Goal: Transaction & Acquisition: Subscribe to service/newsletter

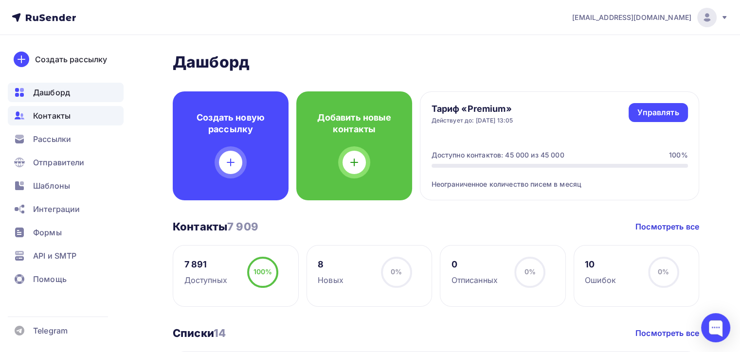
click at [72, 118] on div "Контакты" at bounding box center [66, 115] width 116 height 19
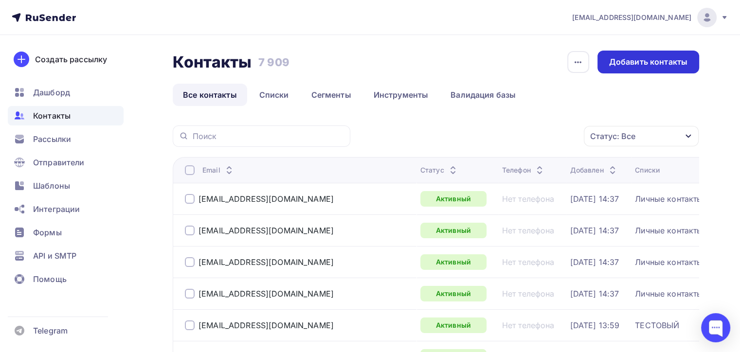
click at [620, 64] on div "Добавить контакты" at bounding box center [648, 61] width 78 height 11
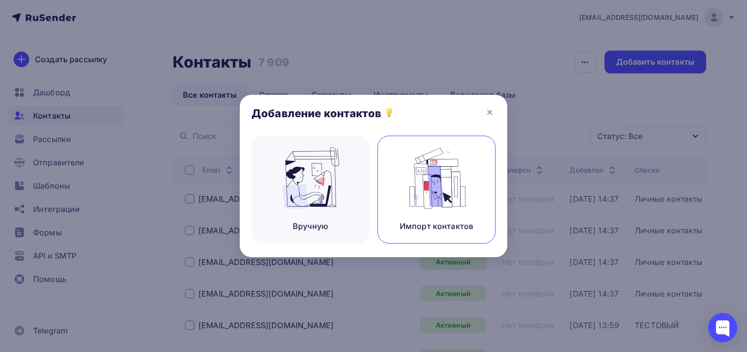
click at [418, 168] on img at bounding box center [436, 177] width 65 height 61
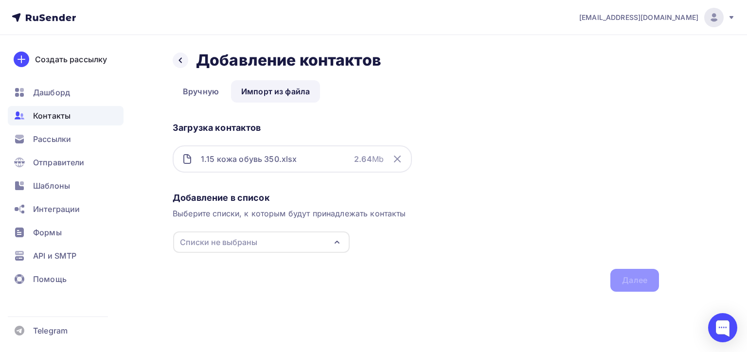
click at [221, 251] on div "Списки не выбраны" at bounding box center [261, 242] width 177 height 21
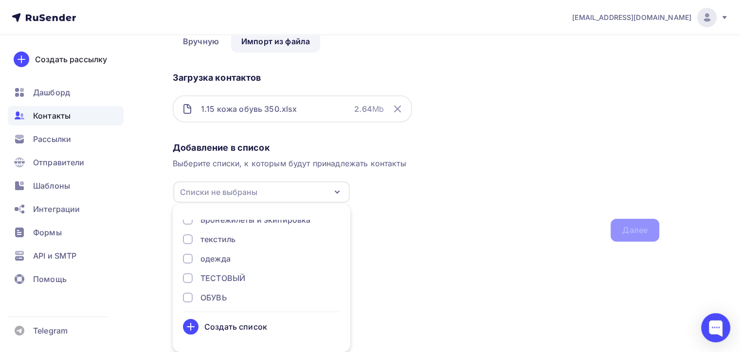
scroll to position [187, 0]
click at [232, 324] on div "Создать список" at bounding box center [235, 327] width 63 height 12
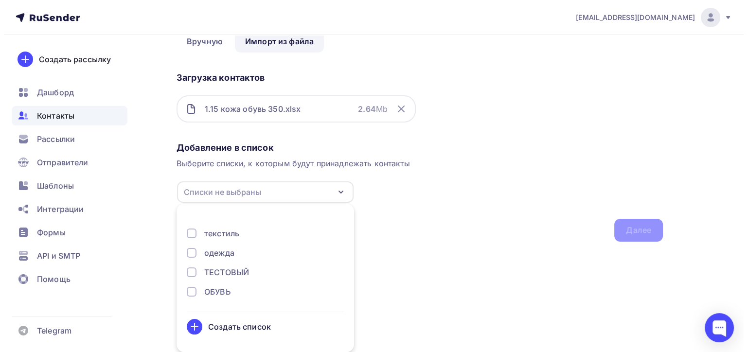
scroll to position [0, 0]
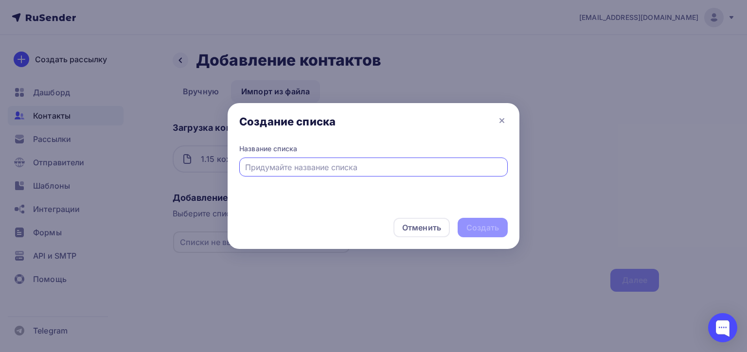
click at [301, 173] on input "text" at bounding box center [373, 167] width 257 height 12
type input "о"
type input "кожа+обувь осн"
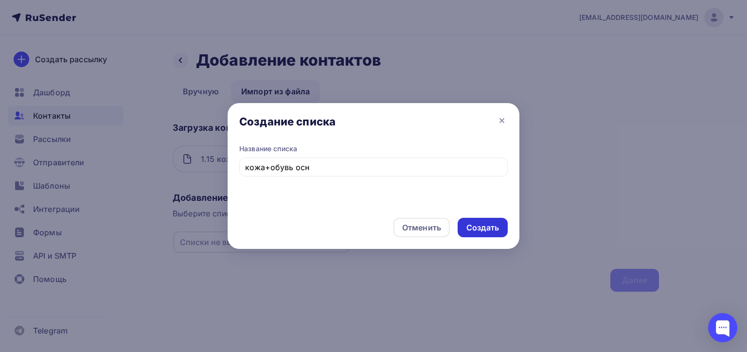
click at [483, 228] on div "Создать" at bounding box center [482, 227] width 33 height 11
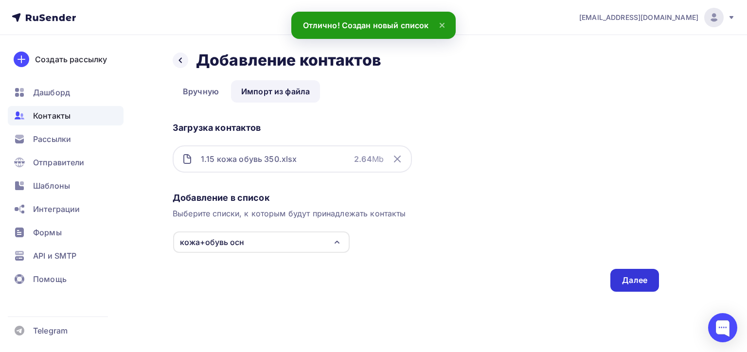
click at [626, 278] on div "Далее" at bounding box center [634, 280] width 25 height 11
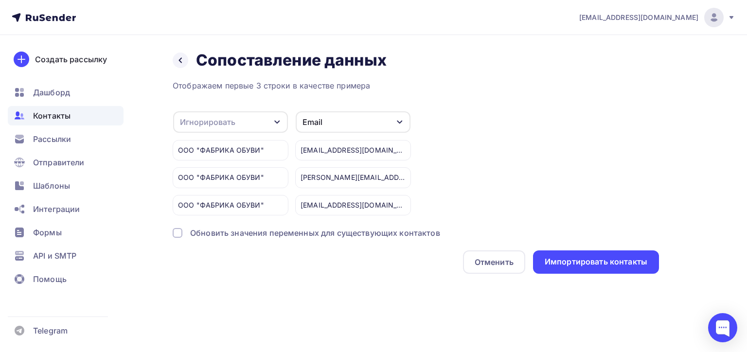
click at [258, 127] on div "Игнорировать" at bounding box center [230, 121] width 115 height 21
drag, startPoint x: 212, startPoint y: 232, endPoint x: 223, endPoint y: 198, distance: 34.9
click at [223, 199] on ul "Игнорировать Имя Телефон Создать поле" at bounding box center [215, 188] width 80 height 102
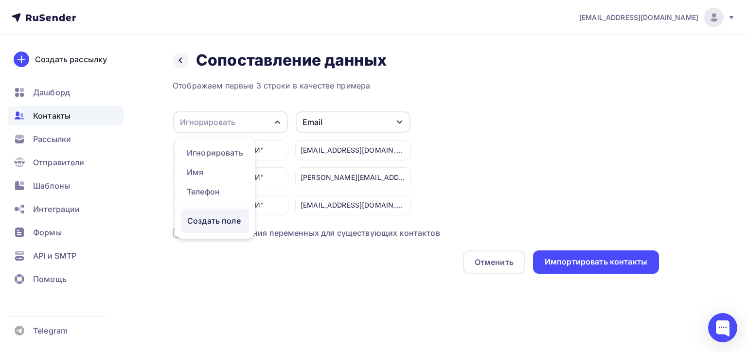
click at [228, 232] on div "Создать поле" at bounding box center [215, 221] width 68 height 24
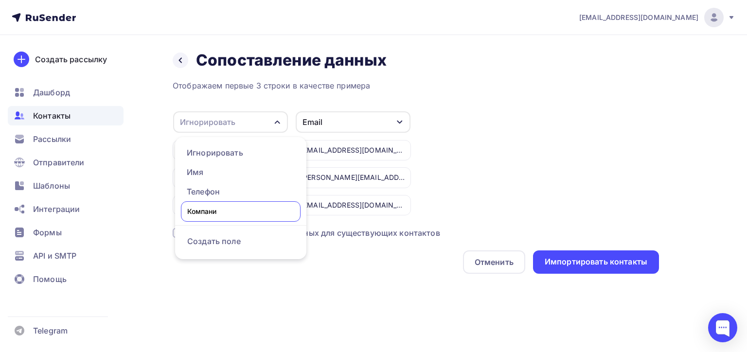
type input "Компания"
drag, startPoint x: 456, startPoint y: 336, endPoint x: 452, endPoint y: 323, distance: 13.7
click at [455, 332] on div "naduvaev1@gmail.com Аккаунт Тарифы Выйти Создать рассылку Дашборд Контакты Расс…" at bounding box center [373, 176] width 747 height 352
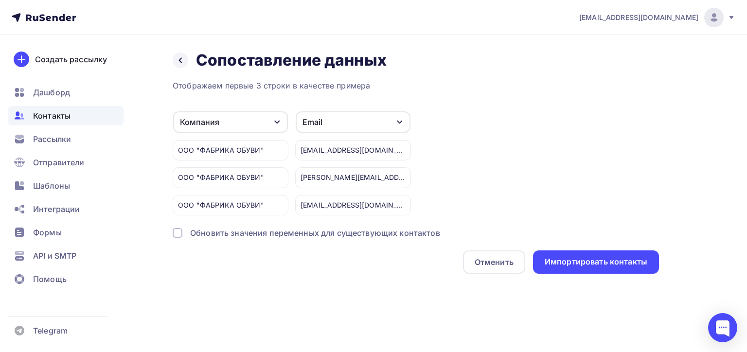
click at [297, 232] on div "Обновить значения переменных для существующих контактов" at bounding box center [315, 233] width 250 height 12
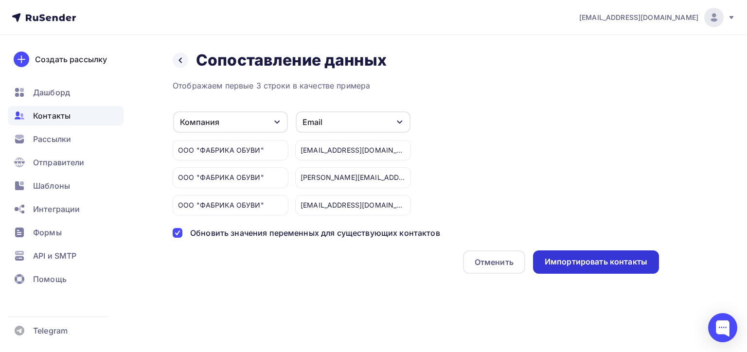
click at [590, 253] on div "Импортировать контакты" at bounding box center [596, 261] width 126 height 23
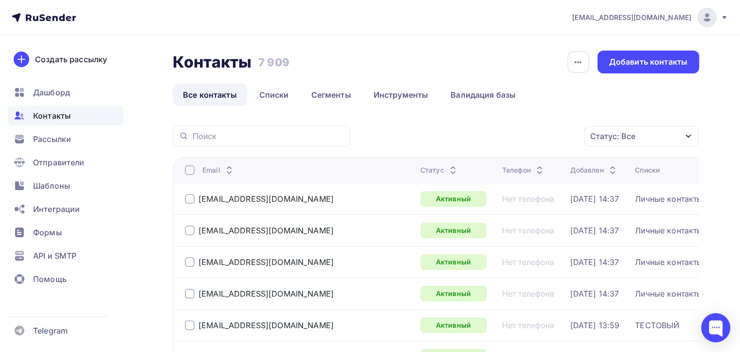
click at [680, 54] on div "Добавить контакты" at bounding box center [648, 62] width 102 height 23
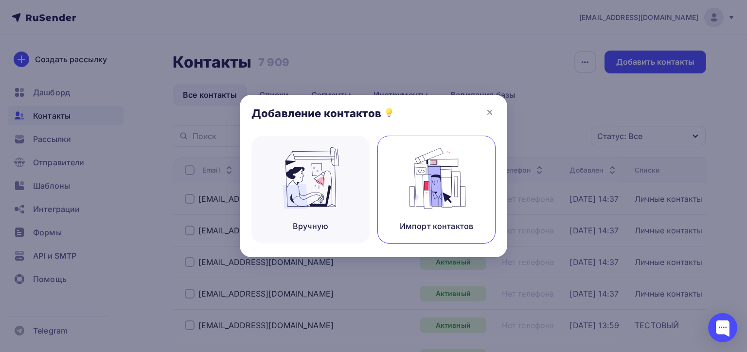
click at [392, 171] on div "Импорт контактов" at bounding box center [436, 190] width 118 height 108
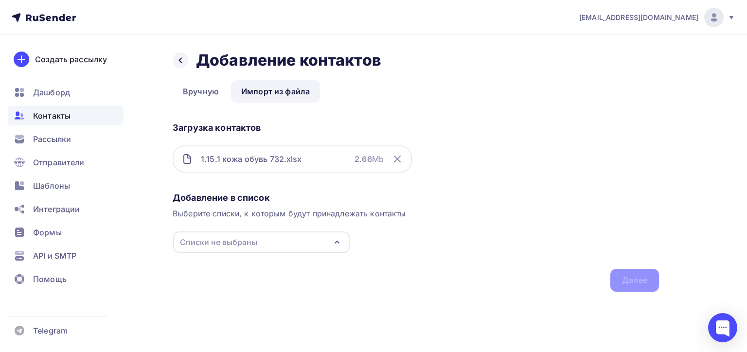
click at [249, 237] on div "Списки не выбраны" at bounding box center [218, 242] width 77 height 12
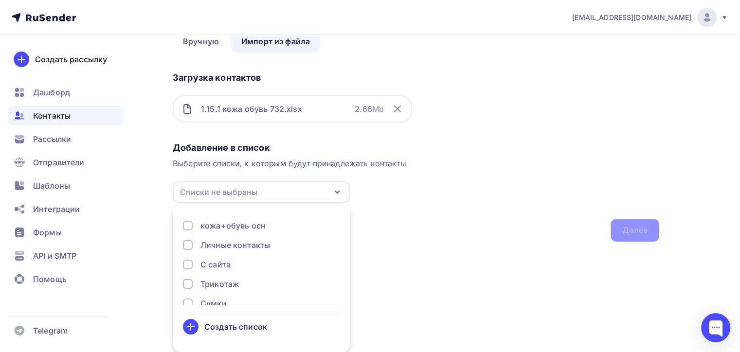
click at [220, 229] on div "кожа+обувь осн" at bounding box center [232, 226] width 65 height 12
click at [266, 195] on div "кожа+обувь осн" at bounding box center [261, 191] width 177 height 21
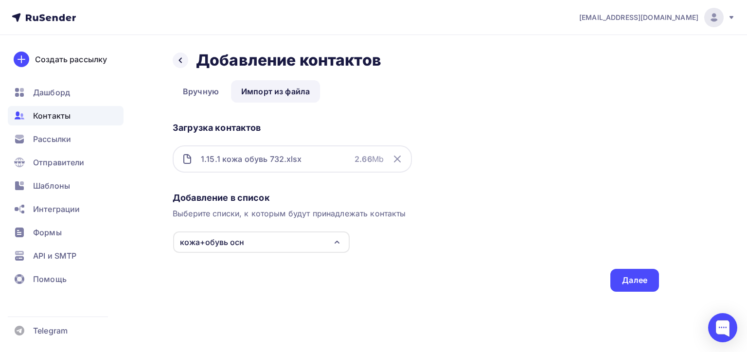
click at [259, 240] on div "кожа+обувь осн" at bounding box center [261, 242] width 177 height 21
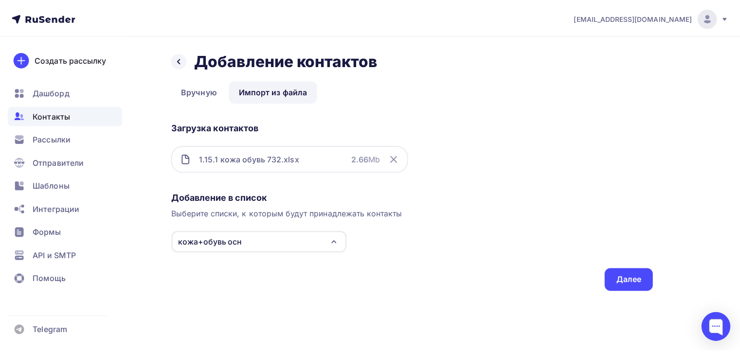
scroll to position [50, 0]
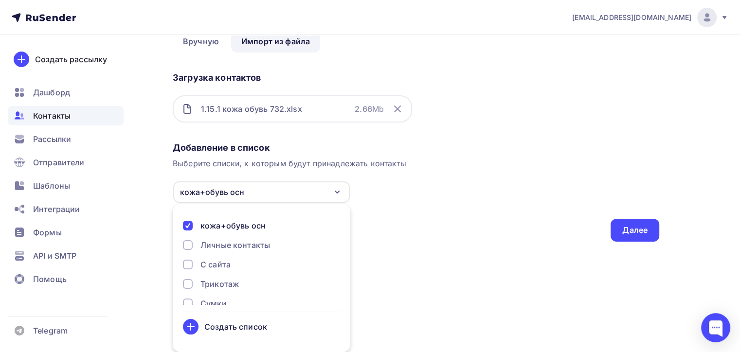
click at [195, 222] on div "кожа+обувь осн" at bounding box center [261, 226] width 157 height 12
click at [246, 198] on div "Списки не выбраны" at bounding box center [261, 191] width 177 height 21
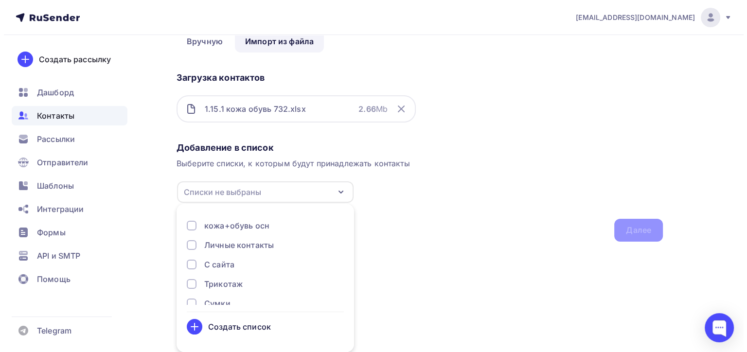
scroll to position [0, 0]
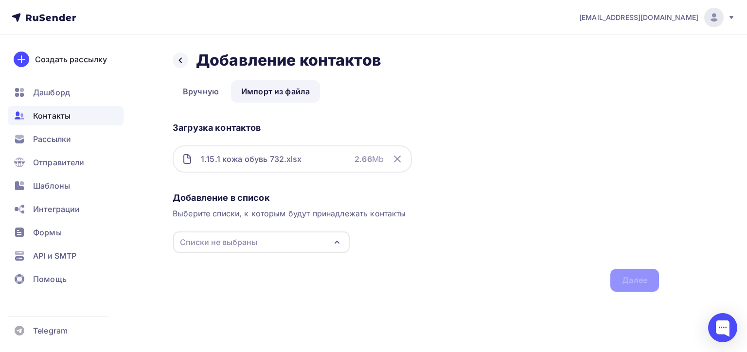
click at [227, 237] on div "Списки не выбраны" at bounding box center [218, 242] width 77 height 12
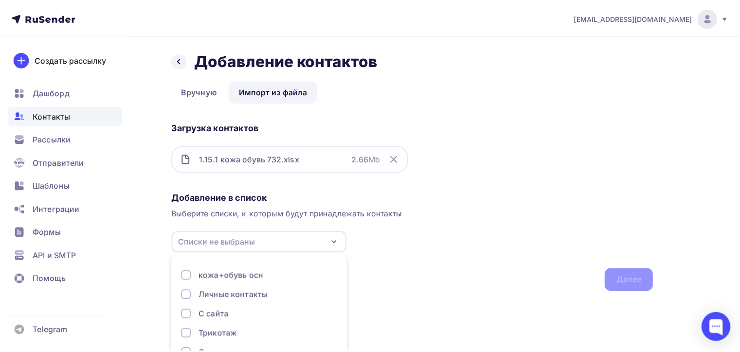
scroll to position [50, 0]
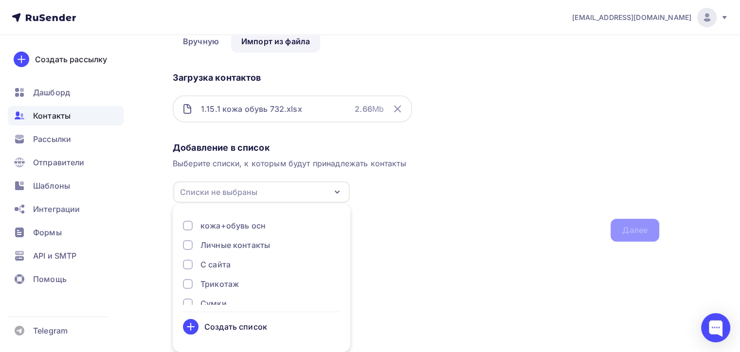
click at [204, 335] on li "кожа+обувь осн Личные контакты С сайта Трикотаж Сумки Спецодежда Сиденья и авто…" at bounding box center [262, 278] width 178 height 137
click at [205, 326] on div "Создать список" at bounding box center [235, 327] width 63 height 12
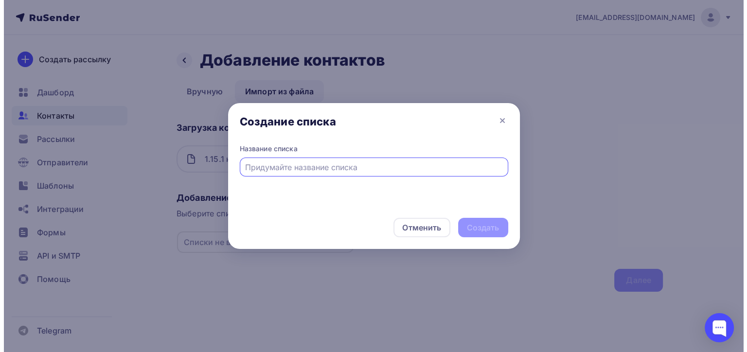
scroll to position [0, 0]
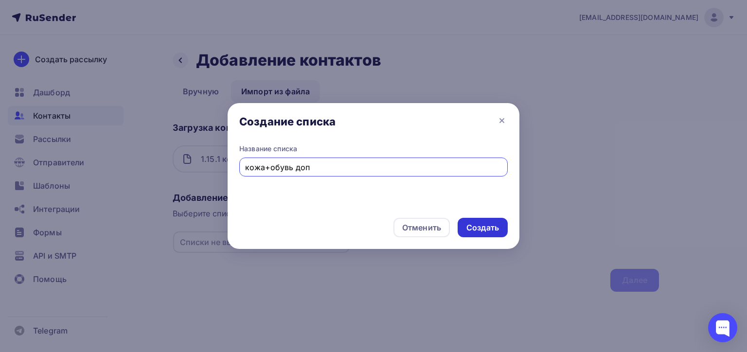
type input "кожа+обувь доп"
click at [491, 230] on div "Создать" at bounding box center [482, 227] width 33 height 11
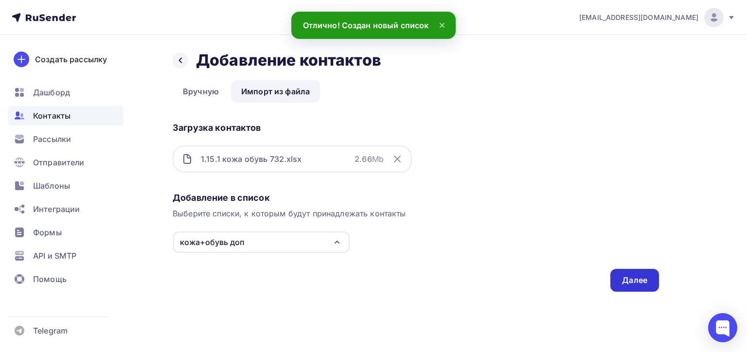
click at [648, 277] on div "Далее" at bounding box center [634, 280] width 49 height 23
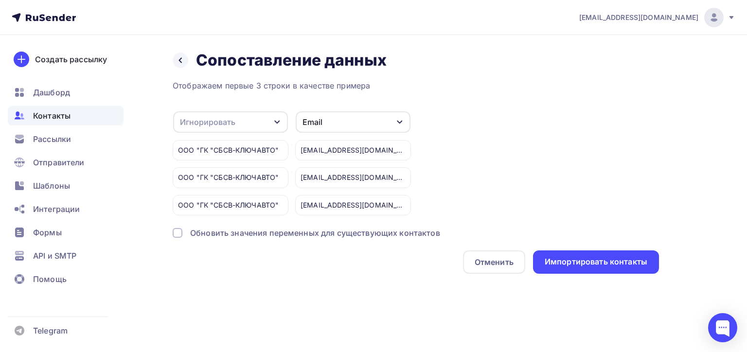
click at [255, 109] on div "Отображаем первые 3 строки в качестве примера Игнорировать Игнорировать Имя Тел…" at bounding box center [416, 177] width 486 height 194
click at [252, 128] on div "Игнорировать" at bounding box center [230, 121] width 115 height 21
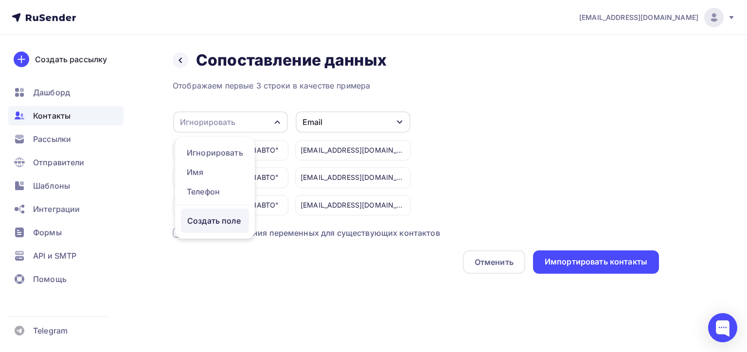
click at [217, 227] on div "Создать поле" at bounding box center [215, 221] width 68 height 24
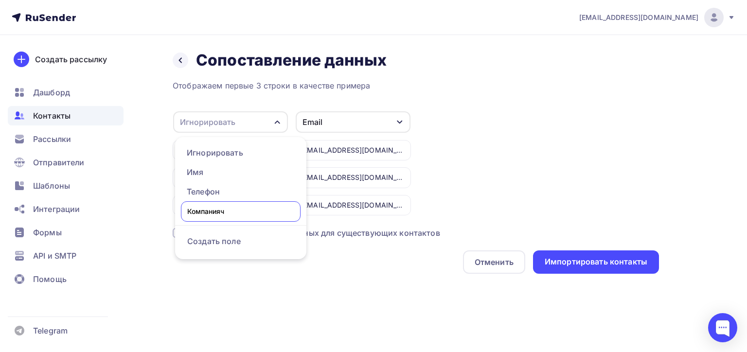
type input "Компания"
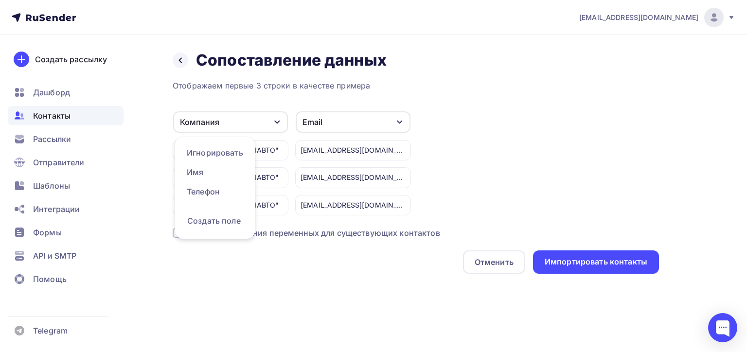
click at [507, 150] on div "Компания Игнорировать Имя Телефон Создать поле ООО "ГК "СБСВ-КЛЮЧАВТО" ООО "ГК …" at bounding box center [416, 163] width 486 height 105
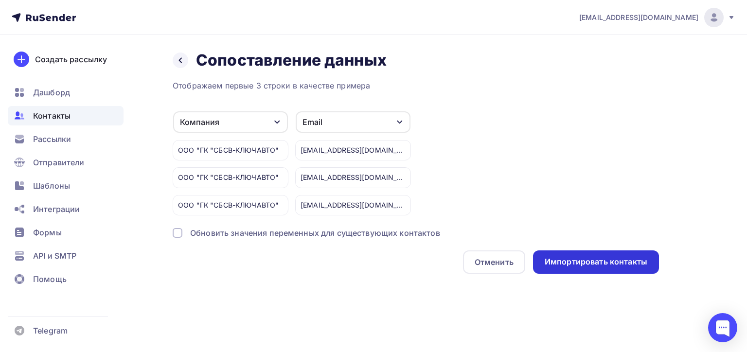
click at [569, 263] on div "Импортировать контакты" at bounding box center [596, 261] width 103 height 11
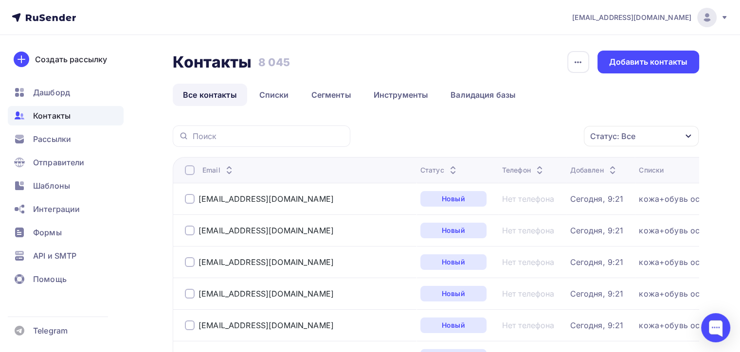
click at [623, 75] on div "Контакты Контакты 8 045 8 045 История импорта Добавить контакты Все контакты Сп…" at bounding box center [436, 78] width 526 height 55
click at [623, 73] on div "Добавить контакты" at bounding box center [648, 62] width 102 height 23
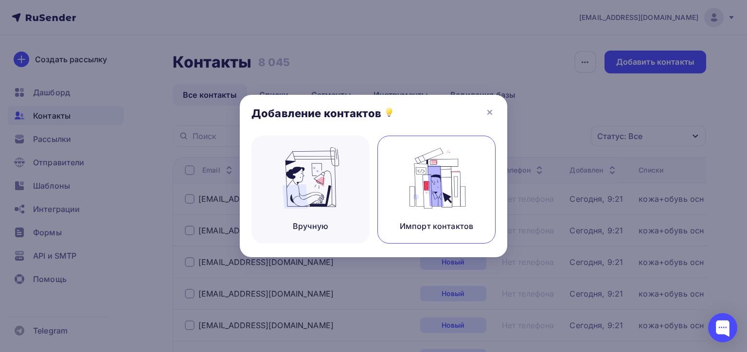
click at [444, 210] on div "Импорт контактов" at bounding box center [436, 190] width 118 height 108
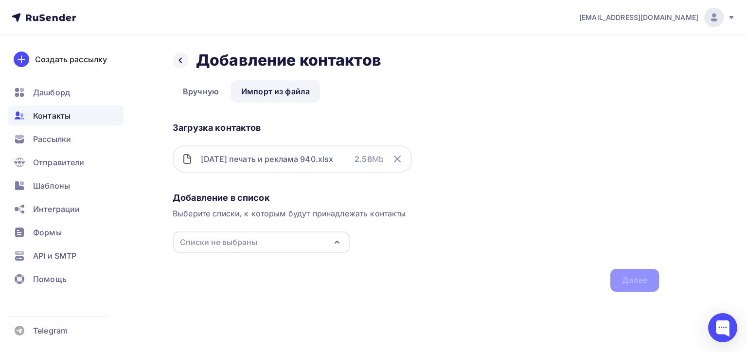
click at [247, 237] on div "Списки не выбраны" at bounding box center [218, 242] width 77 height 12
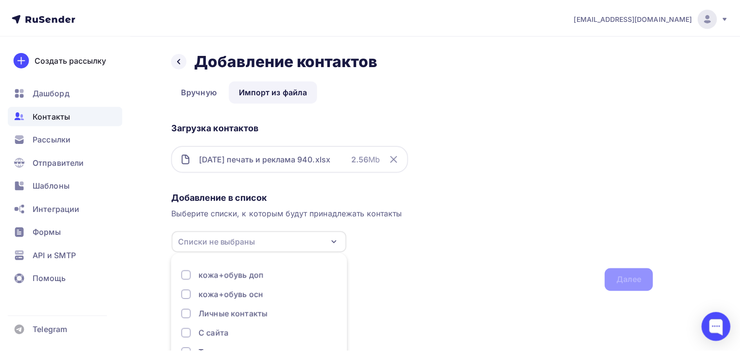
scroll to position [50, 0]
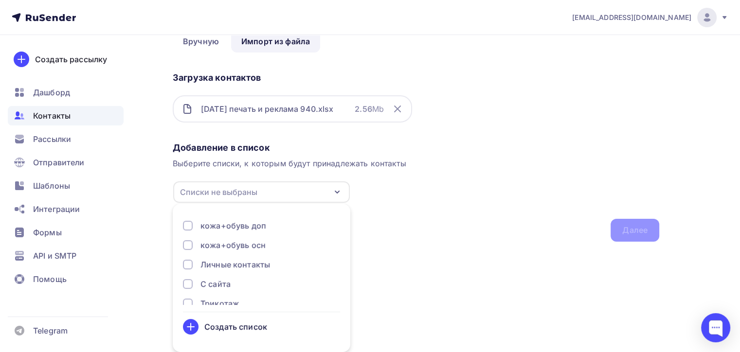
click at [233, 324] on div "Создать список" at bounding box center [235, 327] width 63 height 12
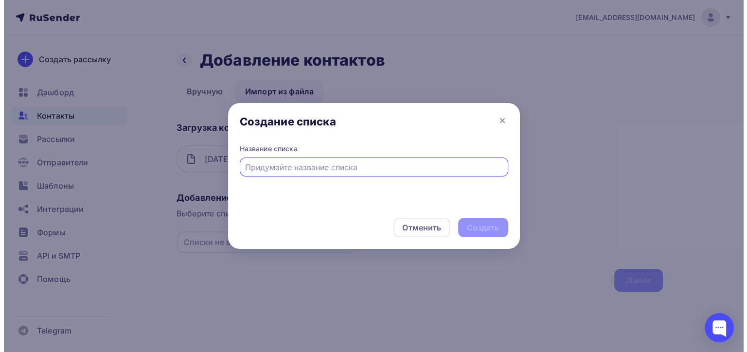
scroll to position [0, 0]
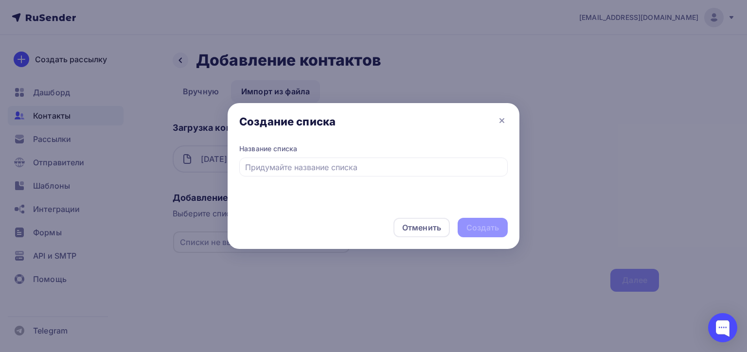
drag, startPoint x: 339, startPoint y: 125, endPoint x: 428, endPoint y: 125, distance: 89.5
click at [428, 125] on div "Создание списка" at bounding box center [374, 123] width 292 height 41
drag, startPoint x: 385, startPoint y: 132, endPoint x: 393, endPoint y: 153, distance: 22.7
click at [393, 153] on div "Создание списка Название списка Отменить Создать" at bounding box center [374, 176] width 292 height 146
click at [357, 167] on input "text" at bounding box center [373, 167] width 257 height 12
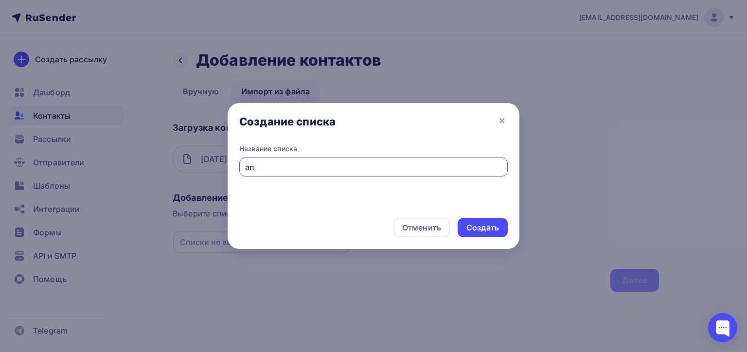
type input "а"
type input "печать и реклама осн"
click at [458, 228] on div "Создать" at bounding box center [483, 227] width 50 height 19
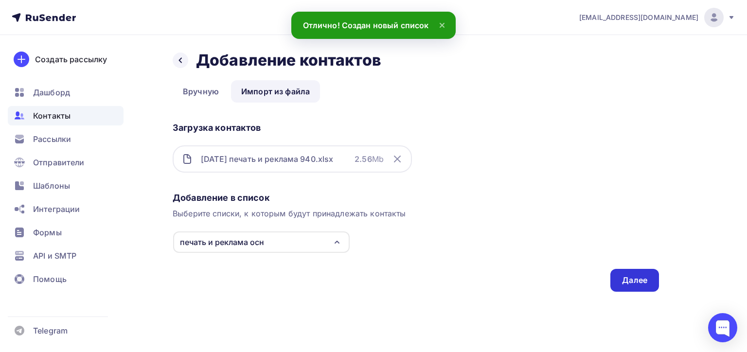
click at [629, 281] on div "Далее" at bounding box center [634, 280] width 25 height 11
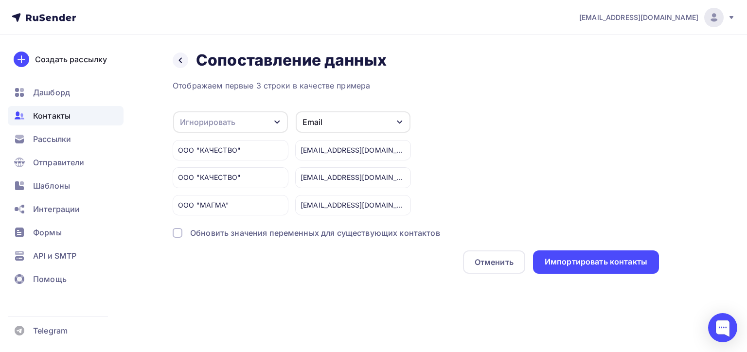
click at [237, 114] on div "Игнорировать" at bounding box center [230, 121] width 115 height 21
click at [212, 233] on div "Создать поле" at bounding box center [215, 221] width 68 height 24
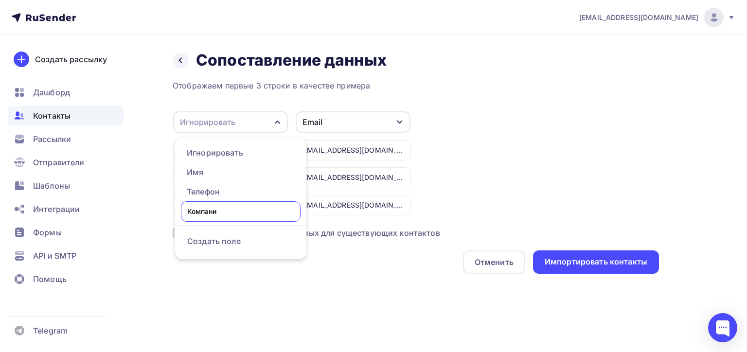
type input "Компания"
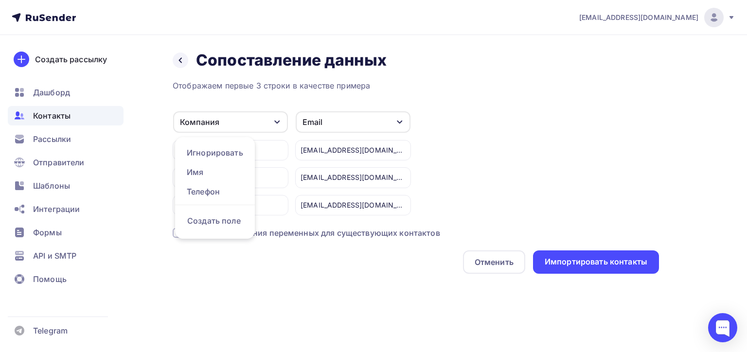
click at [638, 204] on div "Компания Игнорировать Имя Телефон Создать поле ООО "КАЧЕСТВО" ООО "КАЧЕСТВО" ОО…" at bounding box center [416, 163] width 486 height 105
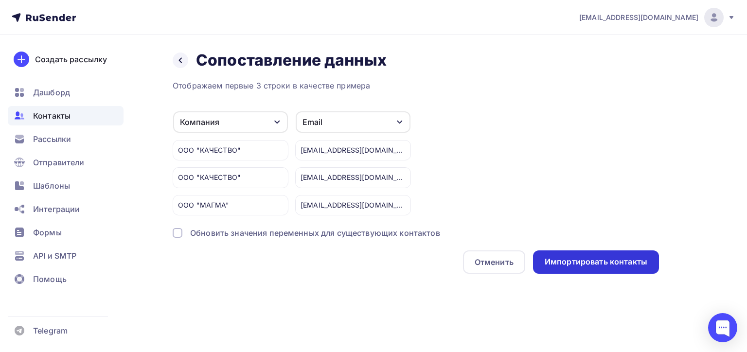
click at [619, 258] on div "Импортировать контакты" at bounding box center [596, 261] width 103 height 11
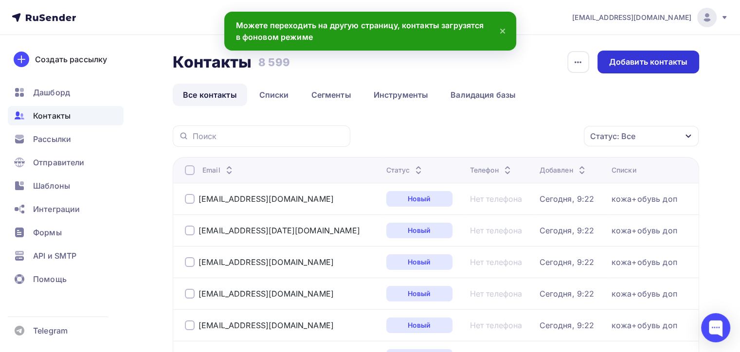
click at [636, 55] on div "Добавить контакты" at bounding box center [648, 62] width 102 height 23
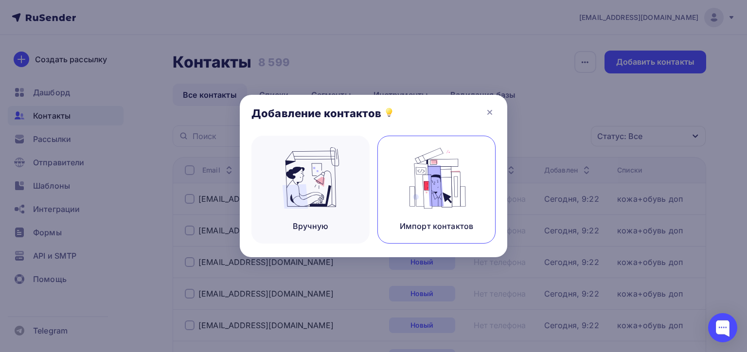
click at [434, 149] on img at bounding box center [436, 177] width 65 height 61
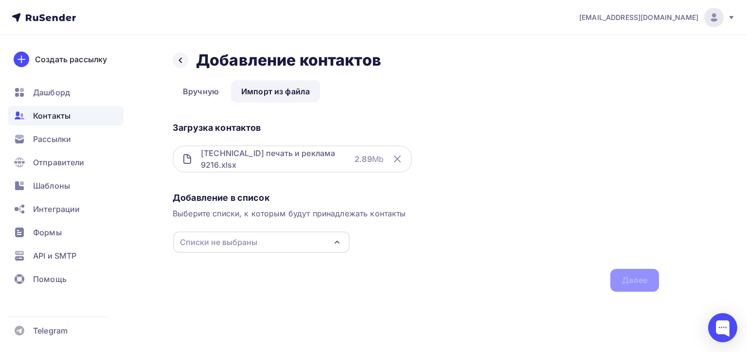
click at [259, 237] on div "Списки не выбраны" at bounding box center [261, 242] width 177 height 21
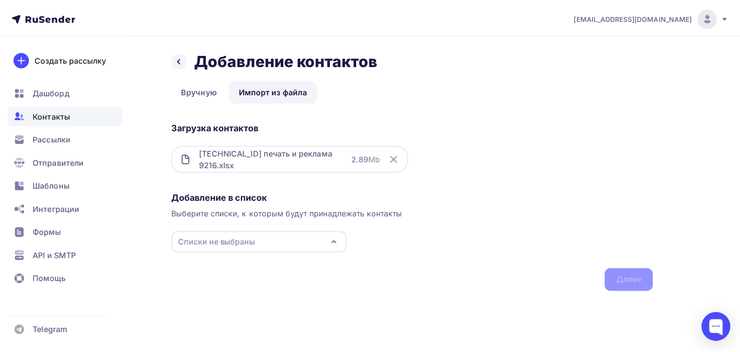
scroll to position [50, 0]
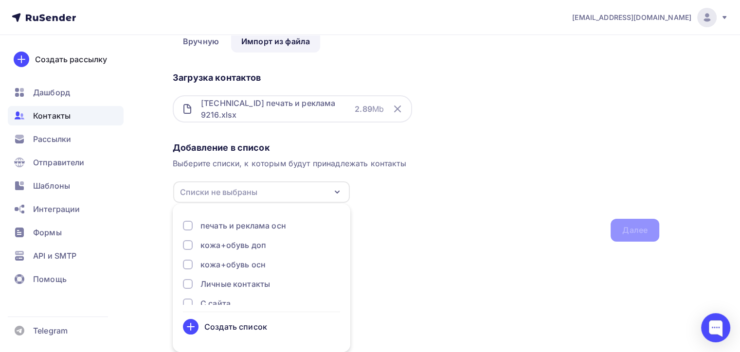
click at [228, 328] on div "Создать список" at bounding box center [235, 327] width 63 height 12
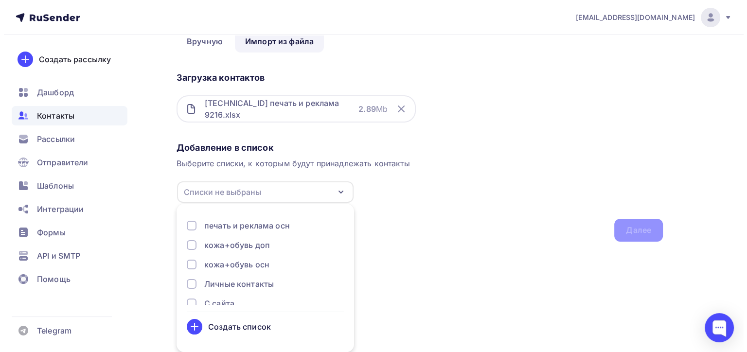
scroll to position [0, 0]
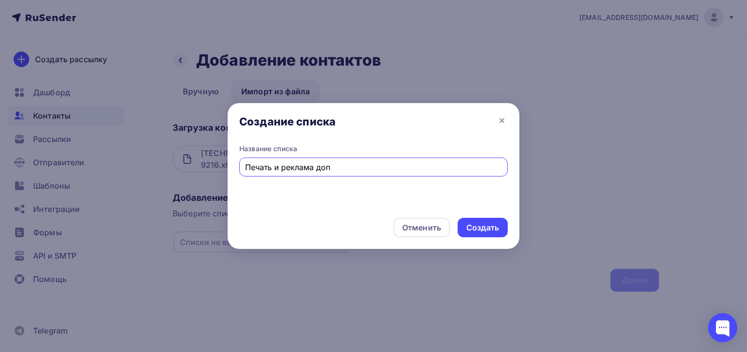
type input "Печать и реклама доп"
click at [489, 224] on div "Создать" at bounding box center [482, 227] width 33 height 11
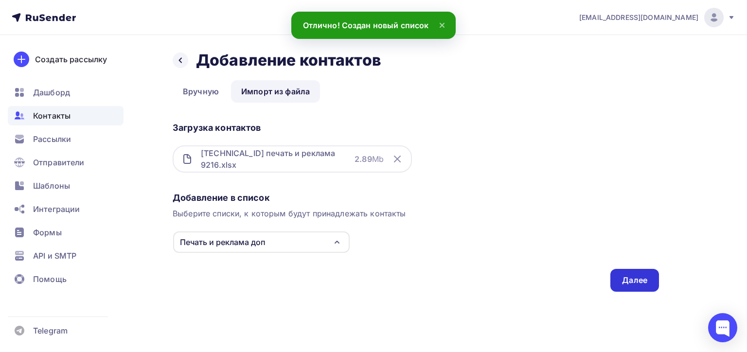
click at [623, 284] on div "Далее" at bounding box center [634, 280] width 25 height 11
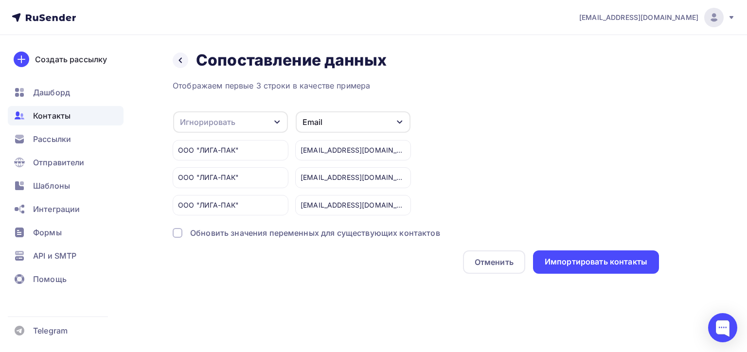
click at [246, 126] on div "Игнорировать" at bounding box center [230, 121] width 115 height 21
click at [221, 233] on div "Создать поле" at bounding box center [215, 221] width 68 height 24
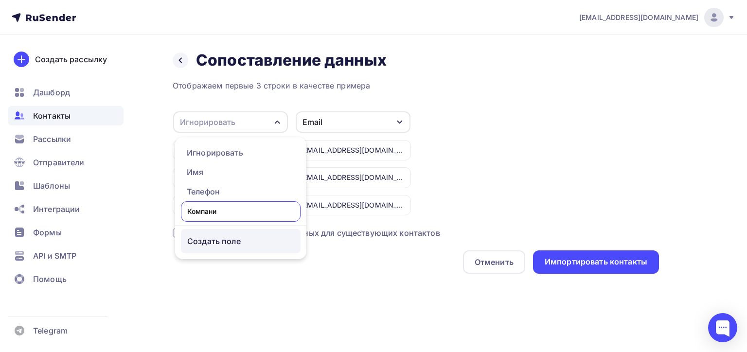
type input "Компании"
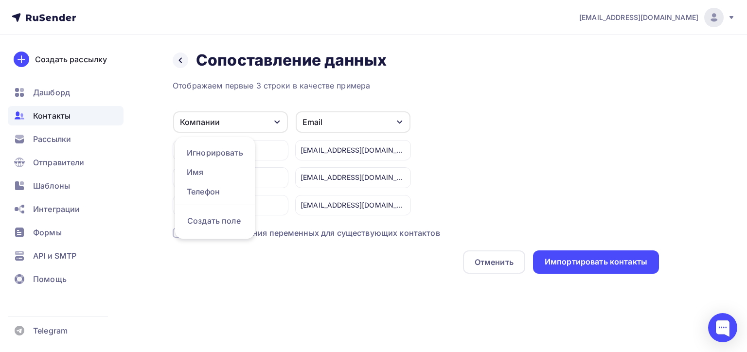
click at [577, 165] on div "Компании Игнорировать Имя Телефон Создать поле ООО "ЛИГА-ПАК" ООО "ЛИГА-ПАК" ОО…" at bounding box center [416, 163] width 486 height 105
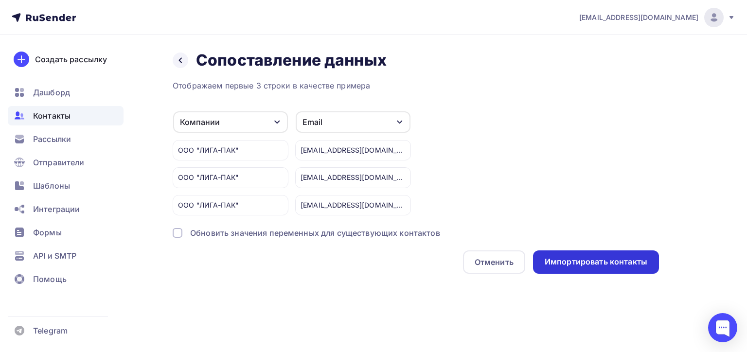
click at [578, 265] on div "Импортировать контакты" at bounding box center [596, 261] width 103 height 11
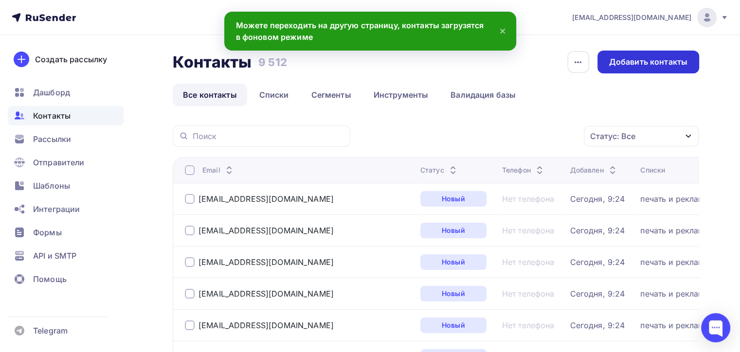
click at [678, 54] on div "Добавить контакты" at bounding box center [648, 62] width 102 height 23
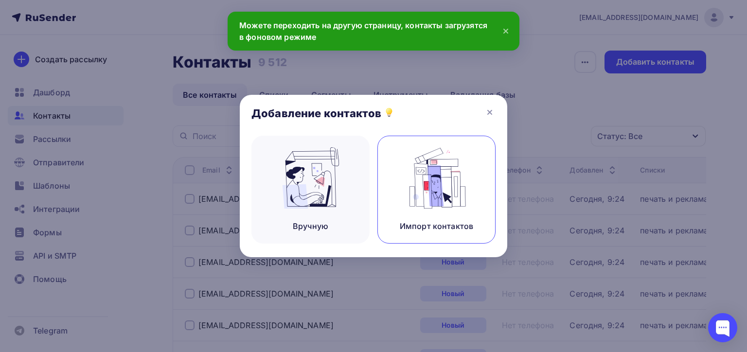
click at [449, 165] on img at bounding box center [436, 177] width 65 height 61
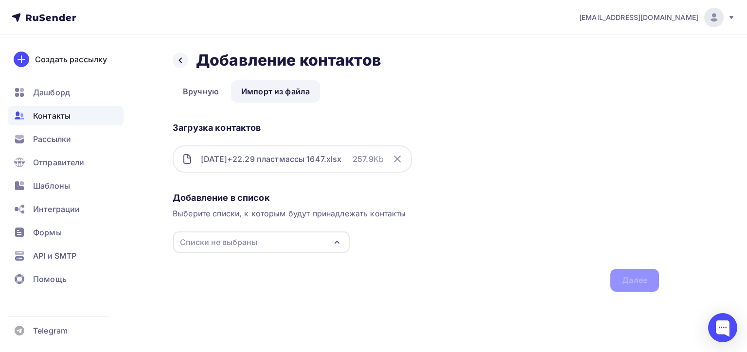
click at [215, 244] on div "Списки не выбраны" at bounding box center [218, 242] width 77 height 12
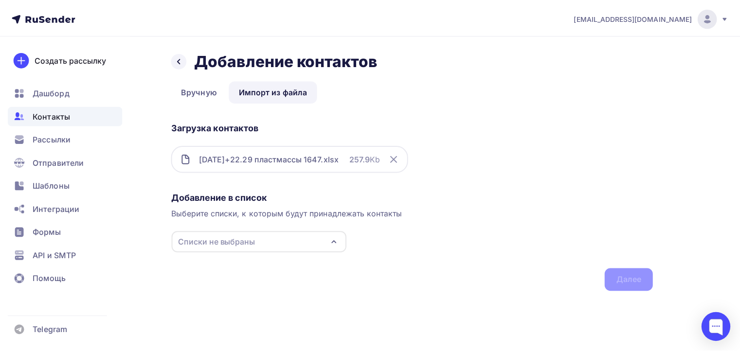
scroll to position [50, 0]
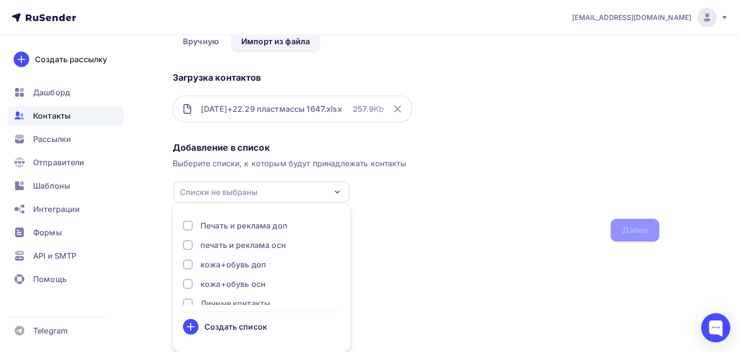
click at [228, 328] on div "Создать список" at bounding box center [235, 327] width 63 height 12
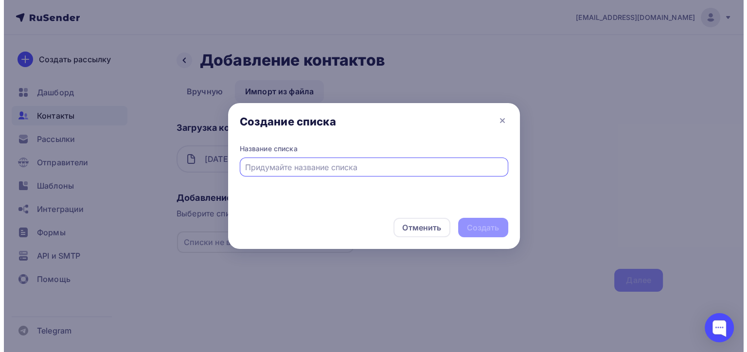
scroll to position [0, 0]
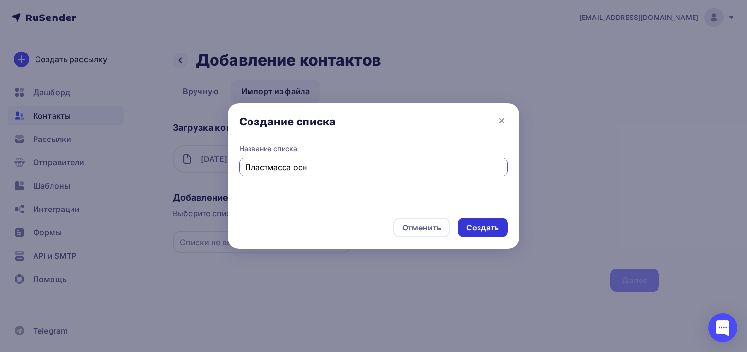
type input "Пластмасса осн"
click at [489, 224] on div "Создать" at bounding box center [482, 227] width 33 height 11
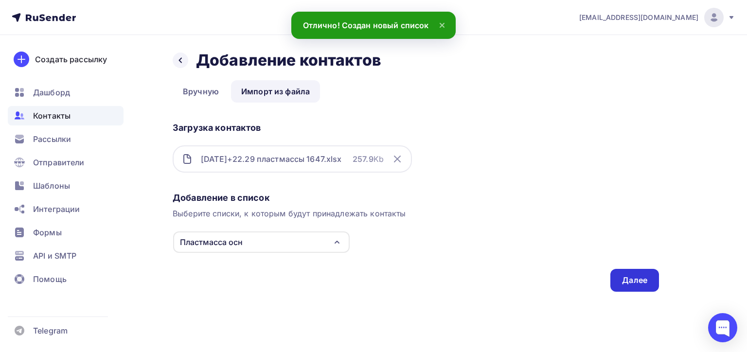
click at [628, 284] on div "Далее" at bounding box center [634, 280] width 25 height 11
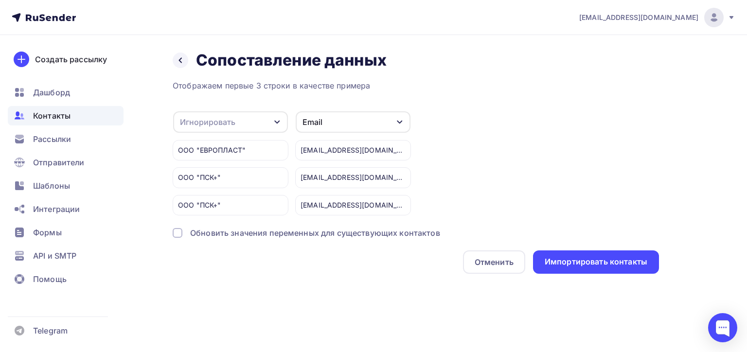
click at [221, 119] on div "Игнорировать" at bounding box center [207, 122] width 55 height 12
click at [233, 231] on div "Создать поле" at bounding box center [215, 221] width 68 height 24
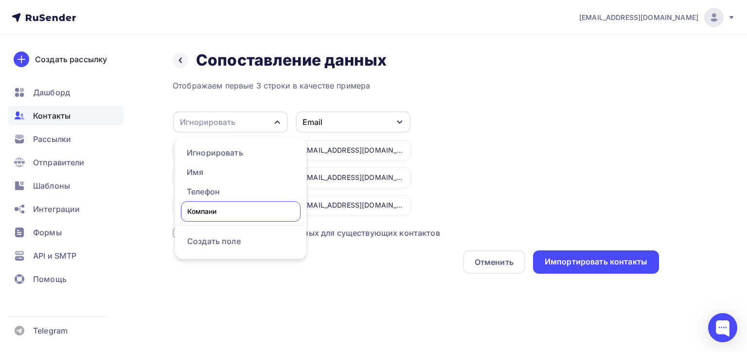
type input "Компания"
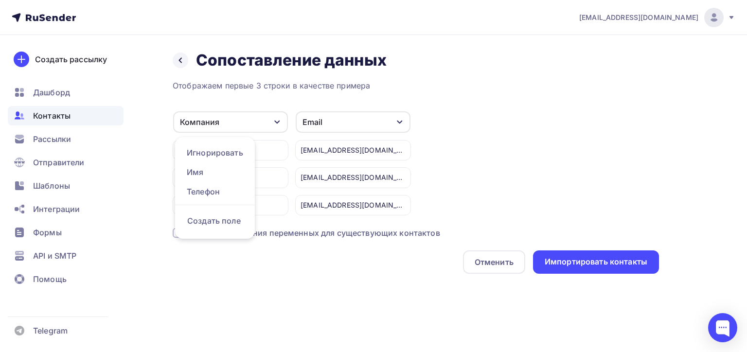
click at [436, 252] on div "Отменить Импортировать контакты" at bounding box center [416, 261] width 486 height 23
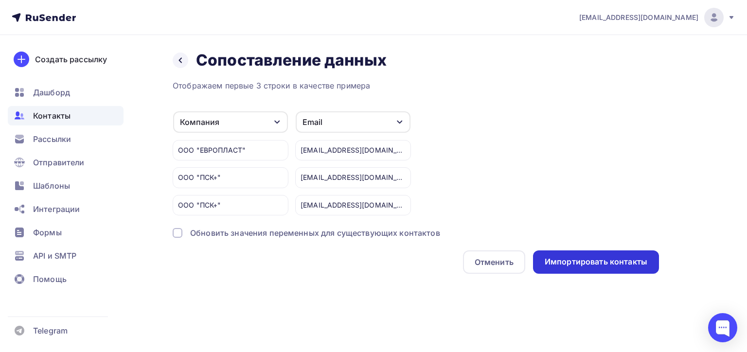
click at [537, 259] on div "Импортировать контакты" at bounding box center [596, 261] width 126 height 23
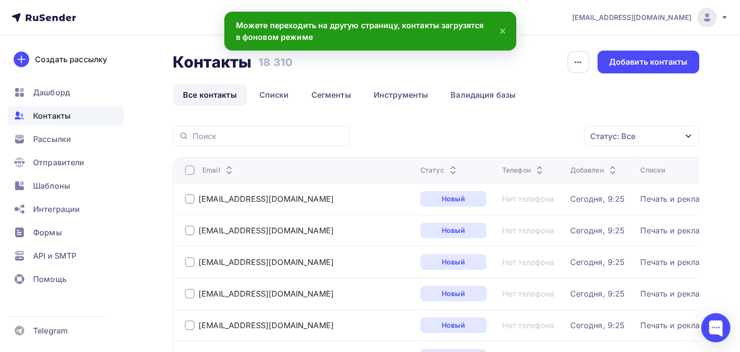
click at [676, 52] on div "Добавить контакты" at bounding box center [648, 62] width 102 height 23
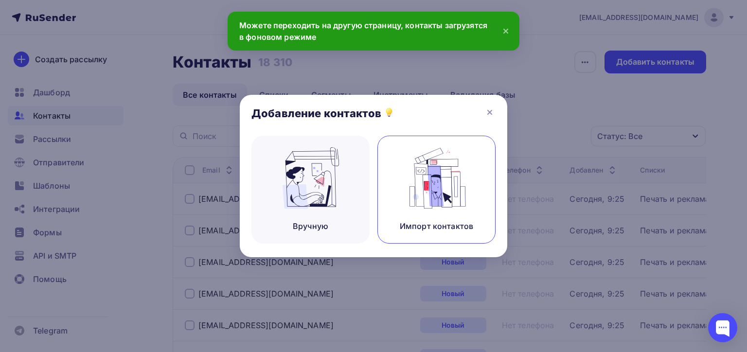
click at [458, 155] on img at bounding box center [436, 177] width 65 height 61
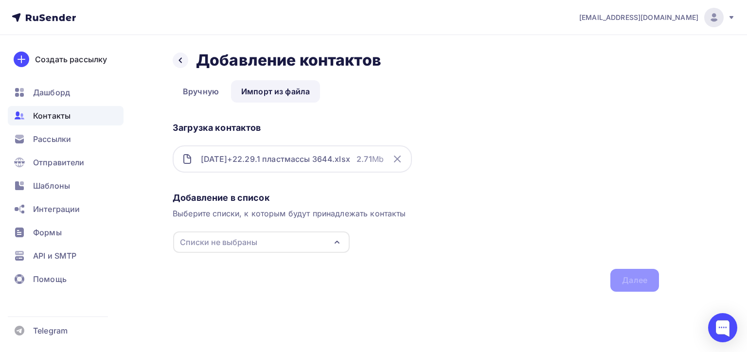
click at [259, 248] on div "Списки не выбраны" at bounding box center [261, 242] width 177 height 21
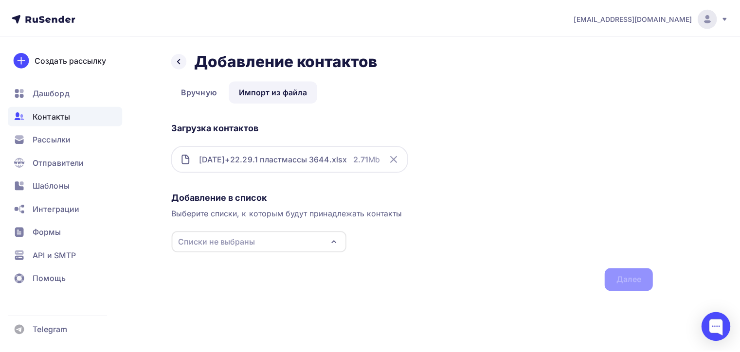
scroll to position [50, 0]
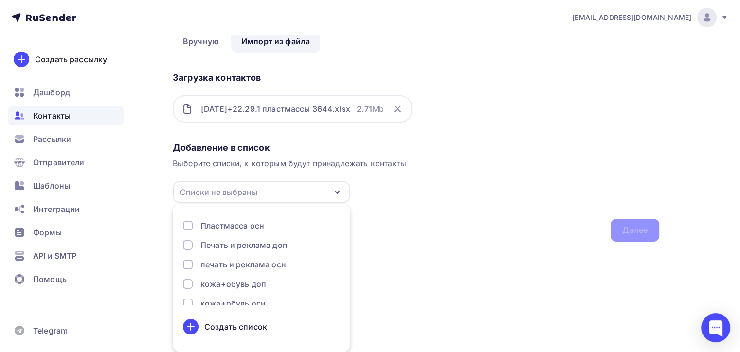
click at [239, 328] on div "Создать список" at bounding box center [235, 327] width 63 height 12
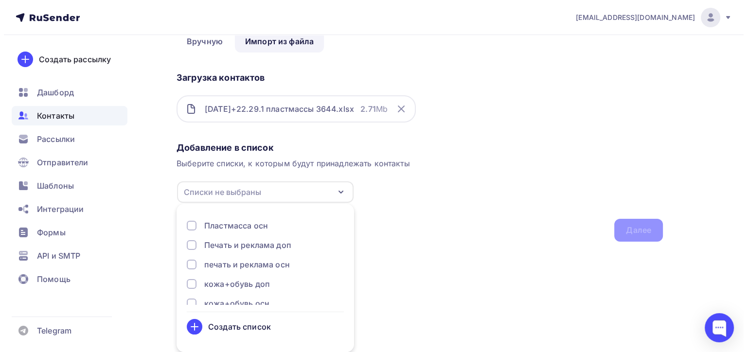
scroll to position [0, 0]
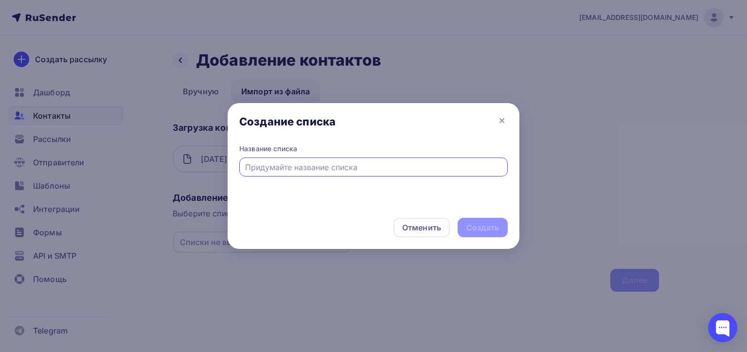
type input "А"
type input "Пластмасса доп"
click at [495, 236] on div "Создать" at bounding box center [483, 227] width 50 height 19
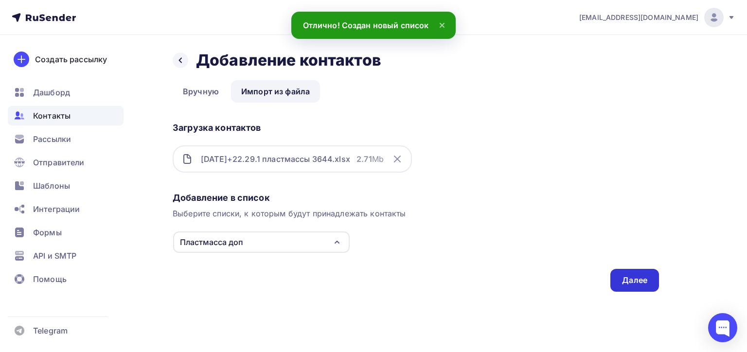
click at [624, 275] on div "Далее" at bounding box center [634, 280] width 25 height 11
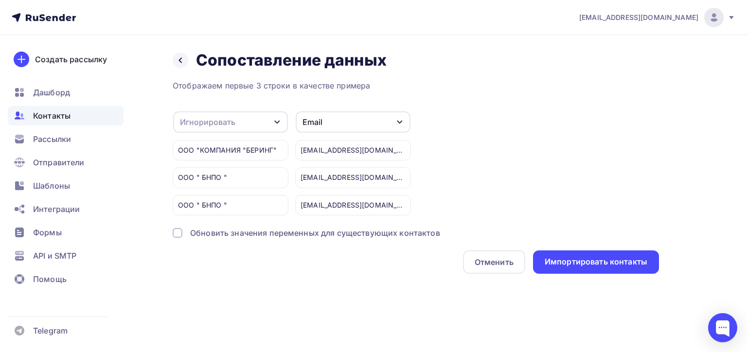
click at [198, 110] on div "Отображаем первые 3 строки в качестве примера Игнорировать Игнорировать Имя Тел…" at bounding box center [416, 177] width 486 height 194
click at [206, 123] on div "Игнорировать" at bounding box center [207, 122] width 55 height 12
click at [231, 226] on div "Создать поле" at bounding box center [215, 221] width 68 height 24
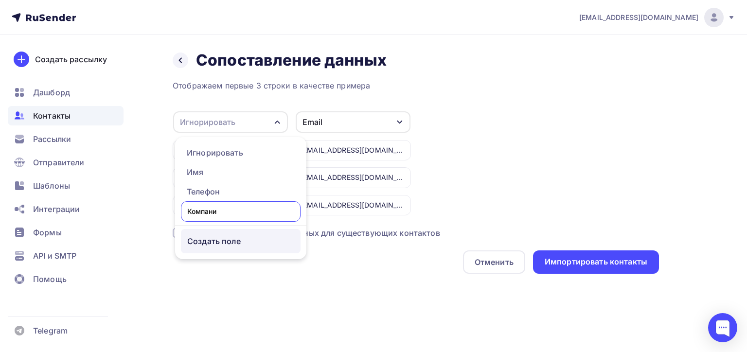
type input "Компания"
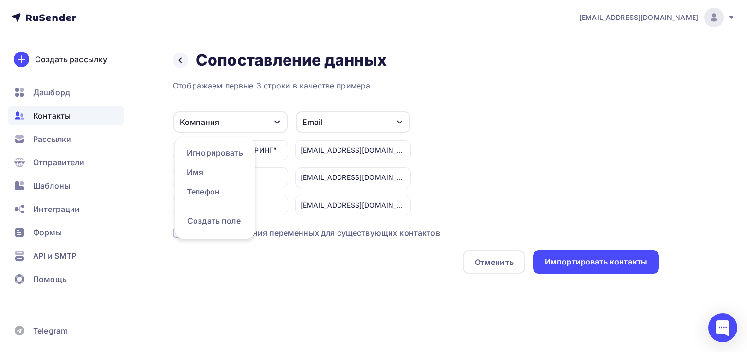
click at [609, 183] on div "Компания Игнорировать Имя Телефон Создать поле ООО "КОМПАНИЯ "БЕРИНГ" ООО " БНП…" at bounding box center [416, 163] width 486 height 105
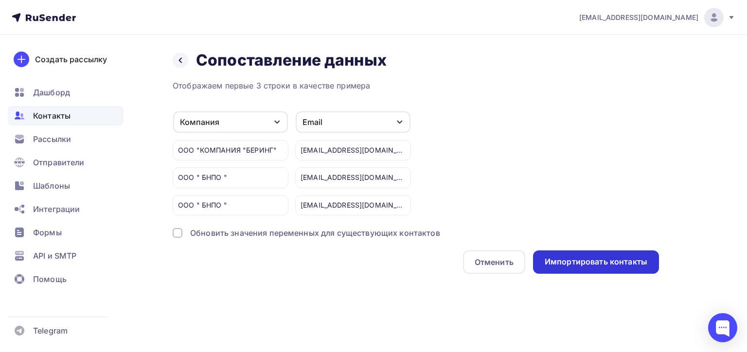
click at [600, 251] on div "Импортировать контакты" at bounding box center [596, 261] width 126 height 23
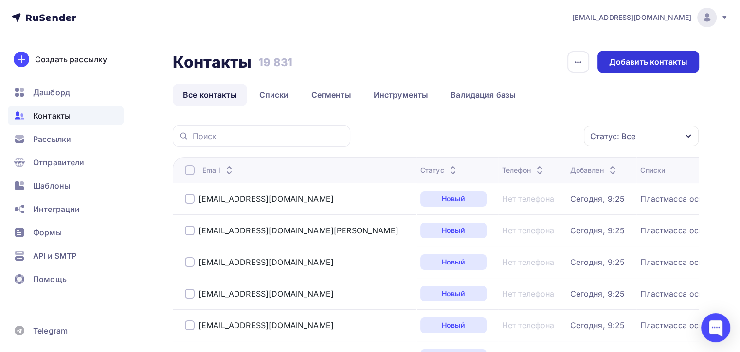
click at [646, 62] on div "Добавить контакты" at bounding box center [648, 61] width 78 height 11
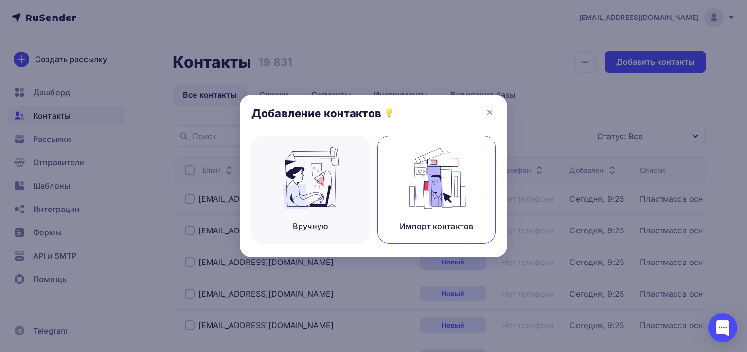
click at [427, 173] on img at bounding box center [436, 177] width 65 height 61
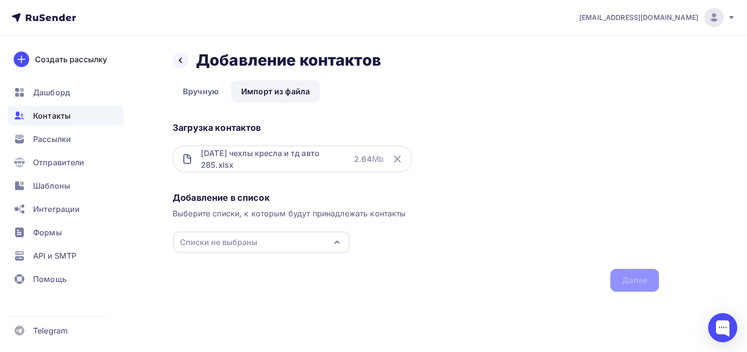
click at [259, 250] on div "Списки не выбраны" at bounding box center [261, 242] width 177 height 21
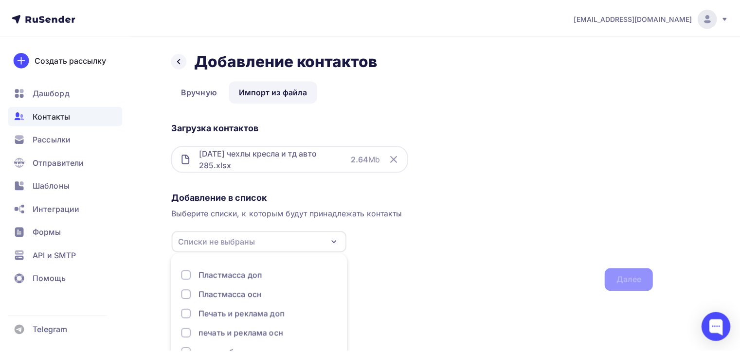
scroll to position [50, 0]
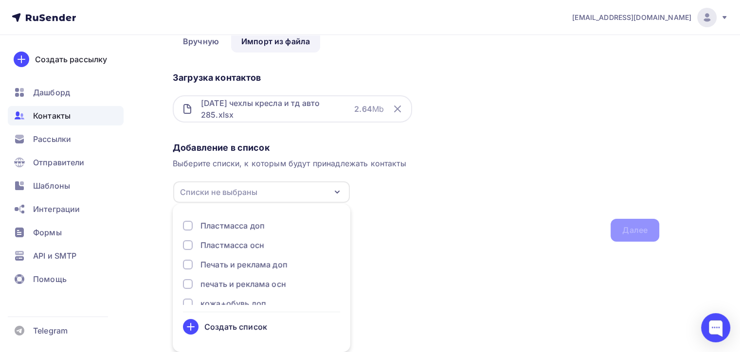
click at [251, 328] on div "Создать список" at bounding box center [235, 327] width 63 height 12
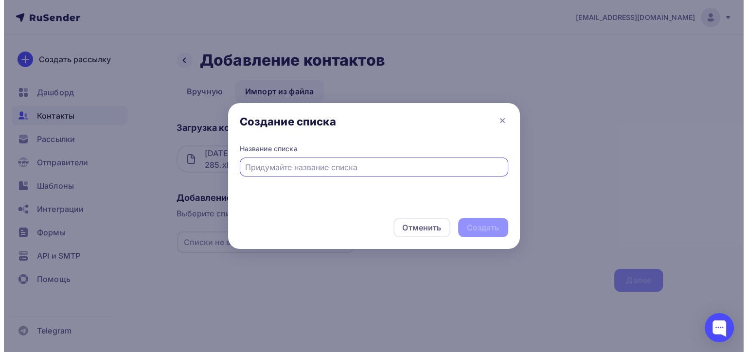
scroll to position [0, 0]
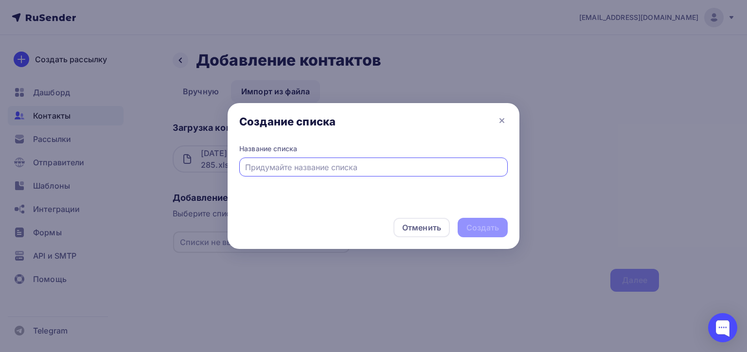
type input "С"
type input "ч"
type input "Чехлы и кресла осн"
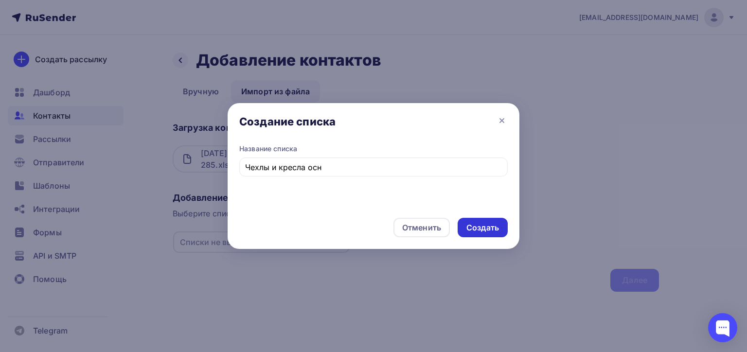
click at [478, 234] on div "Создать" at bounding box center [483, 227] width 50 height 19
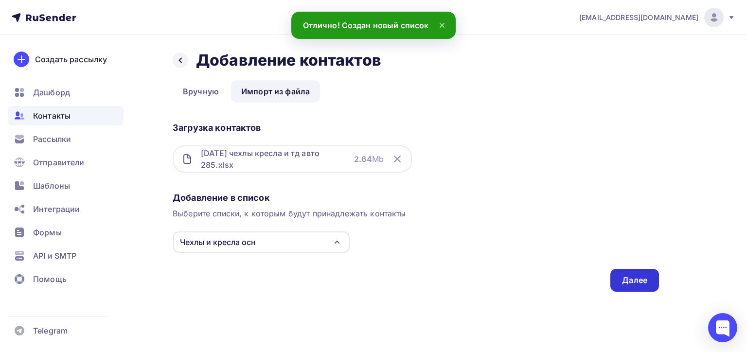
click at [639, 278] on div "Далее" at bounding box center [634, 280] width 25 height 11
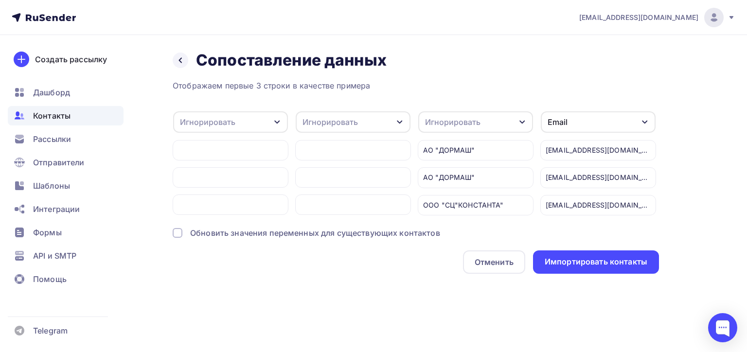
click at [368, 119] on div "Игнорировать" at bounding box center [353, 121] width 115 height 21
click at [465, 126] on div "Игнорировать" at bounding box center [452, 122] width 55 height 12
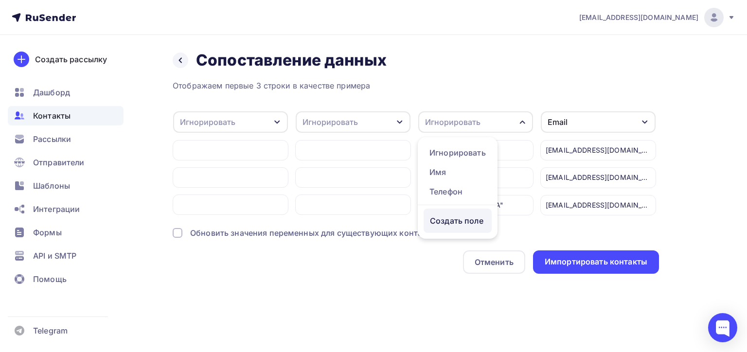
click at [444, 229] on div "Создать поле" at bounding box center [458, 221] width 68 height 24
type input "Компания"
click at [739, 180] on div "Назад Сопоставление данных Сопоставление данных Отображаем первые 3 строки в ка…" at bounding box center [373, 174] width 747 height 278
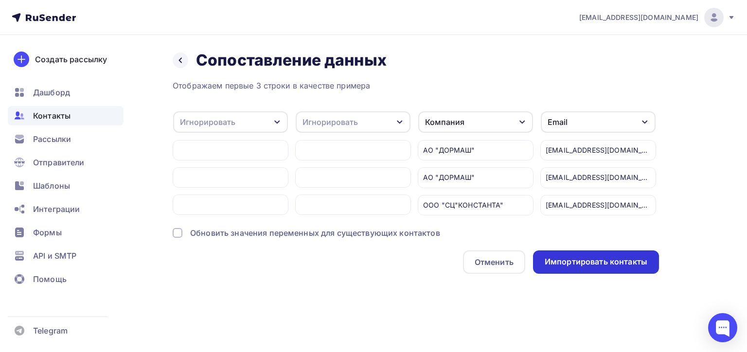
click at [608, 268] on div "Импортировать контакты" at bounding box center [596, 261] width 126 height 23
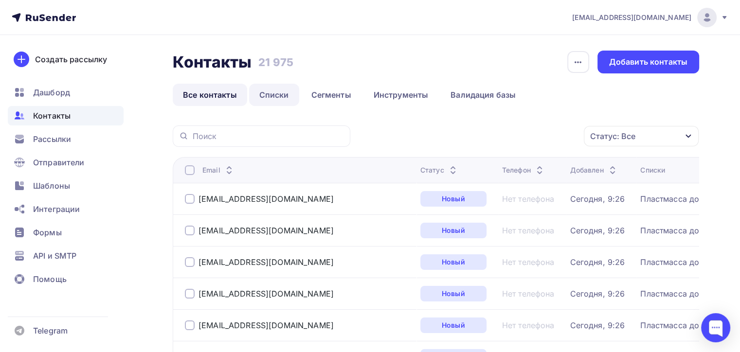
click at [259, 102] on link "Списки" at bounding box center [274, 95] width 50 height 22
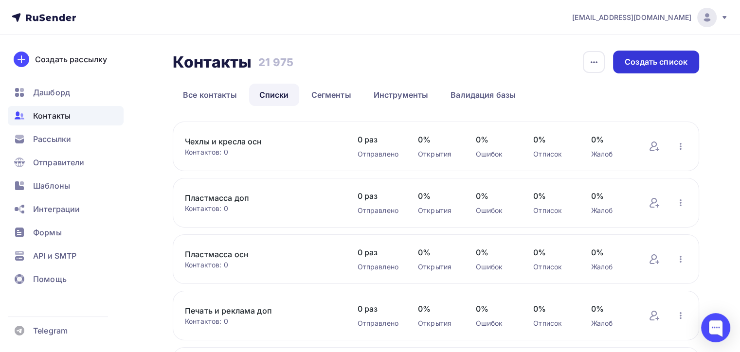
click at [676, 56] on div "Создать список" at bounding box center [655, 61] width 63 height 11
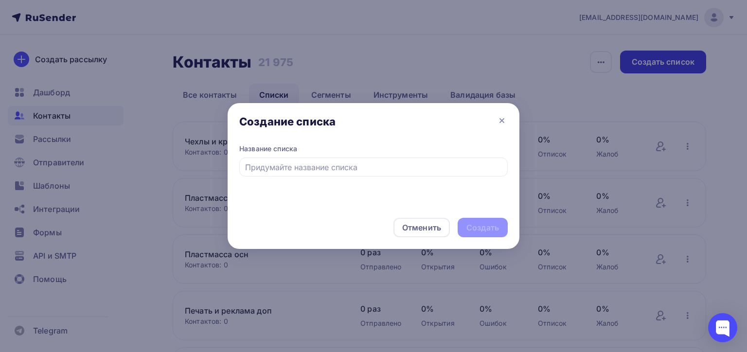
click at [676, 56] on div at bounding box center [373, 176] width 747 height 352
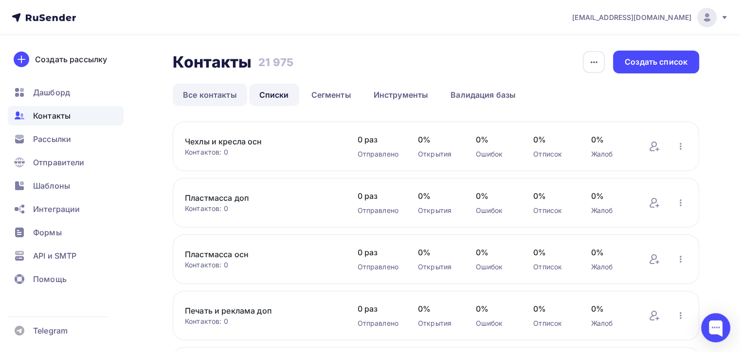
drag, startPoint x: 233, startPoint y: 92, endPoint x: 238, endPoint y: 92, distance: 4.9
click at [233, 92] on link "Все контакты" at bounding box center [210, 95] width 74 height 22
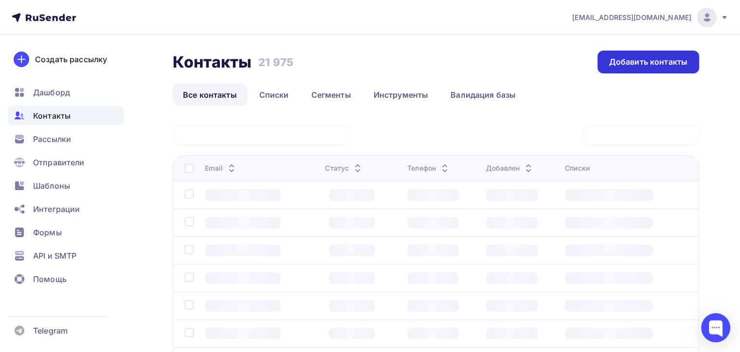
click at [644, 71] on div "Добавить контакты" at bounding box center [648, 62] width 102 height 23
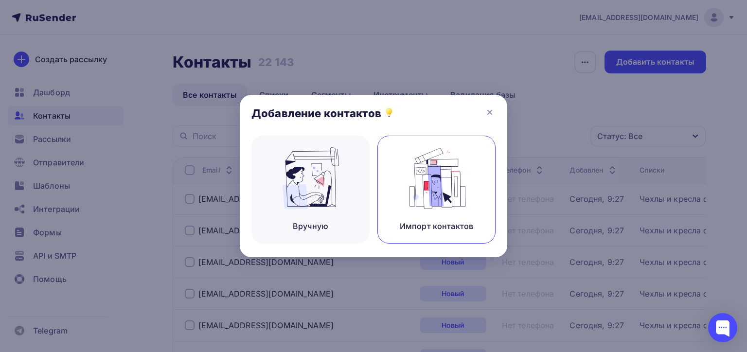
click at [458, 162] on img at bounding box center [436, 177] width 65 height 61
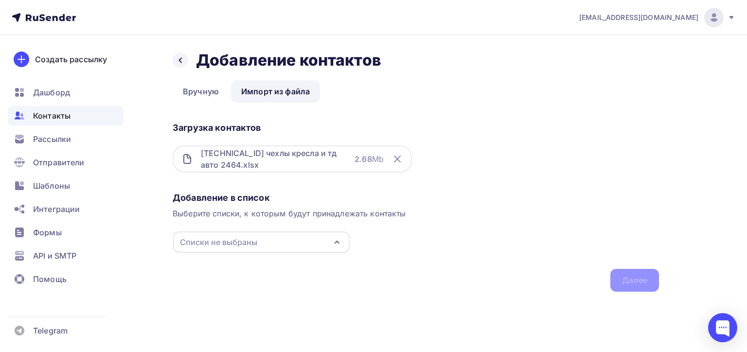
click at [273, 234] on div "Списки не выбраны" at bounding box center [261, 242] width 177 height 21
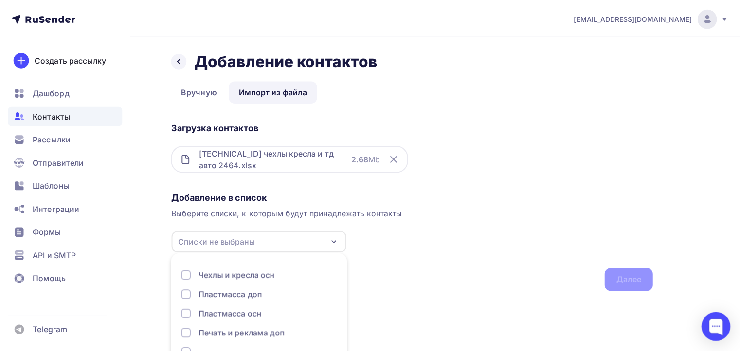
scroll to position [50, 0]
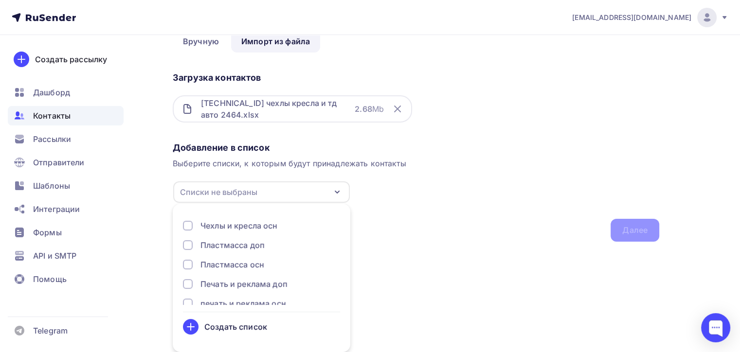
click at [218, 334] on div "Создать список" at bounding box center [261, 327] width 157 height 16
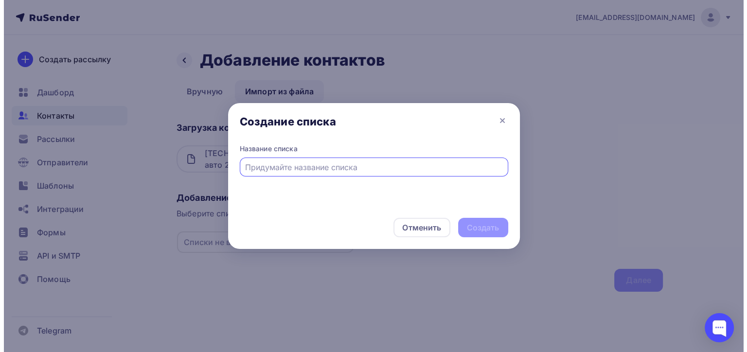
scroll to position [0, 0]
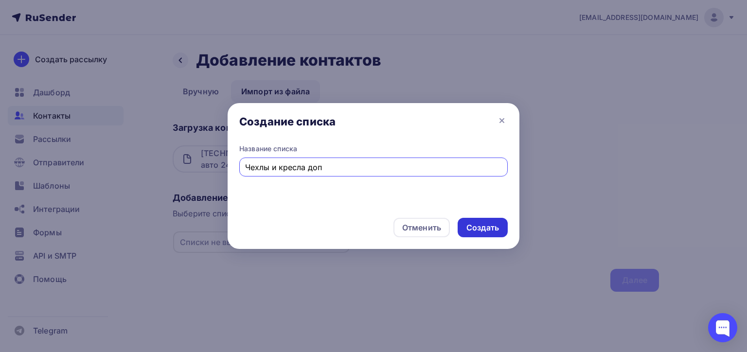
type input "Чехлы и кресла доп"
click at [491, 224] on div "Создать" at bounding box center [482, 227] width 33 height 11
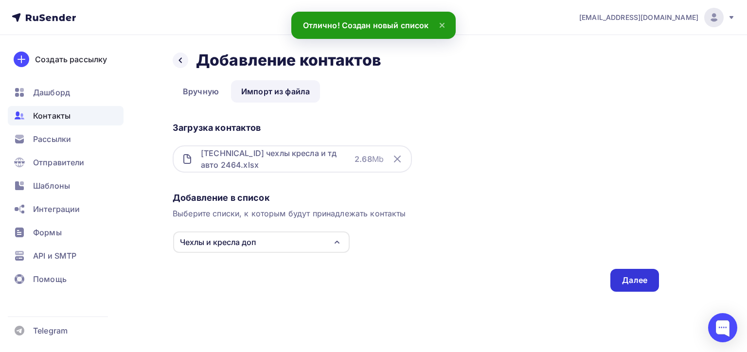
click at [640, 280] on div "Далее" at bounding box center [634, 280] width 25 height 11
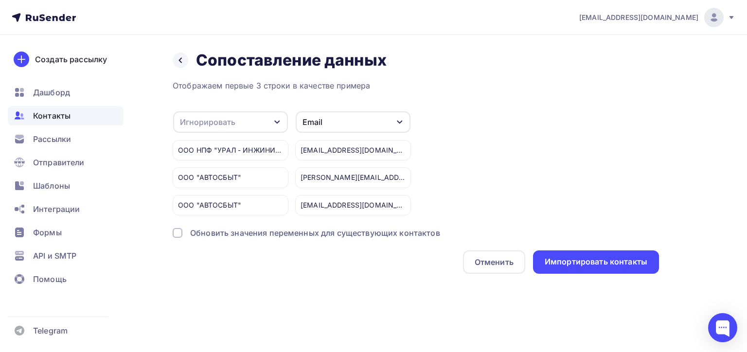
click at [211, 123] on div "Игнорировать" at bounding box center [207, 122] width 55 height 12
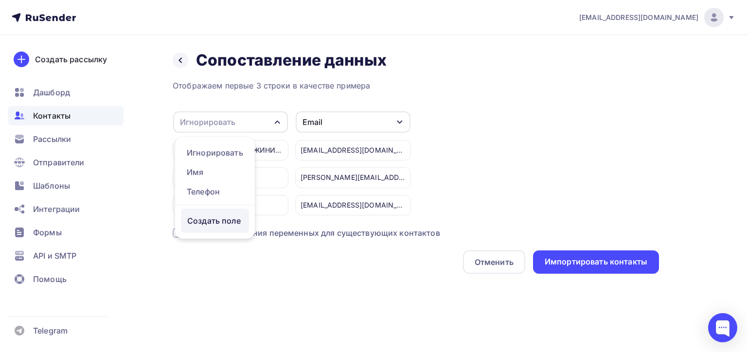
click at [220, 224] on div "Создать поле" at bounding box center [215, 221] width 68 height 24
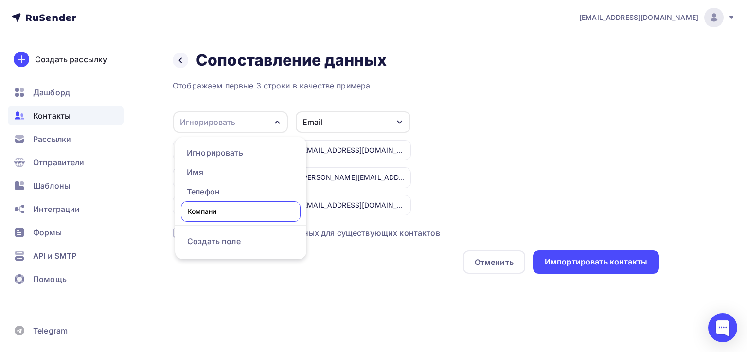
type input "Компания"
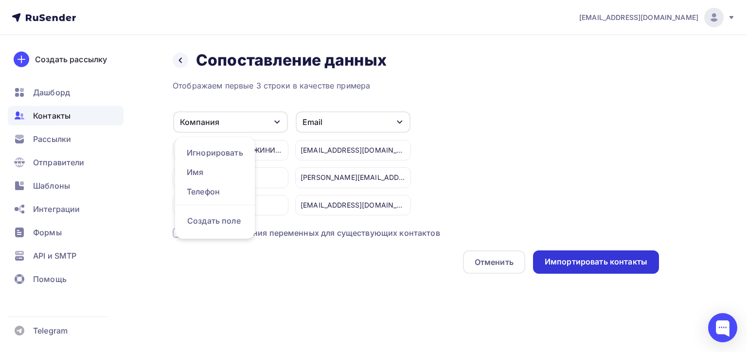
click at [616, 265] on div "Импортировать контакты" at bounding box center [596, 261] width 103 height 11
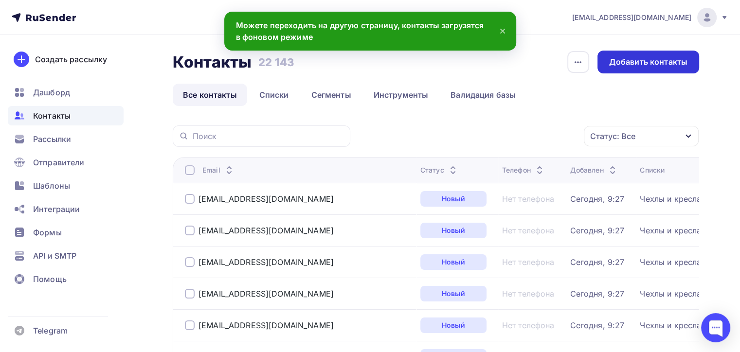
click at [649, 62] on div "Добавить контакты" at bounding box center [648, 61] width 78 height 11
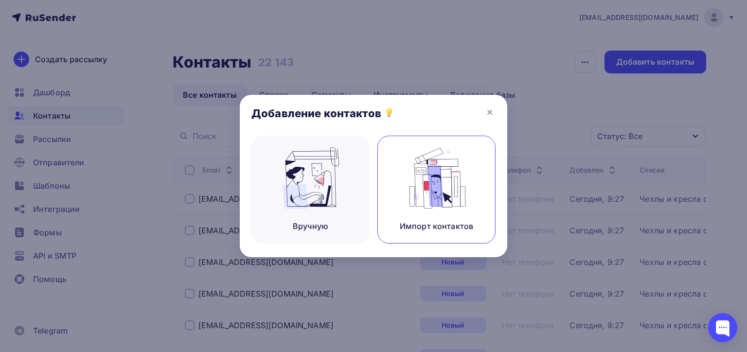
click at [420, 205] on img at bounding box center [436, 177] width 65 height 61
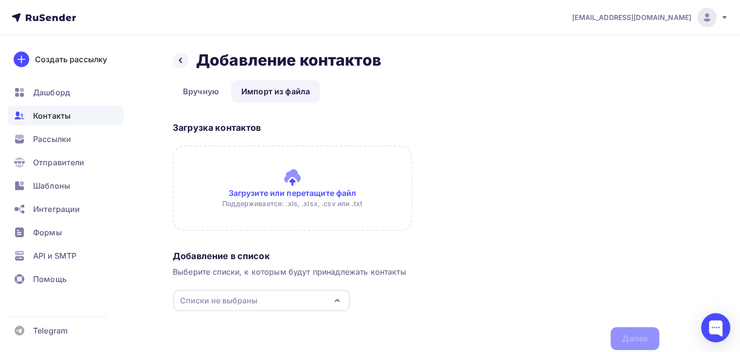
click at [293, 180] on input "file" at bounding box center [292, 188] width 239 height 86
click at [303, 158] on input "file" at bounding box center [292, 188] width 239 height 86
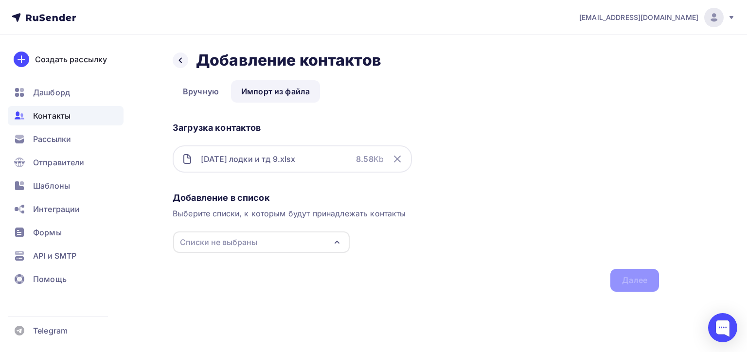
click at [234, 237] on div "Списки не выбраны" at bounding box center [218, 242] width 77 height 12
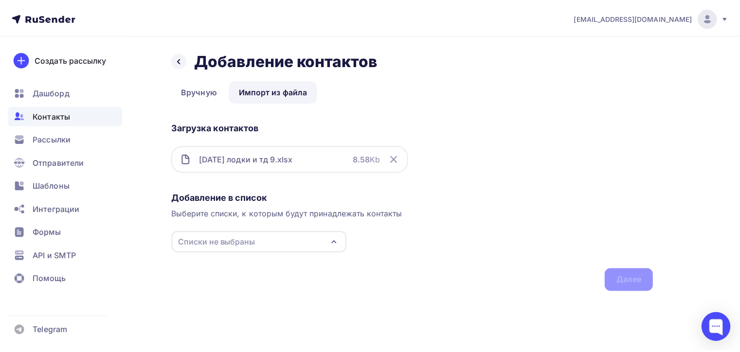
scroll to position [50, 0]
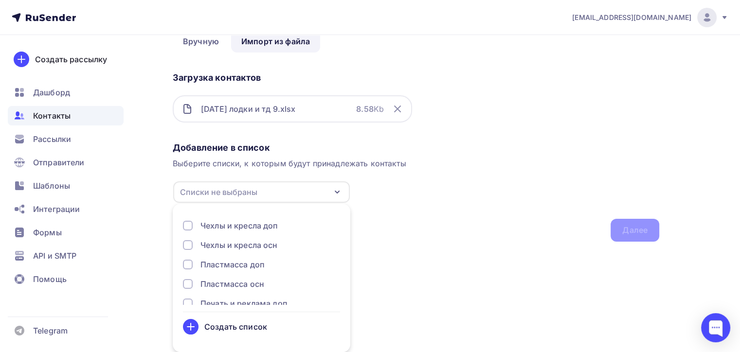
click at [230, 325] on div "Создать список" at bounding box center [235, 327] width 63 height 12
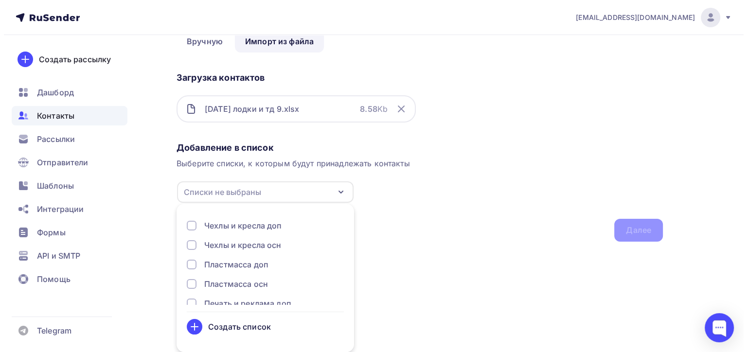
scroll to position [0, 0]
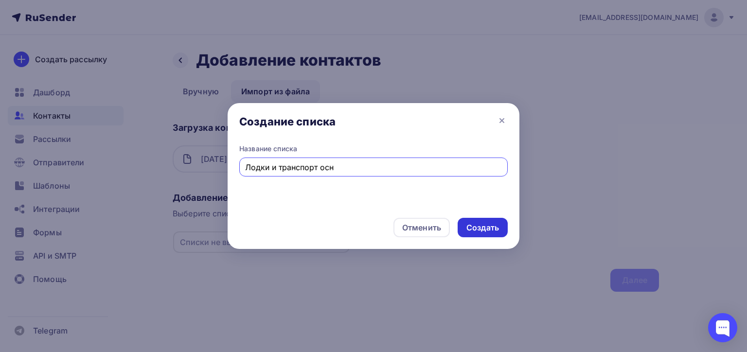
type input "Лодки и транспорт осн"
click at [459, 230] on div "Создать" at bounding box center [483, 227] width 50 height 19
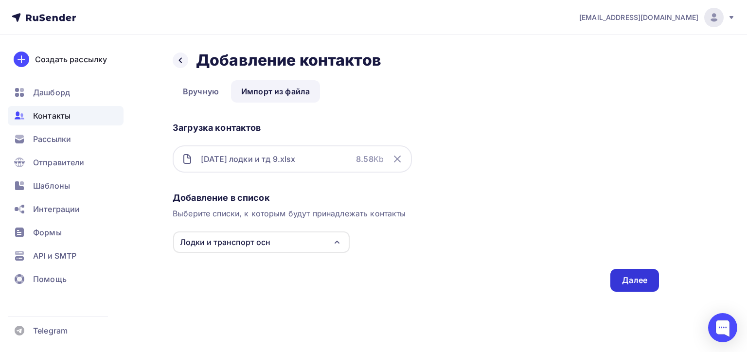
click at [615, 273] on div "Далее" at bounding box center [634, 280] width 49 height 23
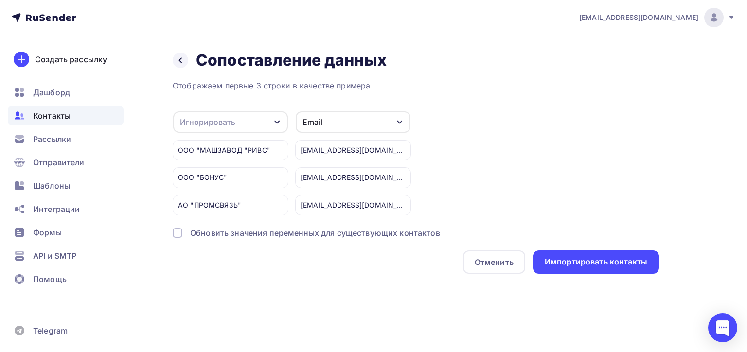
click at [232, 121] on div "Игнорировать" at bounding box center [207, 122] width 55 height 12
click at [215, 218] on div "Создать поле" at bounding box center [215, 221] width 68 height 24
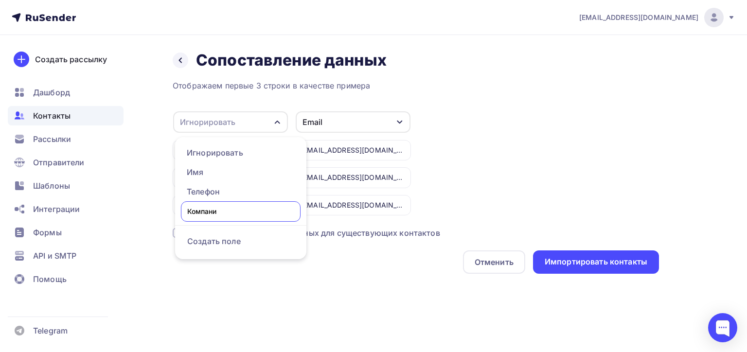
type input "Компания"
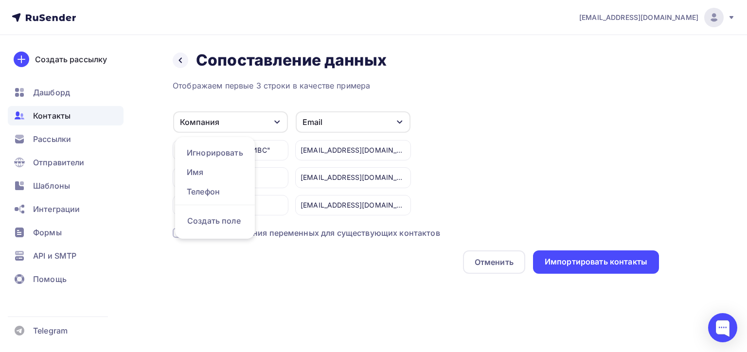
click at [591, 240] on div "Отображаем первые 3 строки в качестве примера Компания Игнорировать Имя Телефон…" at bounding box center [416, 177] width 486 height 194
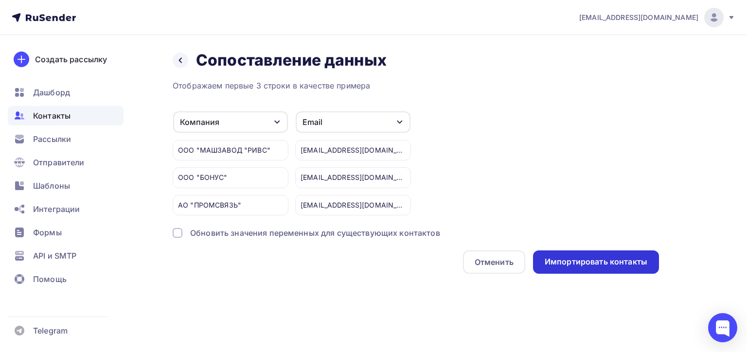
click at [596, 263] on div "Импортировать контакты" at bounding box center [596, 261] width 103 height 11
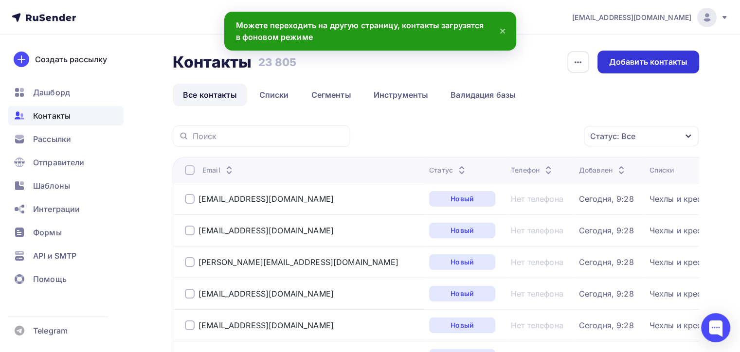
click at [644, 51] on div "Добавить контакты" at bounding box center [648, 62] width 102 height 23
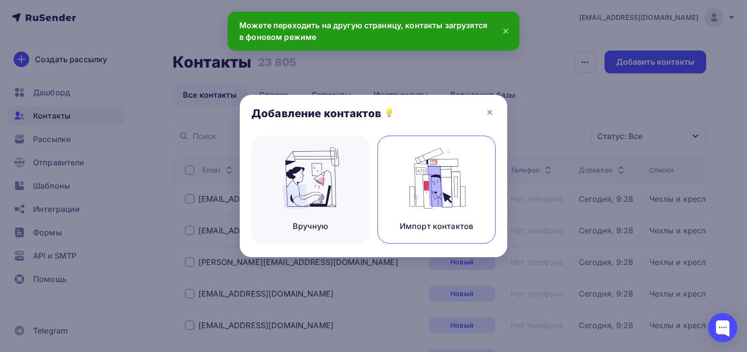
click at [429, 192] on img at bounding box center [436, 177] width 65 height 61
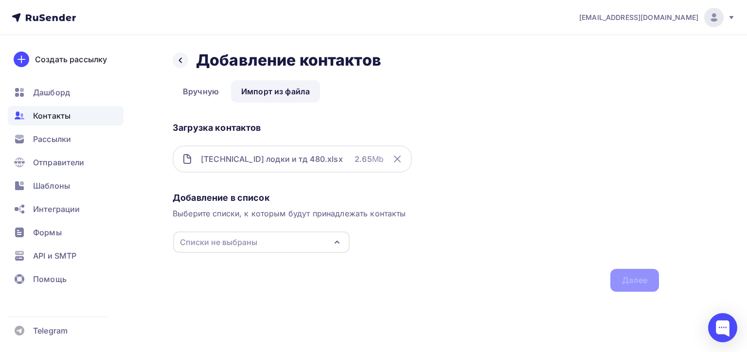
click at [253, 238] on div "Списки не выбраны" at bounding box center [218, 242] width 77 height 12
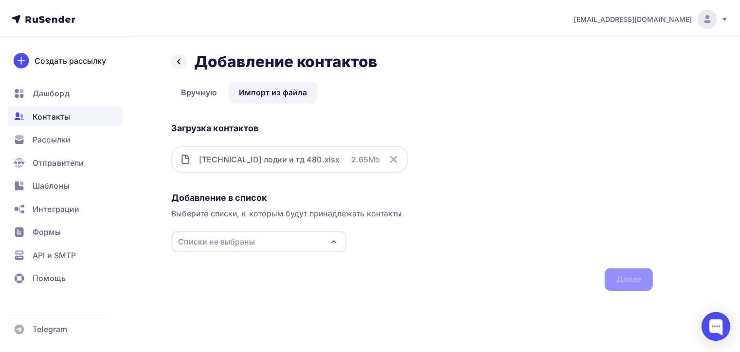
scroll to position [50, 0]
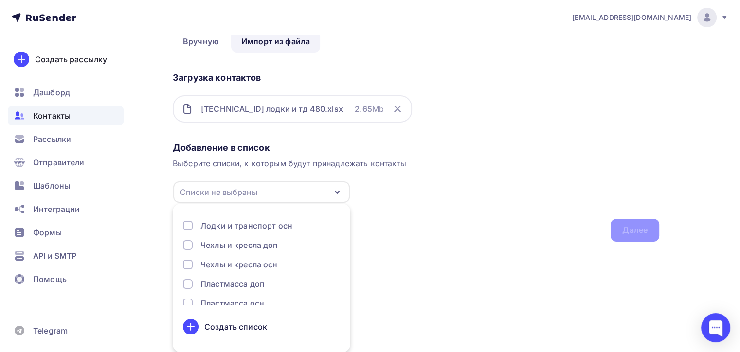
click at [206, 325] on div "Создать список" at bounding box center [235, 327] width 63 height 12
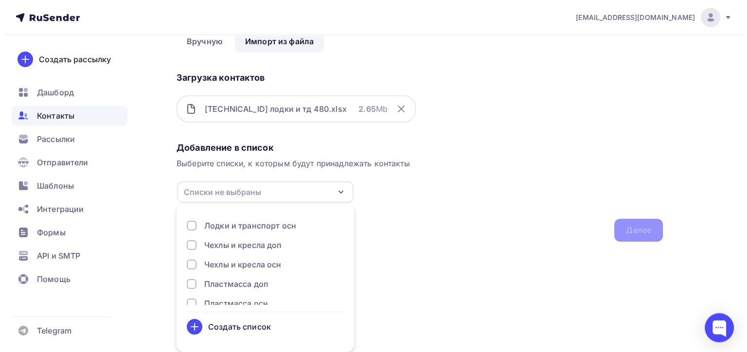
scroll to position [0, 0]
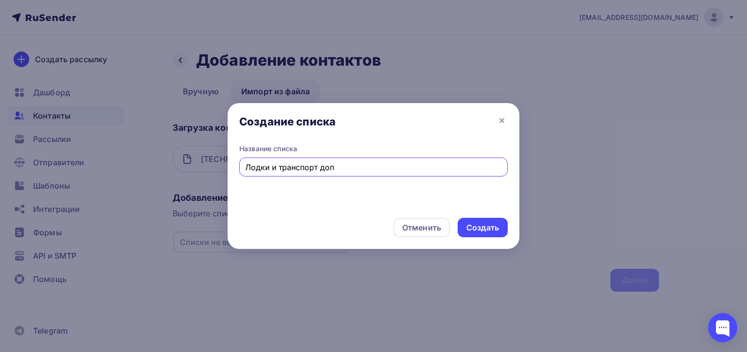
type input "Лодки и транспорт доп"
click at [477, 230] on div "Создать" at bounding box center [482, 227] width 33 height 11
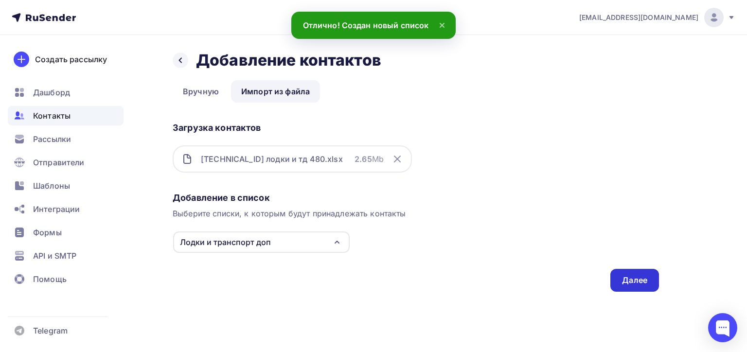
click at [627, 276] on div "Далее" at bounding box center [634, 280] width 25 height 11
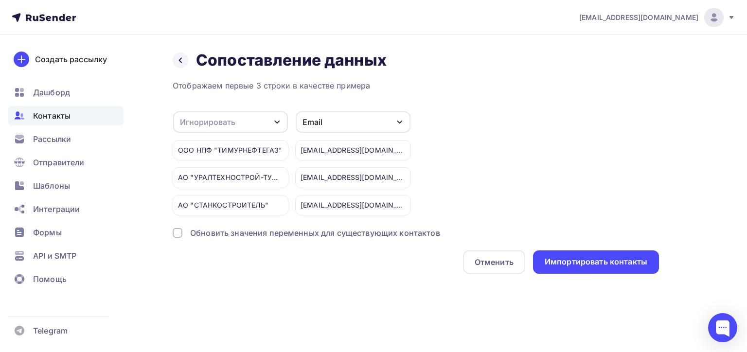
click at [217, 121] on div "Игнорировать" at bounding box center [207, 122] width 55 height 12
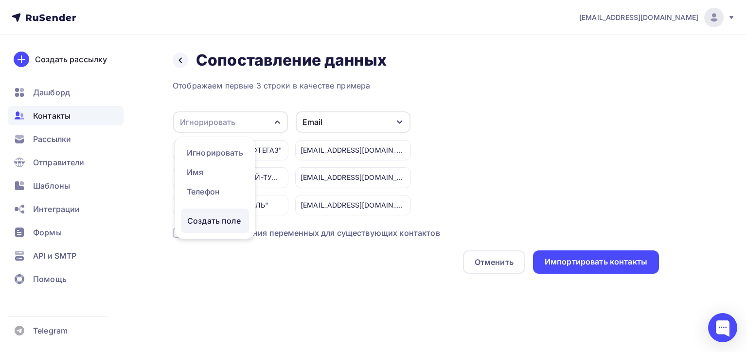
click at [219, 220] on div "Создать поле" at bounding box center [215, 221] width 68 height 24
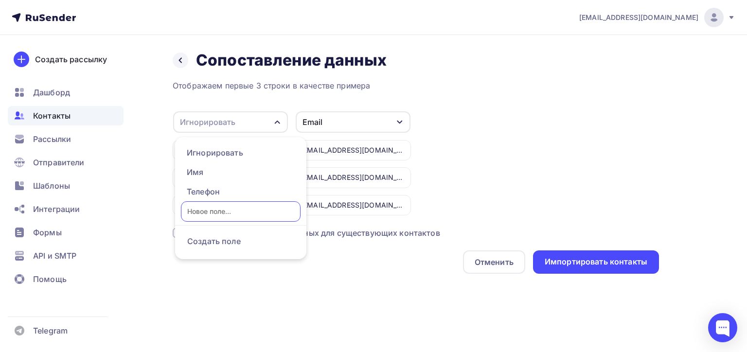
type input "к"
type input "Компания"
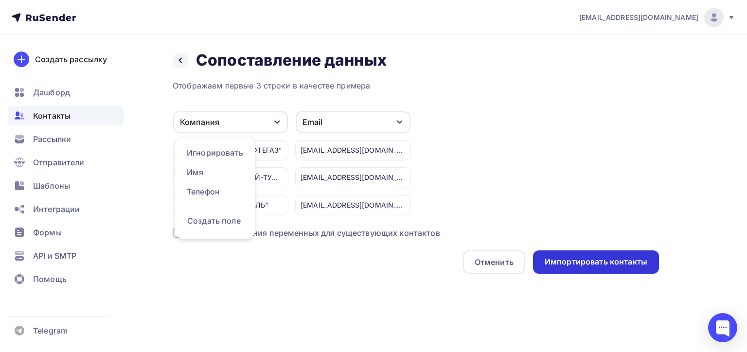
click at [589, 262] on div "Импортировать контакты" at bounding box center [596, 261] width 103 height 11
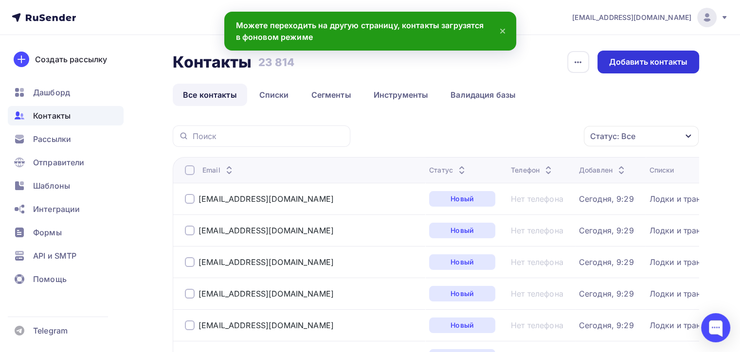
click at [666, 71] on div "Добавить контакты" at bounding box center [648, 62] width 102 height 23
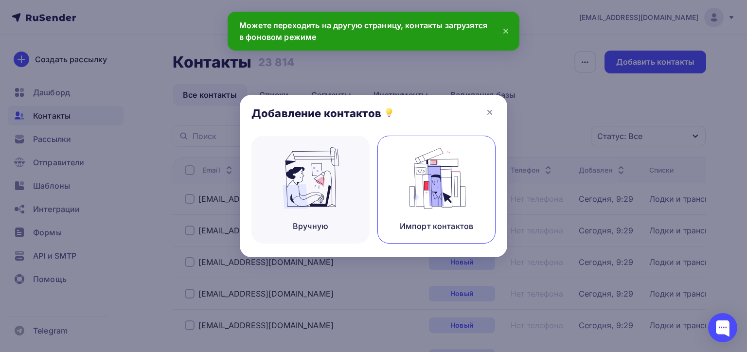
click at [481, 152] on div "Импорт контактов" at bounding box center [436, 190] width 118 height 108
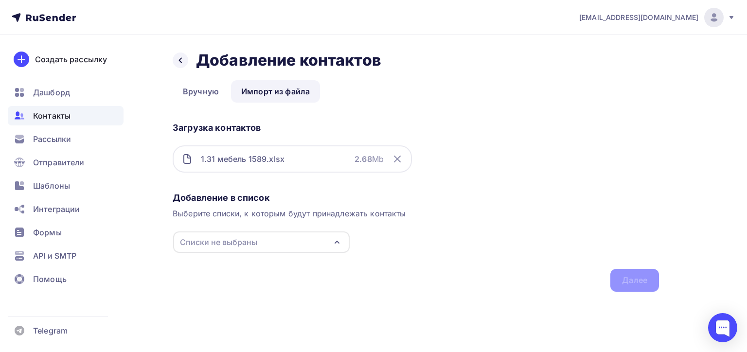
click at [247, 244] on div "Списки не выбраны" at bounding box center [218, 242] width 77 height 12
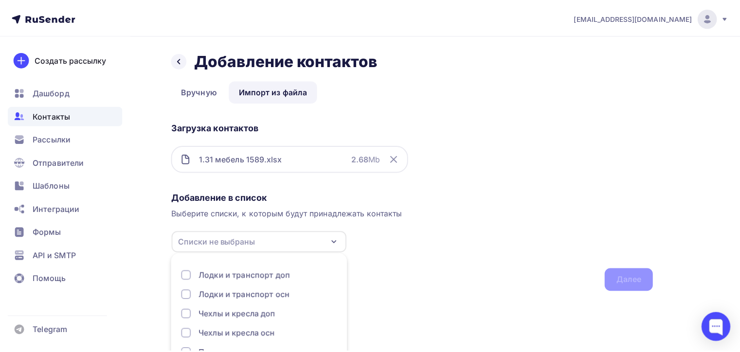
scroll to position [50, 0]
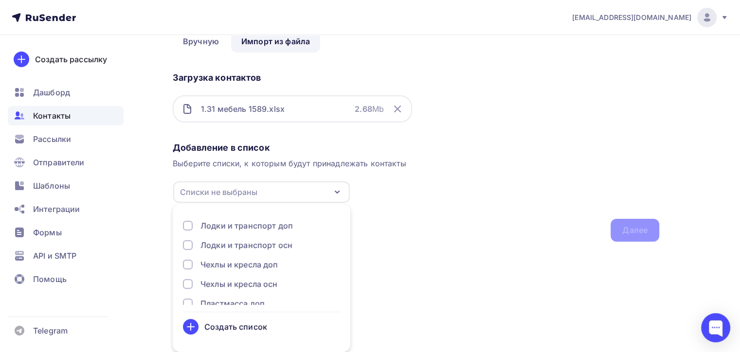
click at [228, 323] on div "Создать список" at bounding box center [235, 327] width 63 height 12
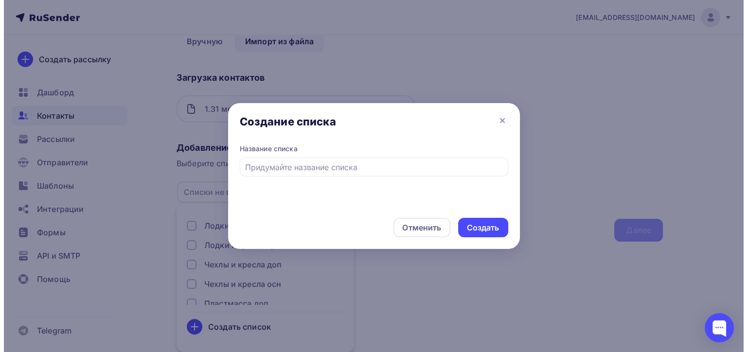
scroll to position [0, 0]
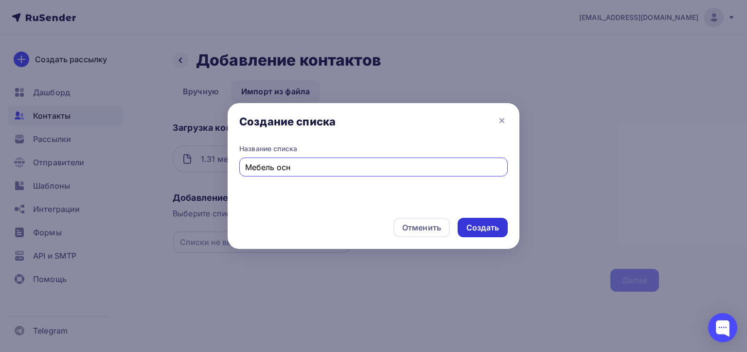
type input "Мебель осн"
click at [501, 228] on div "Создать" at bounding box center [483, 227] width 50 height 19
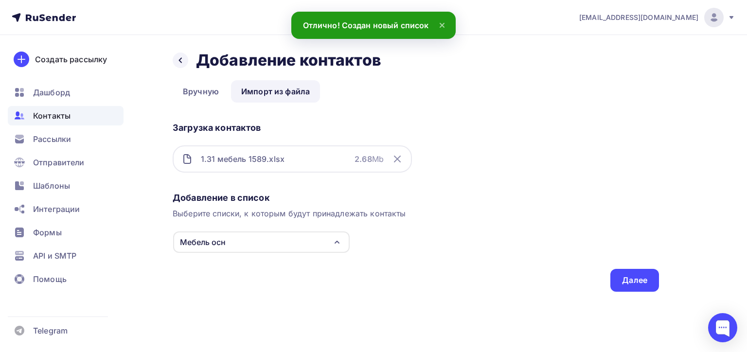
drag, startPoint x: 624, startPoint y: 272, endPoint x: 621, endPoint y: 266, distance: 7.4
click at [622, 267] on div "Добавление в список Выберите списки, к которым будут принадлежать контакты Мебе…" at bounding box center [416, 240] width 486 height 104
click at [641, 280] on div "Далее" at bounding box center [634, 280] width 25 height 11
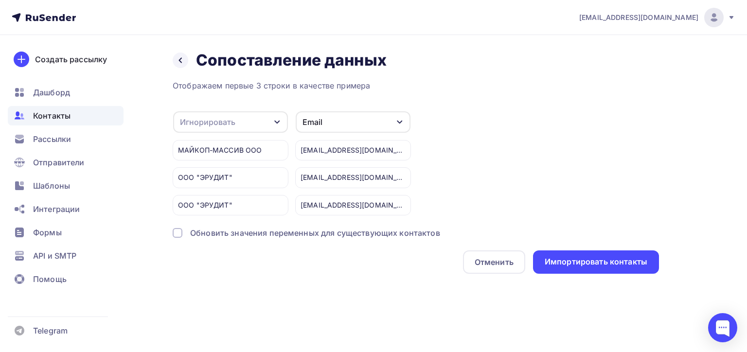
click at [201, 119] on div "Игнорировать" at bounding box center [207, 122] width 55 height 12
click at [225, 225] on div "Создать поле" at bounding box center [215, 221] width 68 height 24
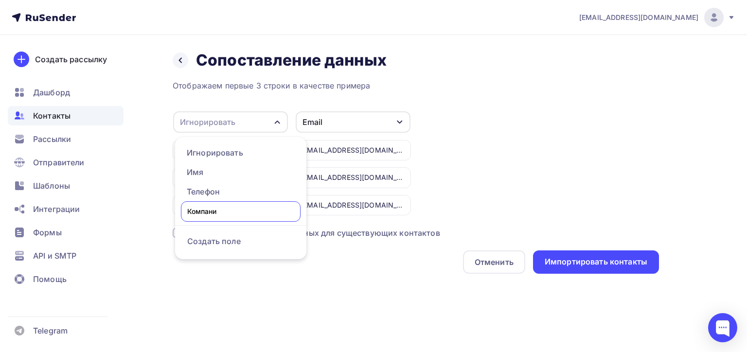
type input "Компания"
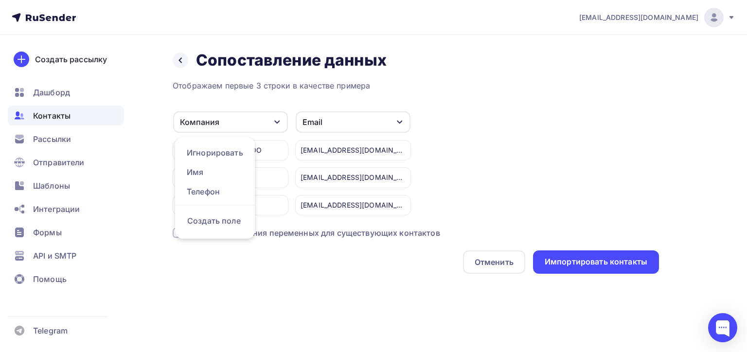
click at [642, 145] on div "Компания Игнорировать Имя Телефон Создать поле МАЙКОП-МАССИВ ООО ООО "ЭРУДИТ" О…" at bounding box center [416, 163] width 486 height 105
drag, startPoint x: 570, startPoint y: 261, endPoint x: 454, endPoint y: 213, distance: 126.0
click at [580, 142] on div "Отображаем первые 3 строки в качестве примера Компания Игнорировать Имя Телефон…" at bounding box center [416, 177] width 486 height 194
click at [431, 232] on div "Обновить значения переменных для существующих контактов" at bounding box center [315, 233] width 250 height 12
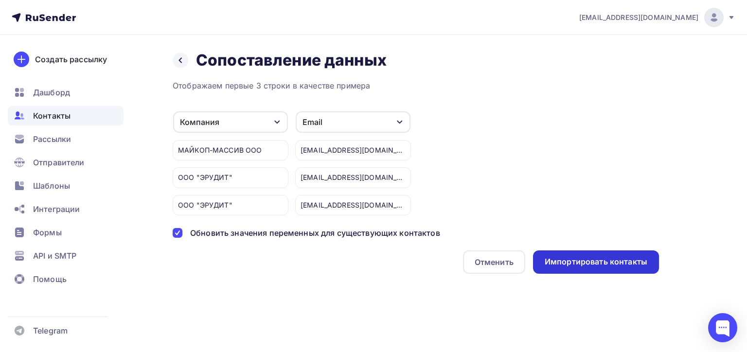
click at [551, 263] on div "Импортировать контакты" at bounding box center [596, 261] width 103 height 11
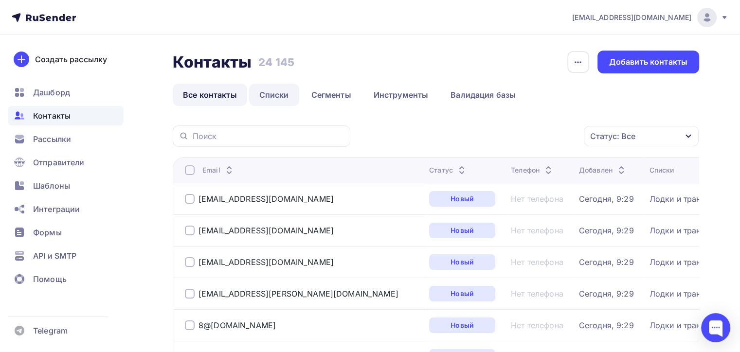
click at [259, 93] on link "Списки" at bounding box center [274, 95] width 50 height 22
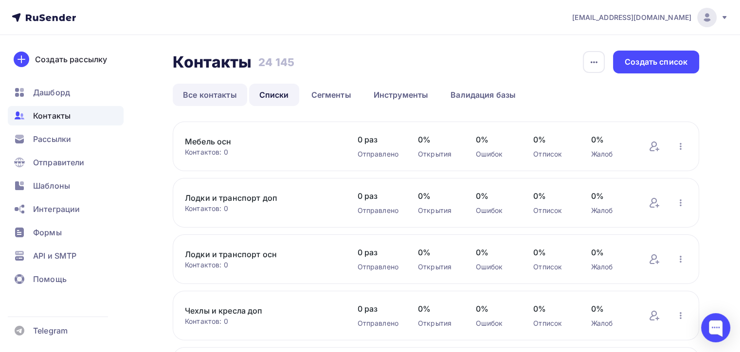
click at [200, 95] on link "Все контакты" at bounding box center [210, 95] width 74 height 22
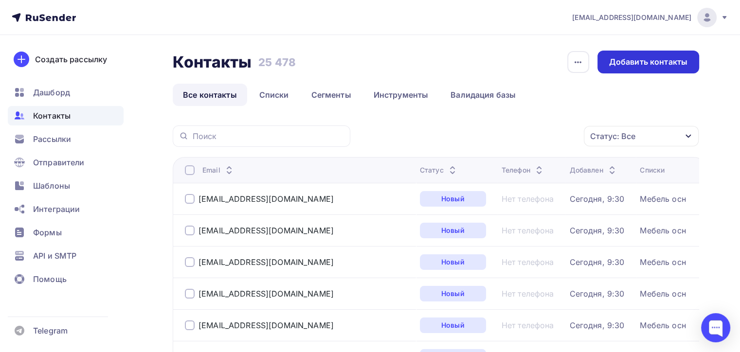
click at [636, 62] on div "Добавить контакты" at bounding box center [648, 61] width 78 height 11
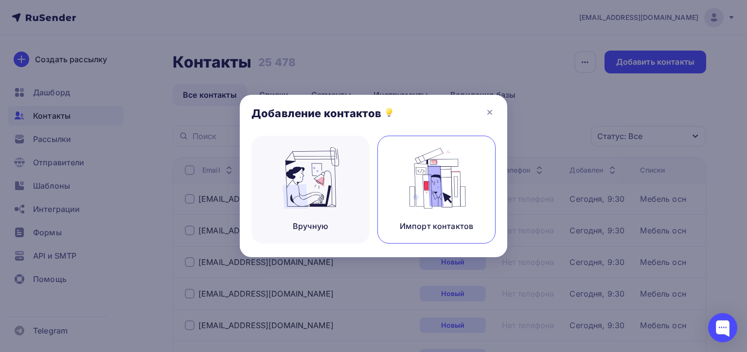
click at [430, 183] on img at bounding box center [436, 177] width 65 height 61
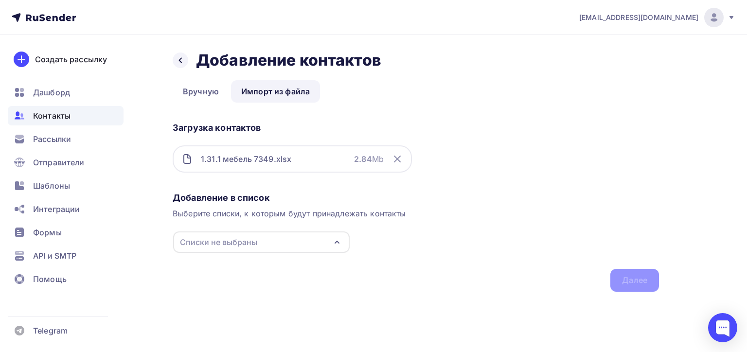
drag, startPoint x: 267, startPoint y: 263, endPoint x: 267, endPoint y: 245, distance: 18.0
click at [267, 259] on div "Добавление в список Выберите списки, к которым будут принадлежать контакты Спис…" at bounding box center [416, 240] width 486 height 104
click at [267, 245] on div "Списки не выбраны" at bounding box center [261, 242] width 177 height 21
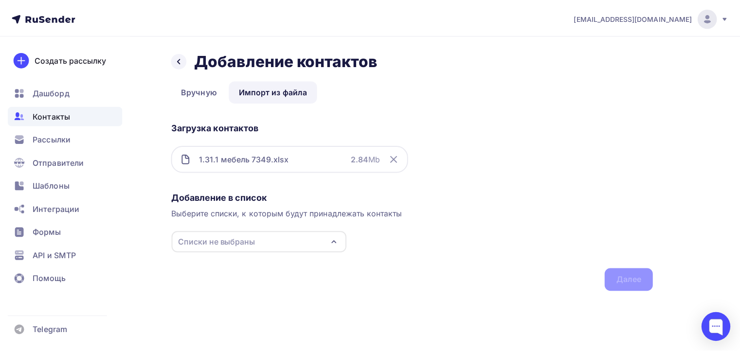
scroll to position [50, 0]
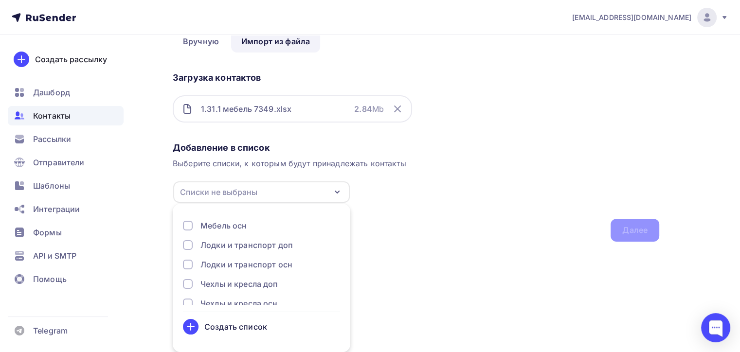
click at [254, 318] on form "Мебель осн Лодки и транспорт доп Лодки и транспорт осн Чехлы и кресла доп Чехлы…" at bounding box center [261, 277] width 157 height 115
click at [256, 325] on div "Создать список" at bounding box center [235, 327] width 63 height 12
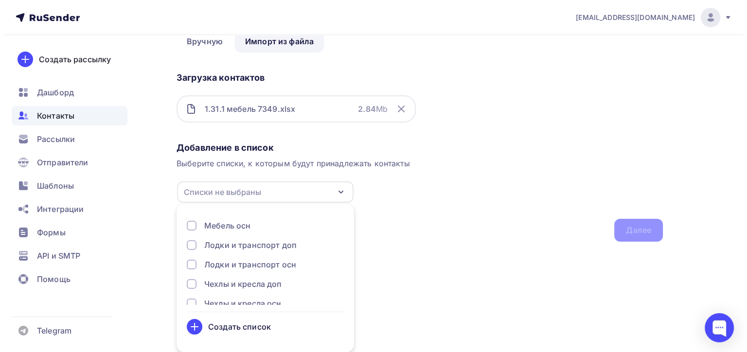
scroll to position [0, 0]
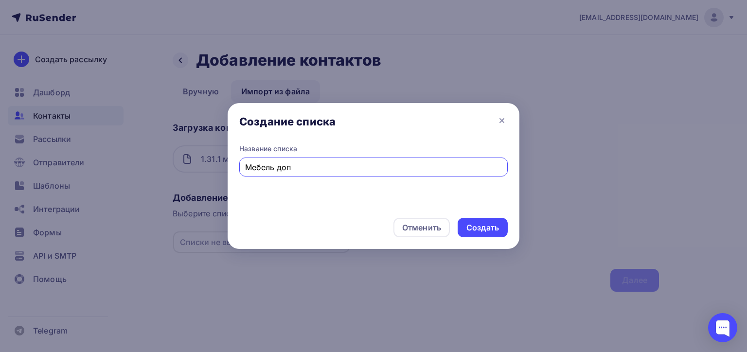
type input "Мебель доп"
click at [482, 232] on div "Создать" at bounding box center [482, 227] width 33 height 11
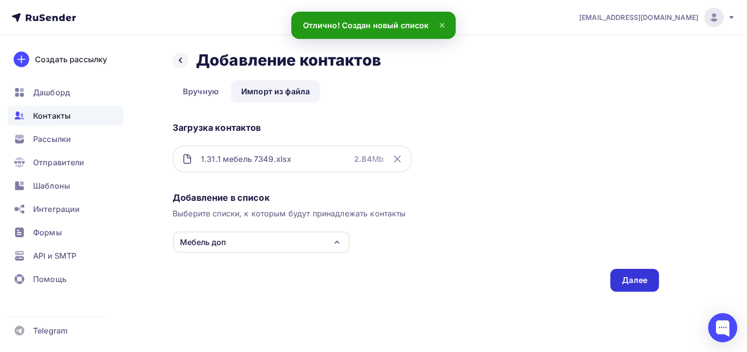
click at [632, 280] on div "Далее" at bounding box center [634, 280] width 25 height 11
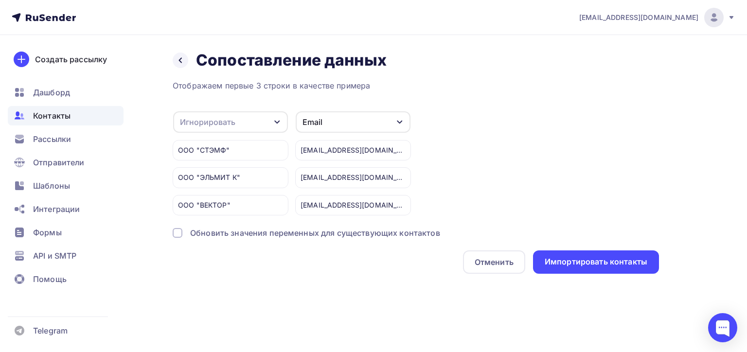
click at [239, 119] on div "Игнорировать" at bounding box center [230, 121] width 115 height 21
click at [217, 227] on div "Создать поле" at bounding box center [215, 221] width 68 height 24
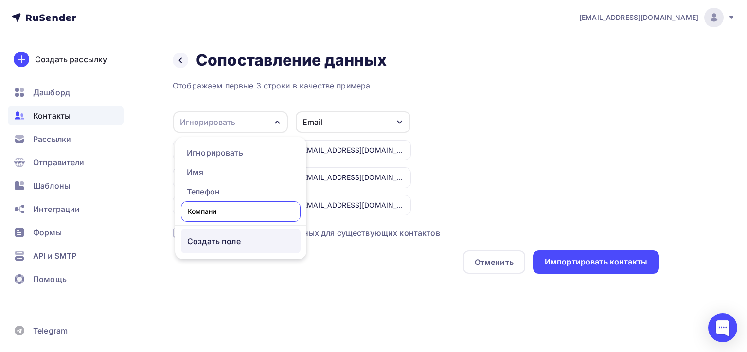
type input "Компания"
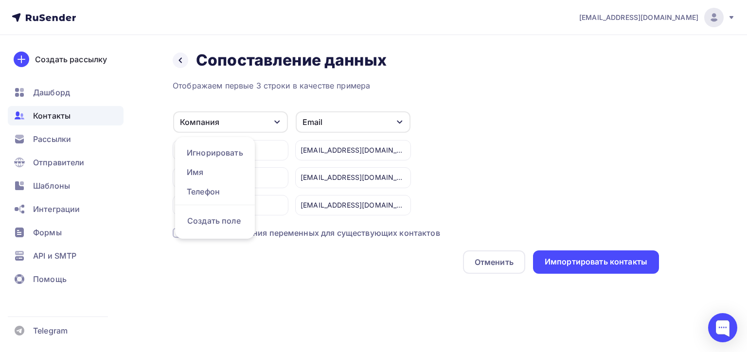
click at [739, 199] on div "Назад Сопоставление данных Сопоставление данных Отображаем первые 3 строки в ка…" at bounding box center [373, 174] width 747 height 278
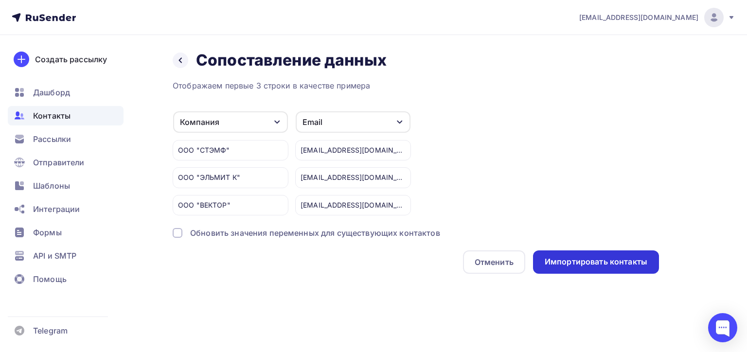
click at [617, 264] on div "Импортировать контакты" at bounding box center [596, 261] width 103 height 11
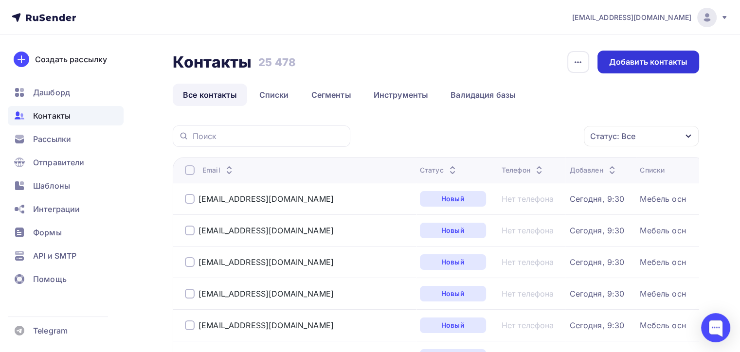
click at [616, 62] on div "Добавить контакты" at bounding box center [648, 61] width 78 height 11
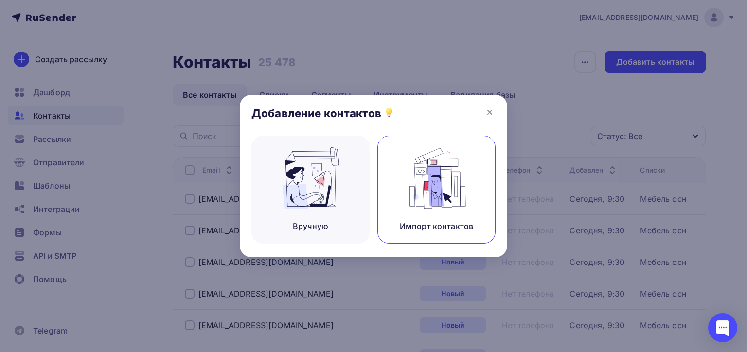
click at [425, 175] on img at bounding box center [436, 177] width 65 height 61
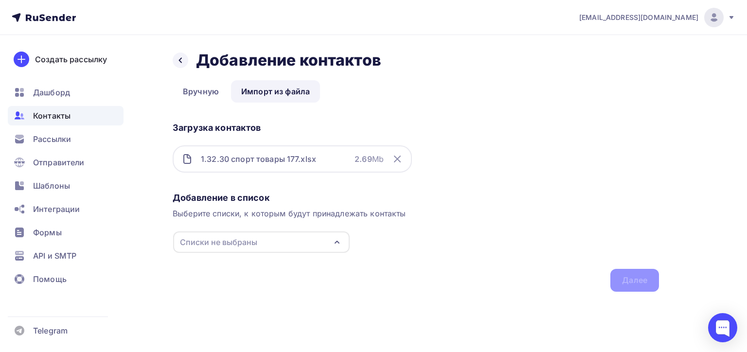
click at [284, 241] on div "Списки не выбраны" at bounding box center [261, 242] width 177 height 21
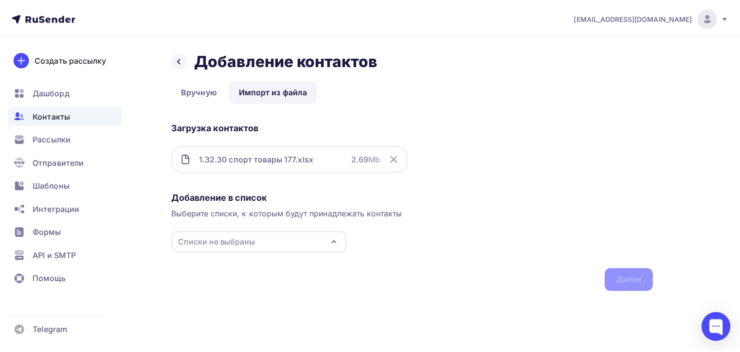
scroll to position [50, 0]
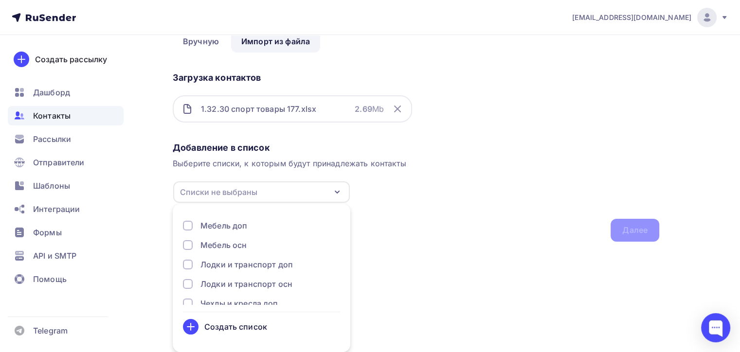
click at [242, 334] on div "Создать список" at bounding box center [261, 327] width 157 height 16
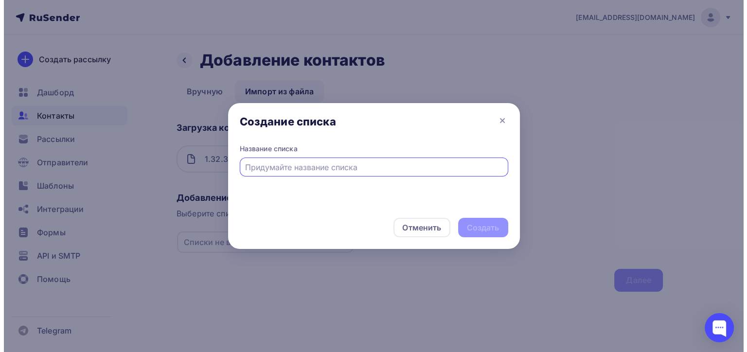
scroll to position [0, 0]
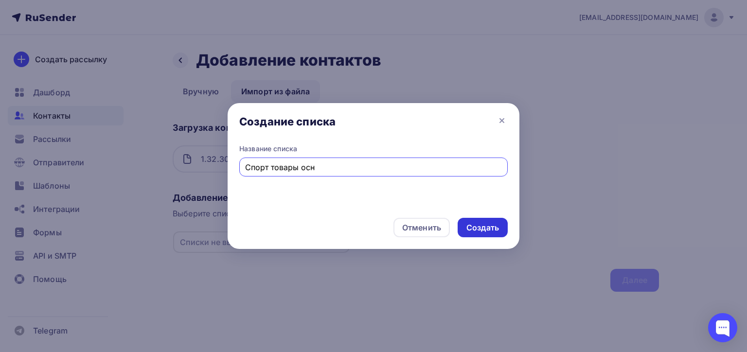
type input "Спорт товары осн"
click at [486, 232] on div "Создать" at bounding box center [482, 227] width 33 height 11
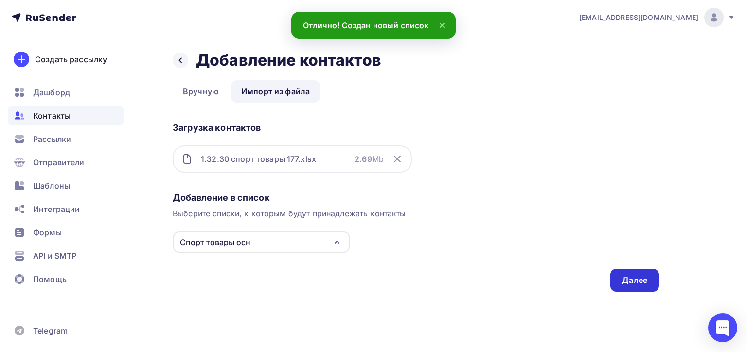
click at [636, 272] on div "Далее" at bounding box center [634, 280] width 49 height 23
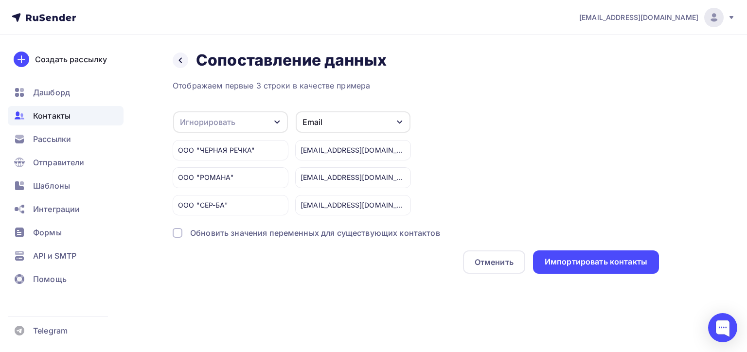
click at [237, 119] on div "Игнорировать" at bounding box center [230, 121] width 115 height 21
click at [215, 227] on div "Создать поле" at bounding box center [215, 221] width 68 height 24
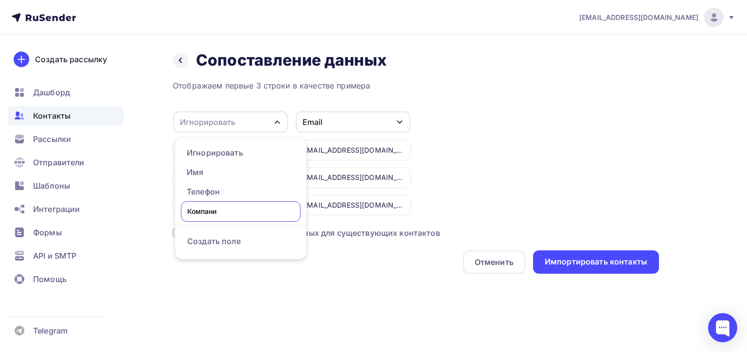
type input "Компания"
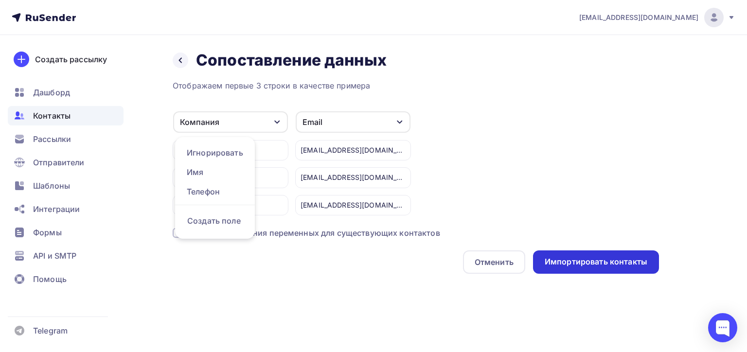
click at [566, 258] on div "Импортировать контакты" at bounding box center [596, 261] width 103 height 11
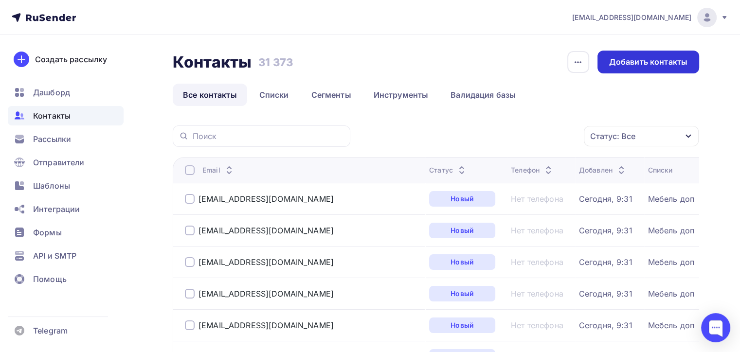
click at [627, 72] on div "Добавить контакты" at bounding box center [648, 62] width 102 height 23
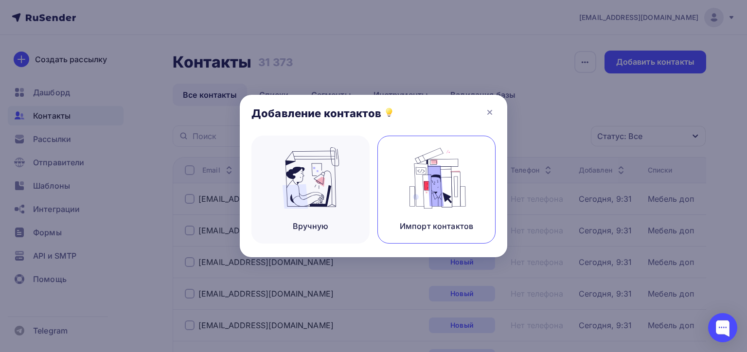
click at [444, 203] on img at bounding box center [436, 177] width 65 height 61
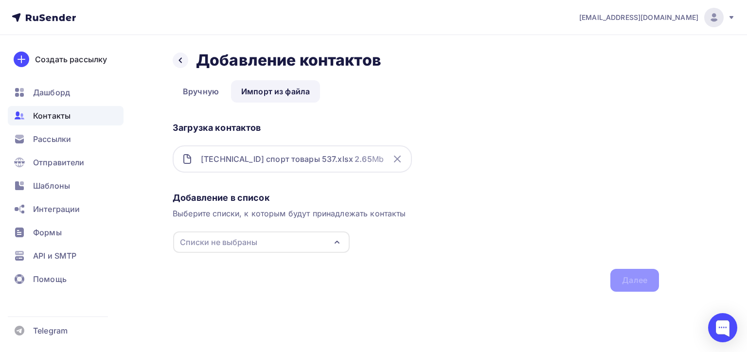
click at [309, 237] on div "Списки не выбраны" at bounding box center [261, 242] width 177 height 21
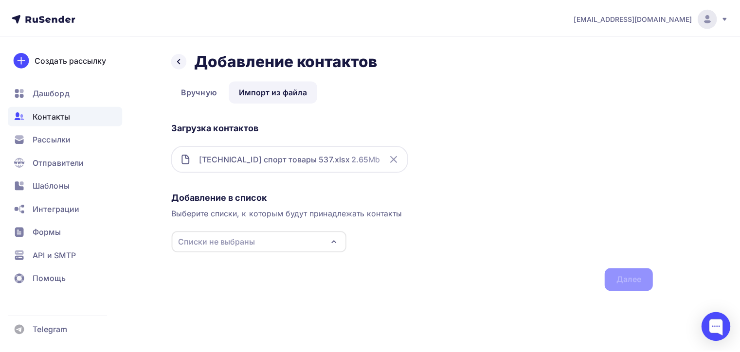
scroll to position [50, 0]
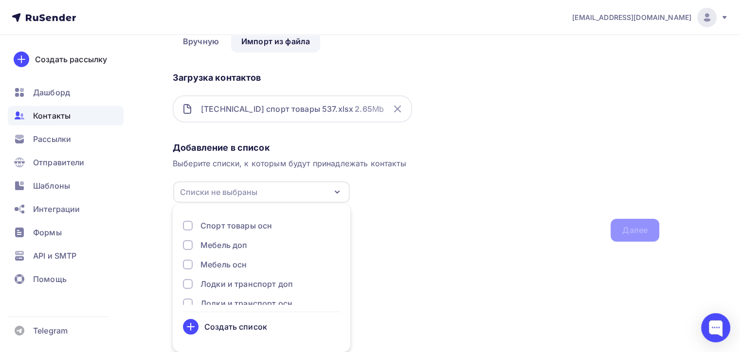
click at [254, 331] on div "Создать список" at bounding box center [235, 327] width 63 height 12
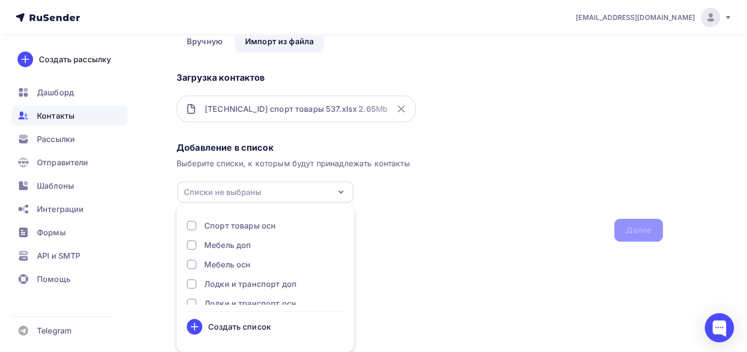
scroll to position [0, 0]
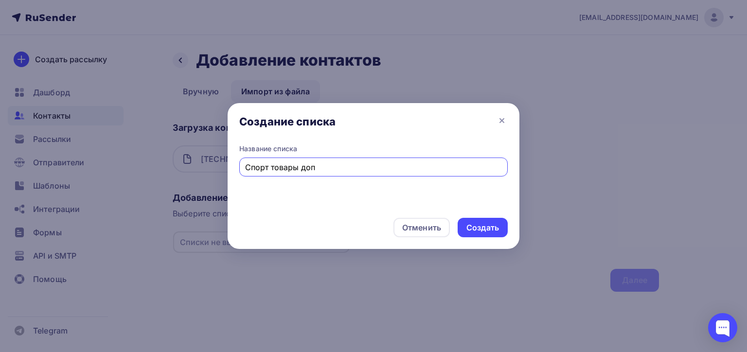
type input "Спорт товары доп"
click at [478, 212] on div "Отменить Создать" at bounding box center [374, 227] width 292 height 43
click at [476, 218] on div "Создать" at bounding box center [483, 227] width 50 height 19
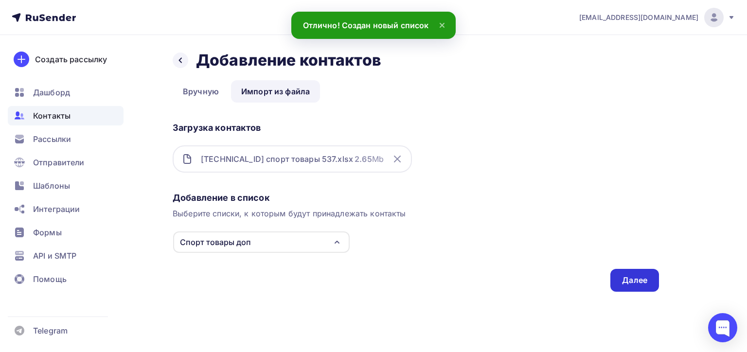
click at [623, 278] on div "Далее" at bounding box center [634, 280] width 25 height 11
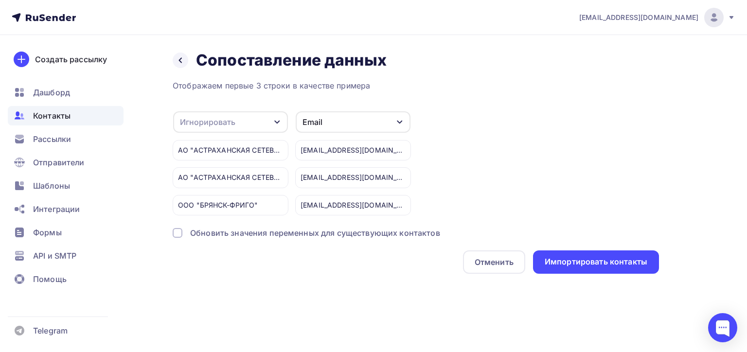
click at [227, 119] on div "Игнорировать" at bounding box center [207, 122] width 55 height 12
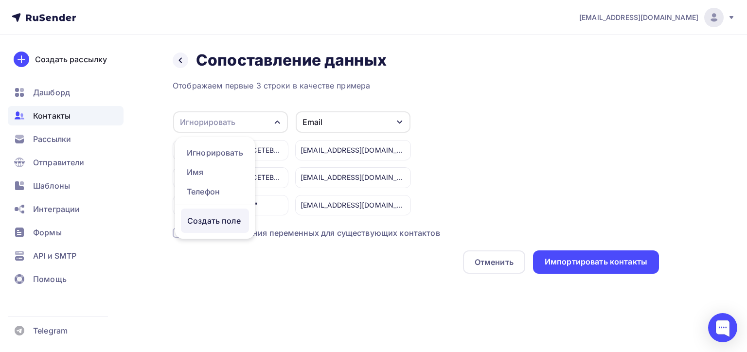
click at [220, 226] on div "Создать поле" at bounding box center [215, 221] width 68 height 24
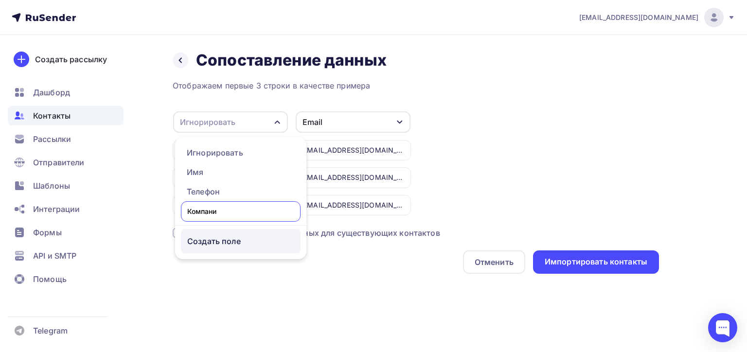
type input "Компания"
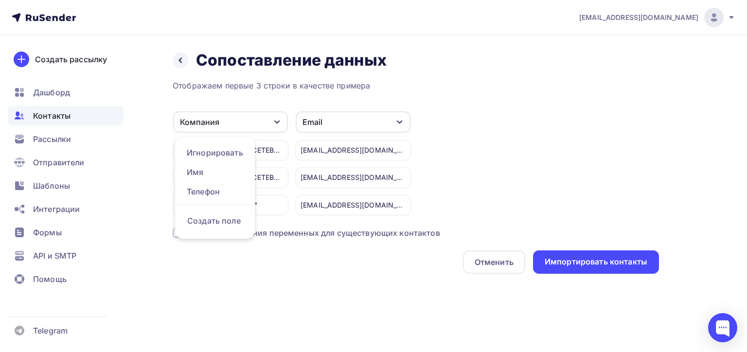
click at [689, 214] on div "Назад Сопоставление данных Сопоставление данных Отображаем первые 3 строки в ка…" at bounding box center [373, 174] width 747 height 278
click at [591, 279] on div "Назад Сопоставление данных Сопоставление данных Отображаем первые 3 строки в ка…" at bounding box center [373, 174] width 747 height 278
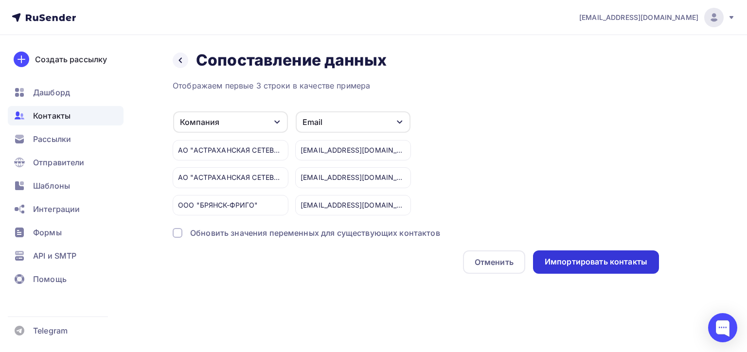
click at [591, 269] on div "Импортировать контакты" at bounding box center [596, 261] width 126 height 23
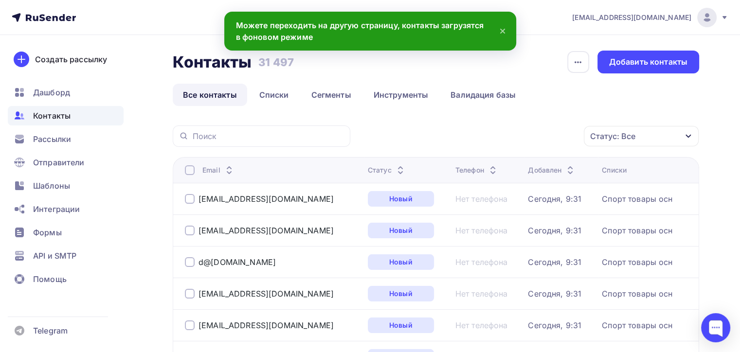
click at [652, 73] on div "Контакты Контакты 31 497 31 497 История импорта Добавить контакты Все контакты …" at bounding box center [436, 78] width 526 height 55
click at [652, 67] on div "Добавить контакты" at bounding box center [648, 61] width 78 height 11
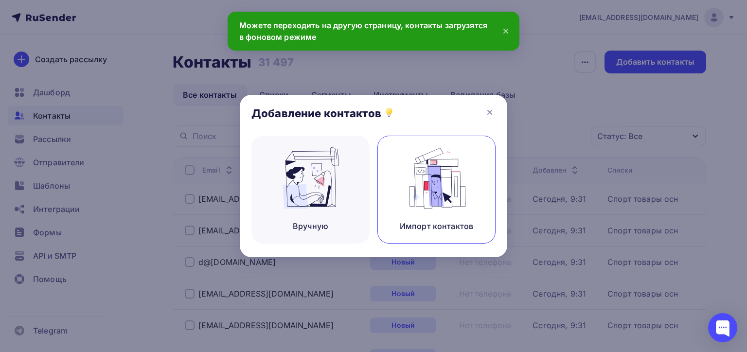
click at [454, 204] on img at bounding box center [436, 177] width 65 height 61
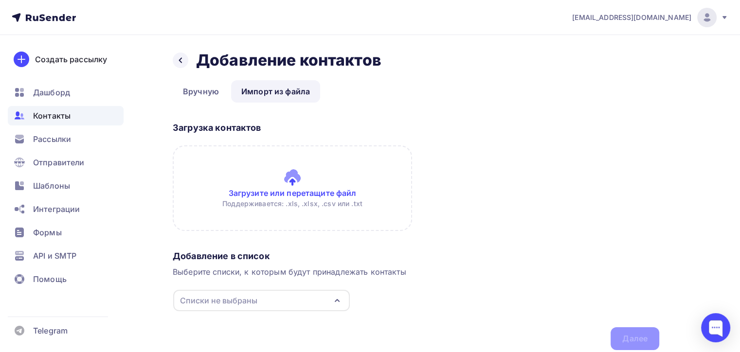
drag, startPoint x: 288, startPoint y: 195, endPoint x: 502, endPoint y: 92, distance: 236.7
click at [502, 92] on div "Назад Добавление контактов Добавление контактов Вручную Импорт из файла Импорт …" at bounding box center [416, 201] width 486 height 300
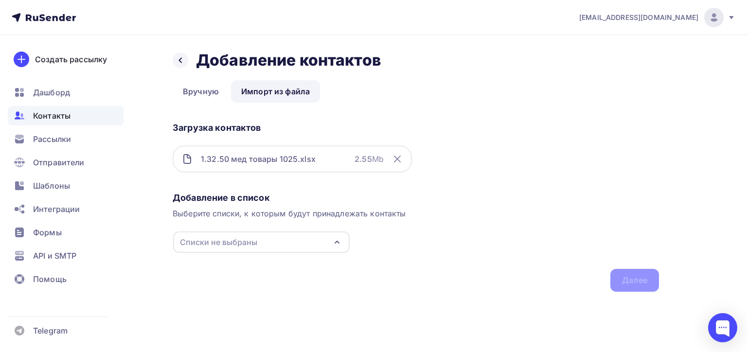
click at [253, 252] on div "Списки не выбраны" at bounding box center [261, 242] width 177 height 21
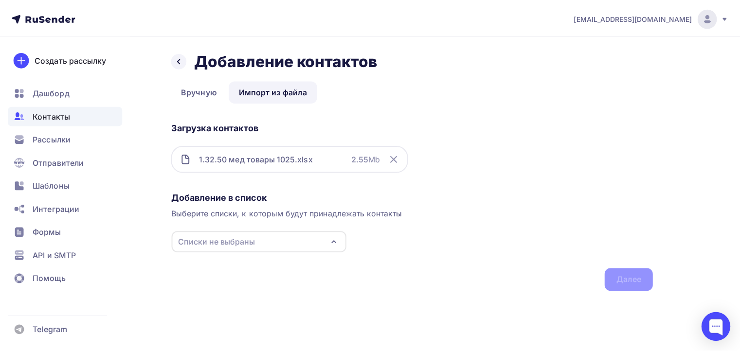
scroll to position [50, 0]
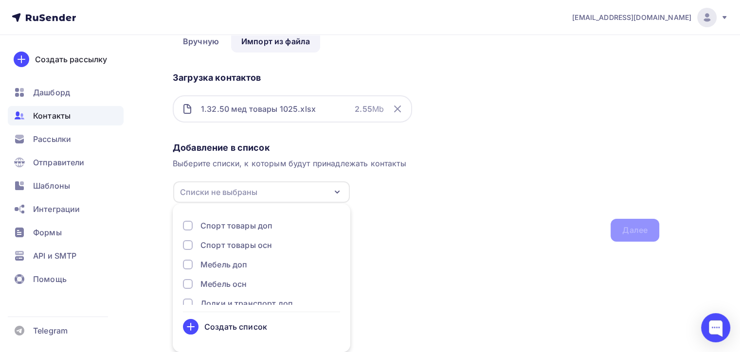
click at [243, 325] on div "Создать список" at bounding box center [235, 327] width 63 height 12
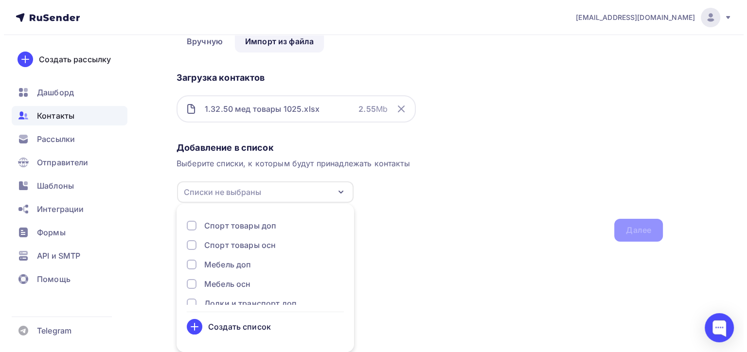
scroll to position [0, 0]
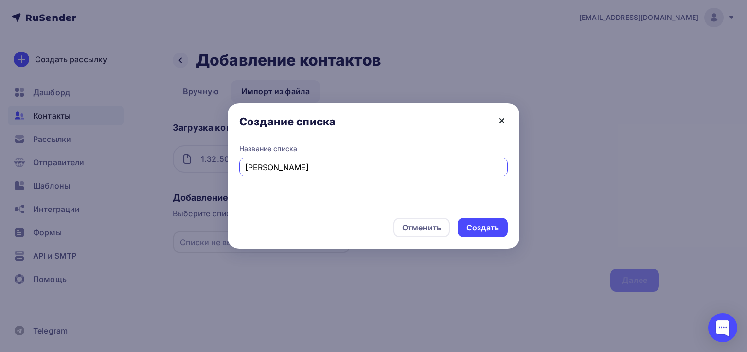
type input "К"
click at [503, 116] on icon at bounding box center [502, 121] width 12 height 12
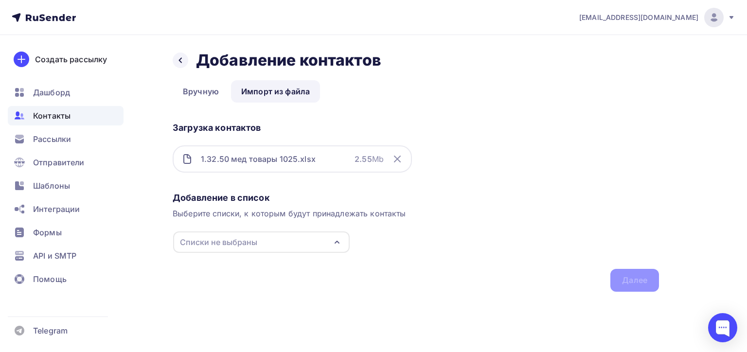
click at [273, 229] on div "Добавление в список Выберите списки, к которым будут принадлежать контакты Спис…" at bounding box center [416, 240] width 486 height 104
click at [276, 235] on div "Списки не выбраны" at bounding box center [261, 242] width 177 height 21
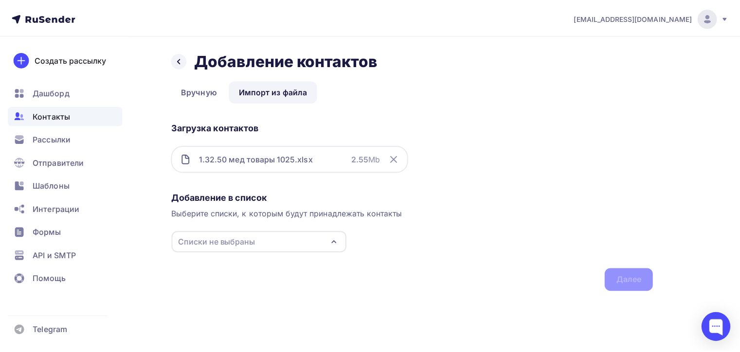
scroll to position [50, 0]
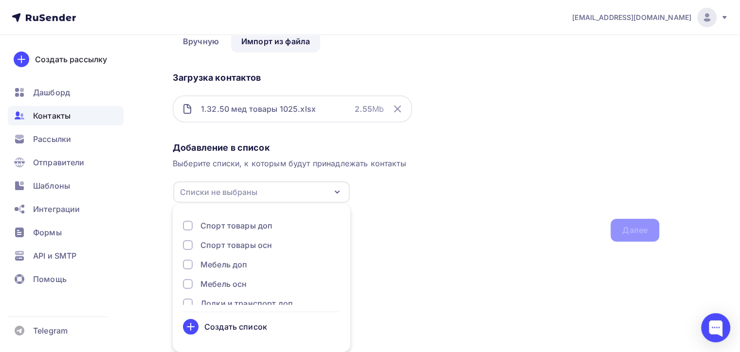
click at [228, 326] on div "Создать список" at bounding box center [235, 327] width 63 height 12
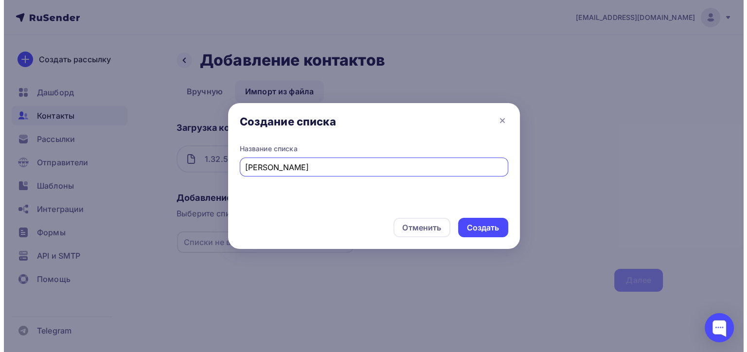
scroll to position [0, 0]
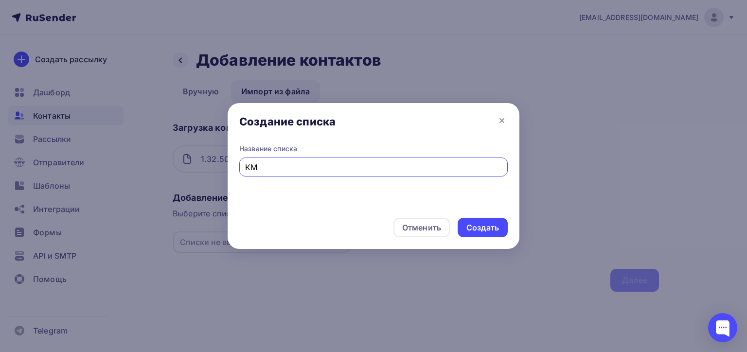
type input "К"
type input "м"
type input "Мед товары осн"
click at [481, 222] on div "Создать" at bounding box center [482, 227] width 33 height 11
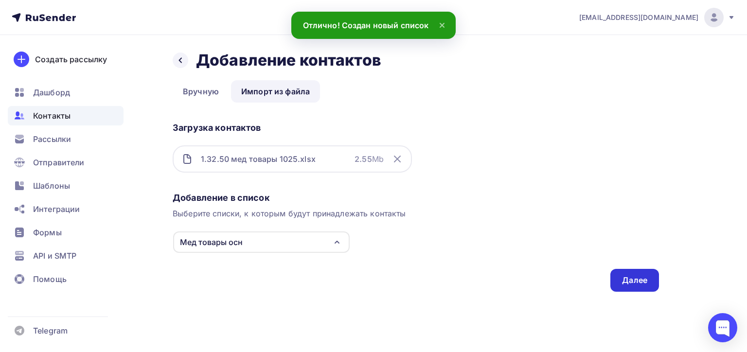
click at [622, 272] on div "Далее" at bounding box center [634, 280] width 49 height 23
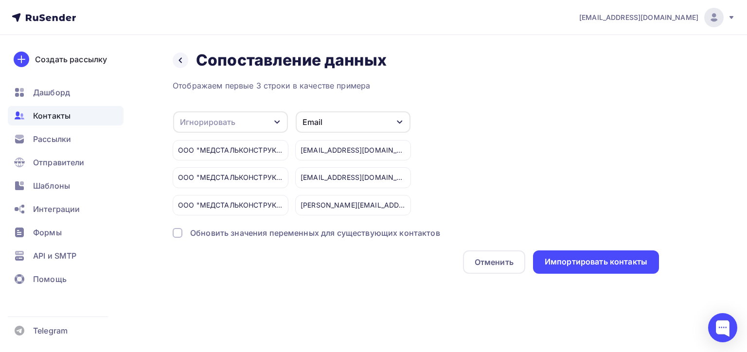
click at [210, 109] on div "Отображаем первые 3 строки в качестве примера Игнорировать Игнорировать Имя Тел…" at bounding box center [416, 177] width 486 height 194
click at [212, 117] on div "Игнорировать" at bounding box center [207, 122] width 55 height 12
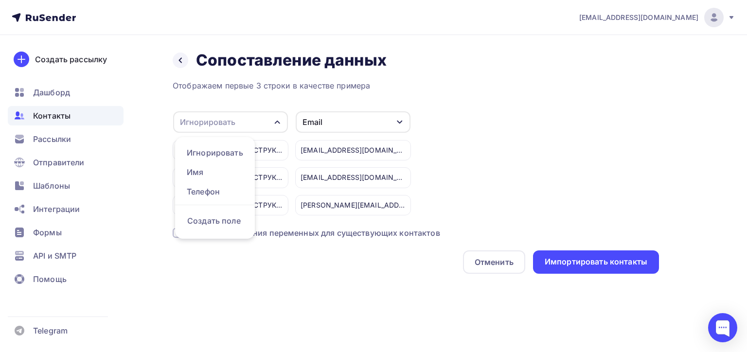
click at [221, 214] on div "Создать поле" at bounding box center [215, 219] width 80 height 28
click at [224, 221] on div "Создать поле" at bounding box center [215, 221] width 68 height 24
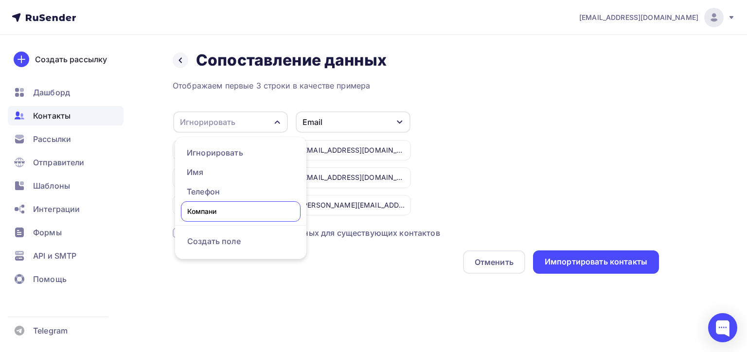
type input "Компания"
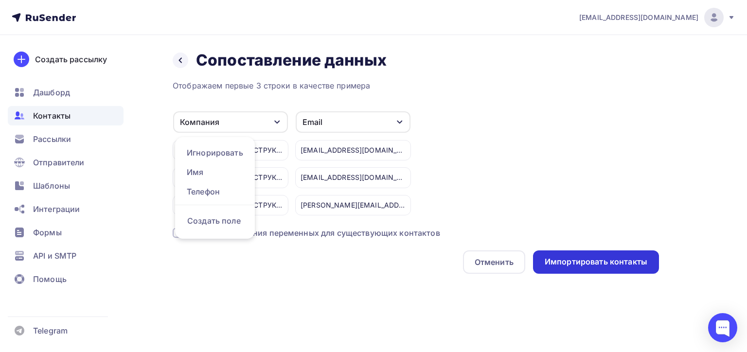
click at [632, 269] on div "Импортировать контакты" at bounding box center [596, 261] width 126 height 23
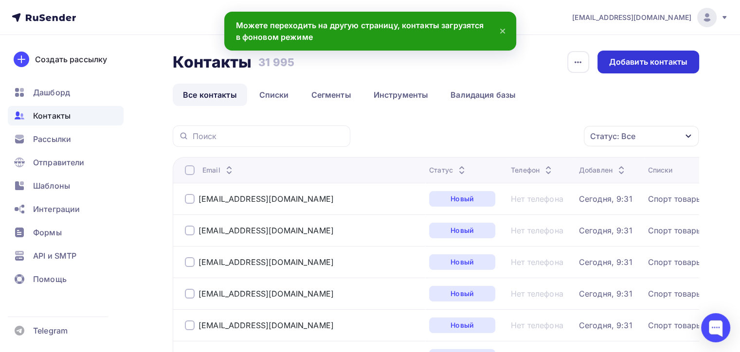
click at [634, 57] on div "Добавить контакты" at bounding box center [648, 61] width 78 height 11
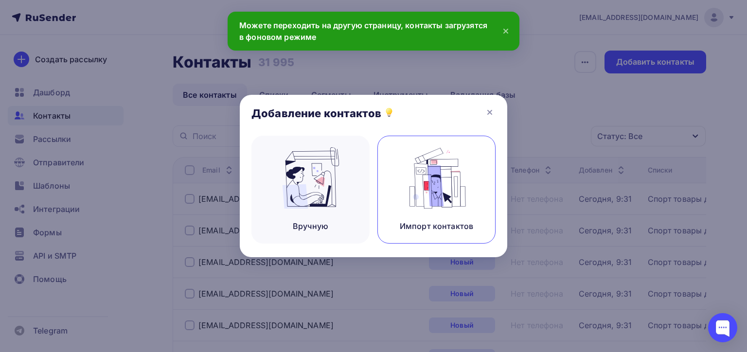
click at [417, 195] on img at bounding box center [436, 177] width 65 height 61
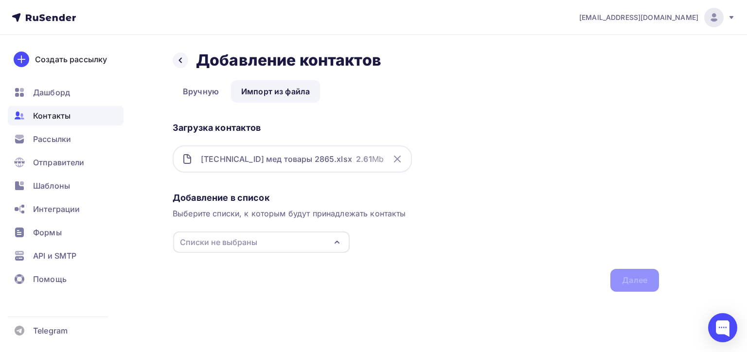
click at [261, 240] on div "Списки не выбраны" at bounding box center [261, 242] width 177 height 21
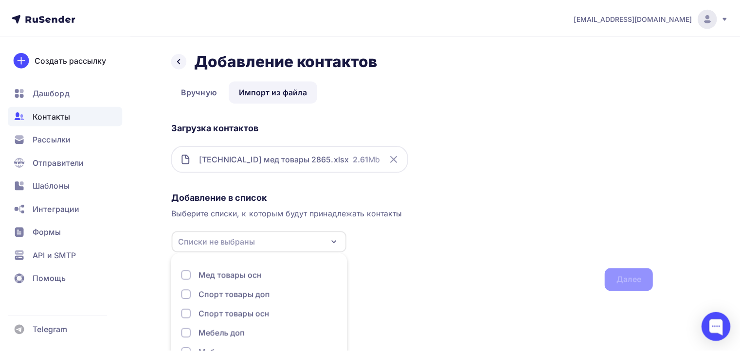
scroll to position [50, 0]
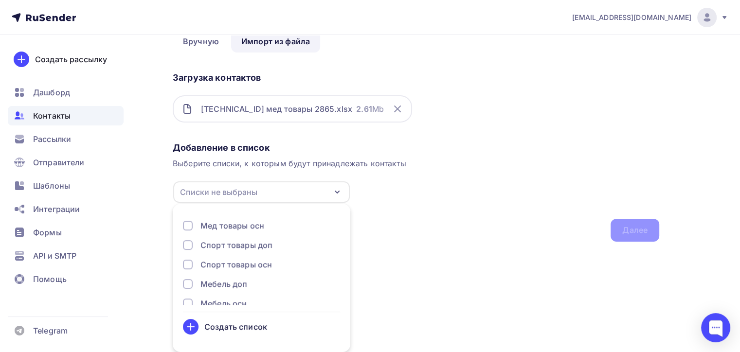
click at [228, 333] on div "Создать список" at bounding box center [261, 327] width 157 height 16
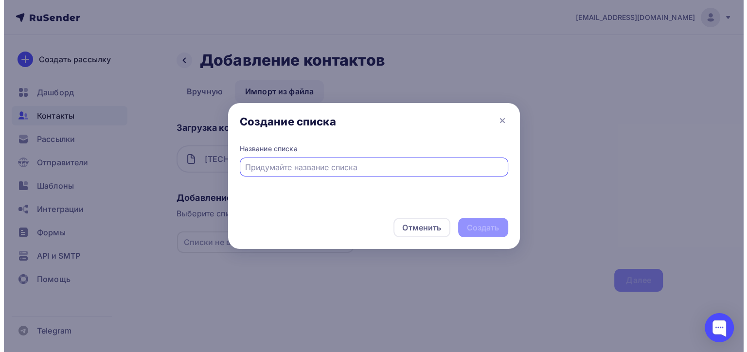
scroll to position [0, 0]
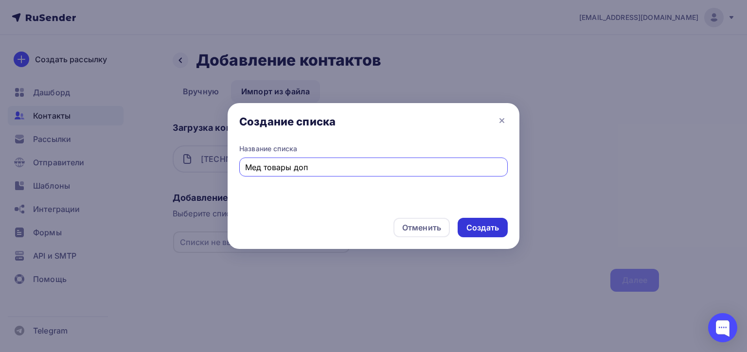
type input "Мед товары доп"
click at [479, 221] on div "Создать" at bounding box center [483, 227] width 50 height 19
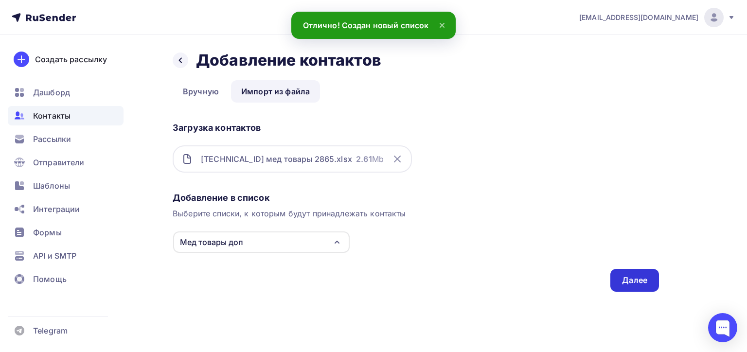
click at [635, 279] on div "Далее" at bounding box center [634, 280] width 25 height 11
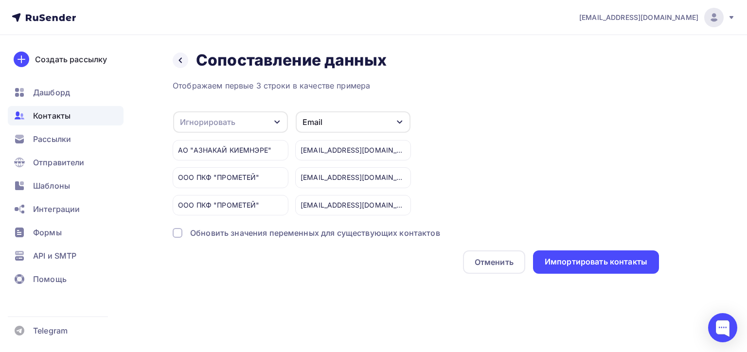
click at [195, 109] on div "Отображаем первые 3 строки в качестве примера Игнорировать Игнорировать Имя Тел…" at bounding box center [416, 177] width 486 height 194
click at [202, 123] on div "Игнорировать" at bounding box center [207, 122] width 55 height 12
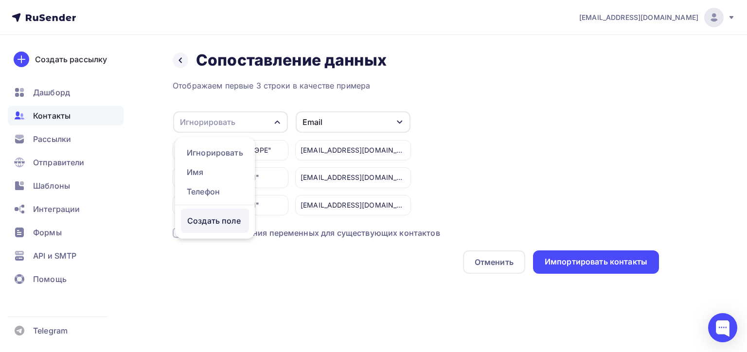
click at [232, 231] on div "Создать поле" at bounding box center [215, 221] width 68 height 24
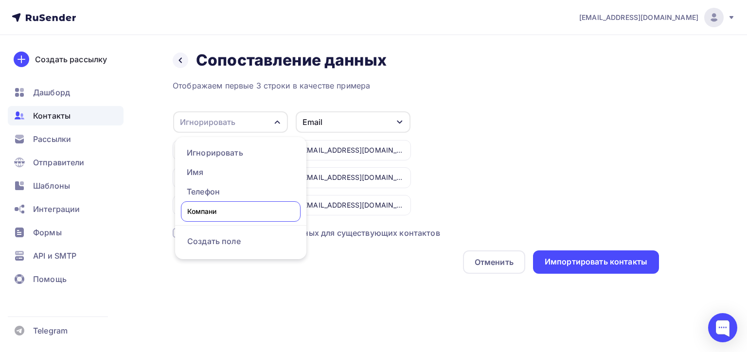
type input "Компания"
click at [567, 268] on div "Импортировать контакты" at bounding box center [596, 261] width 126 height 23
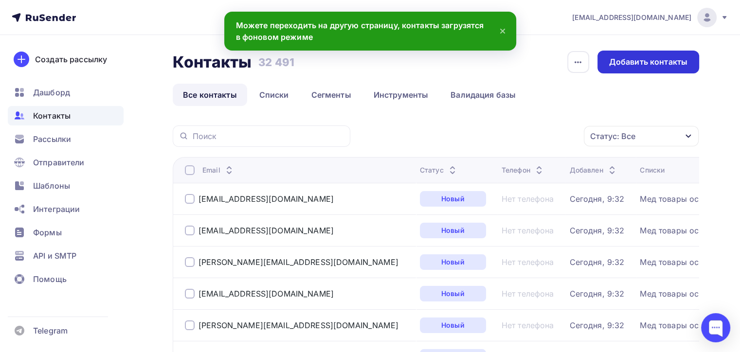
click at [645, 65] on div "Добавить контакты" at bounding box center [648, 61] width 78 height 11
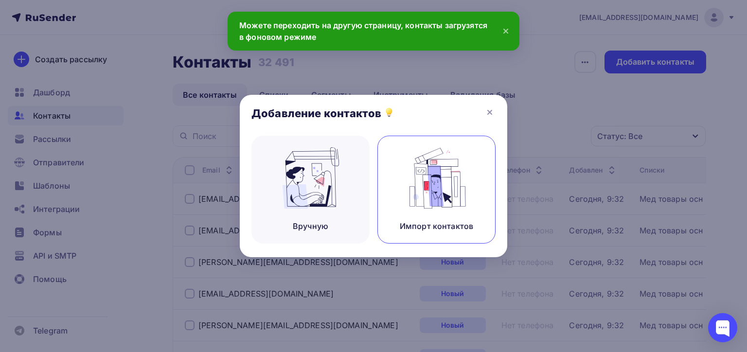
click at [455, 196] on img at bounding box center [436, 177] width 65 height 61
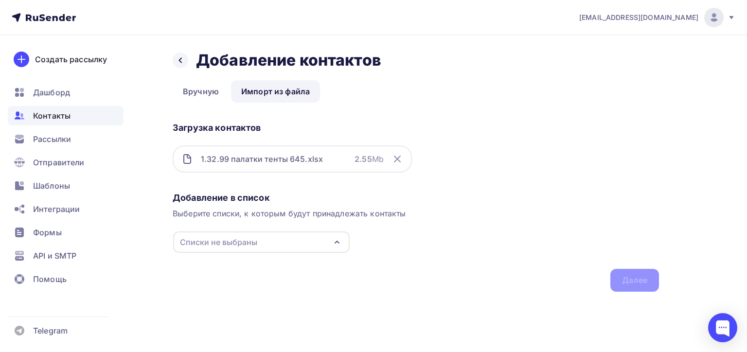
click at [216, 246] on div "Списки не выбраны" at bounding box center [218, 242] width 77 height 12
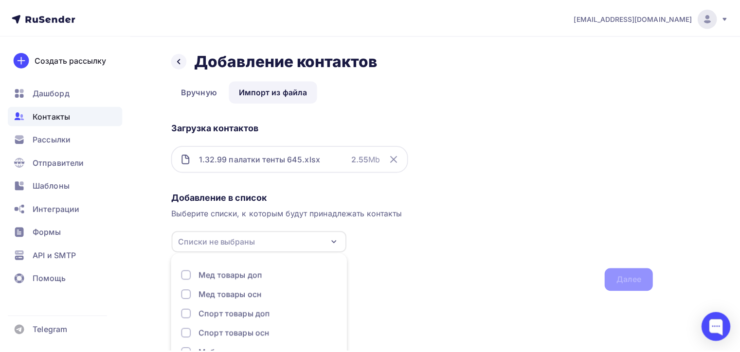
scroll to position [50, 0]
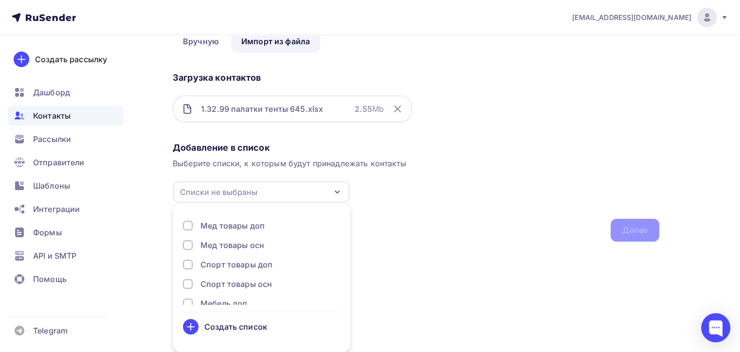
click at [225, 326] on div "Создать список" at bounding box center [235, 327] width 63 height 12
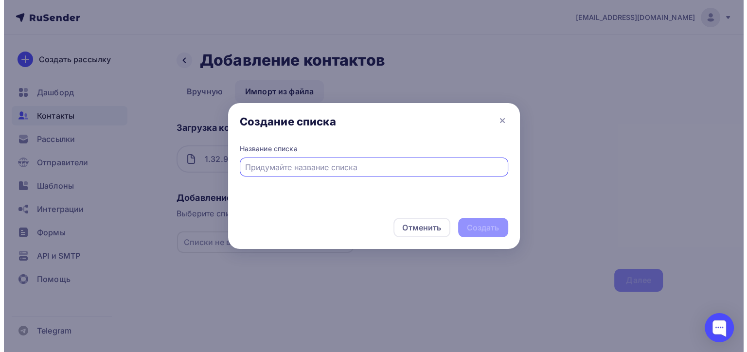
scroll to position [0, 0]
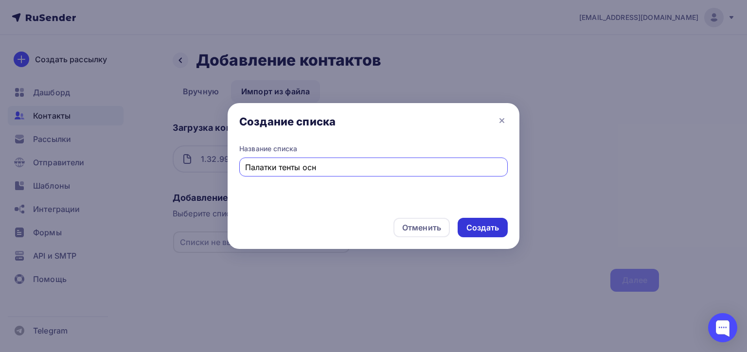
type input "Палатки тенты осн"
click at [493, 228] on div "Создать" at bounding box center [482, 227] width 33 height 11
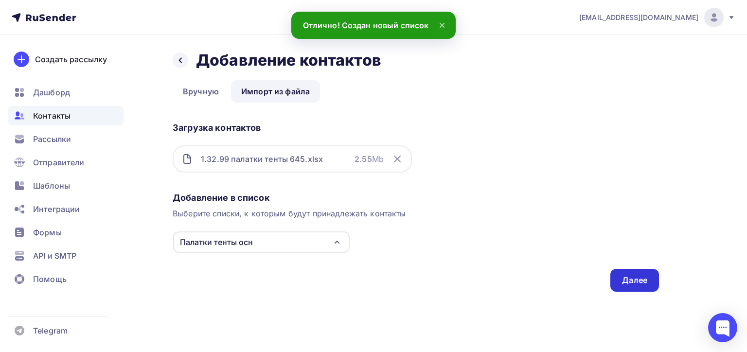
click at [623, 284] on div "Далее" at bounding box center [634, 280] width 25 height 11
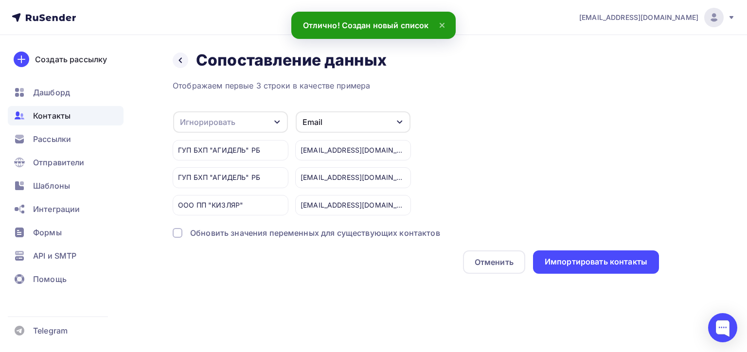
click at [233, 117] on div "Игнорировать" at bounding box center [207, 122] width 55 height 12
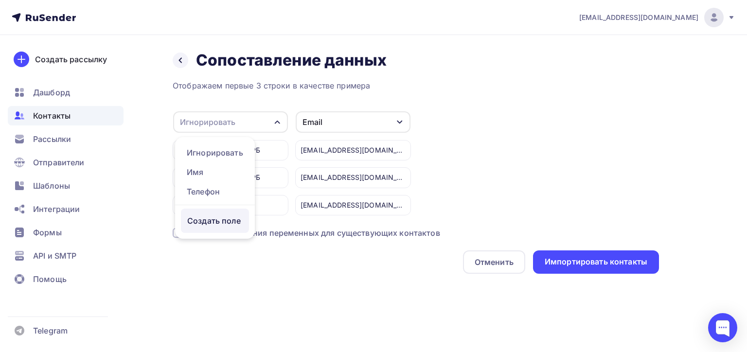
click at [230, 231] on div "Создать поле" at bounding box center [215, 221] width 68 height 24
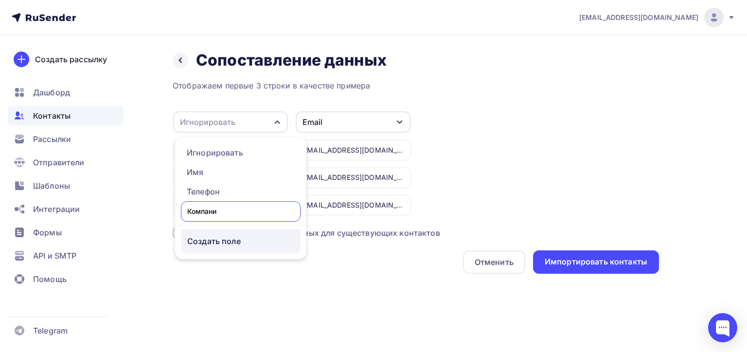
type input "Компания"
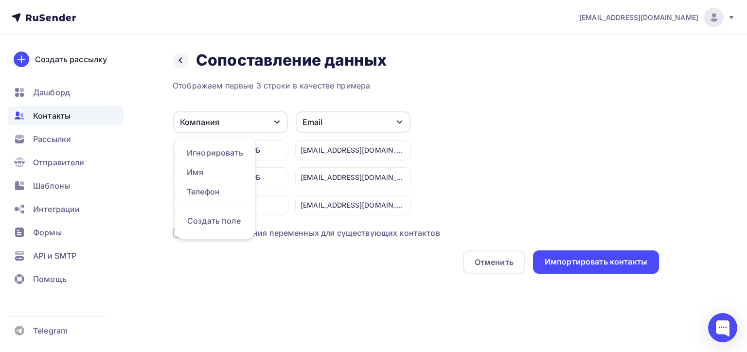
click at [617, 245] on div "Отображаем первые 3 строки в качестве примера Компания Игнорировать Имя Телефон…" at bounding box center [416, 177] width 486 height 194
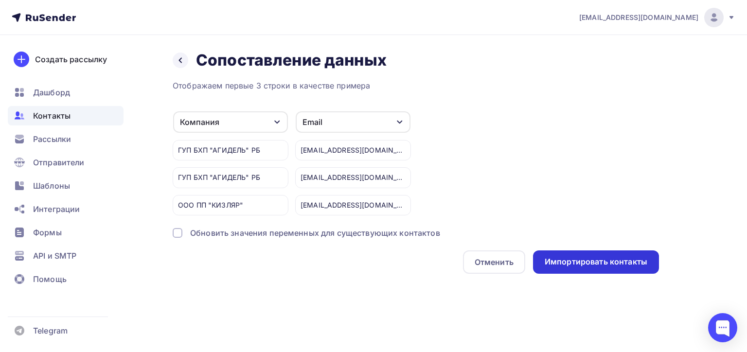
click at [609, 256] on div "Импортировать контакты" at bounding box center [596, 261] width 103 height 11
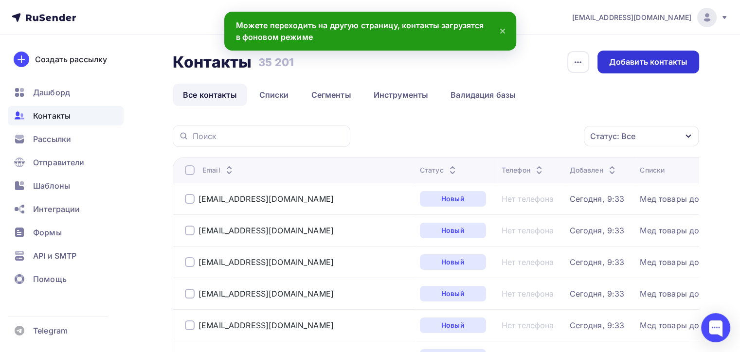
click at [626, 68] on div "Добавить контакты" at bounding box center [648, 62] width 102 height 23
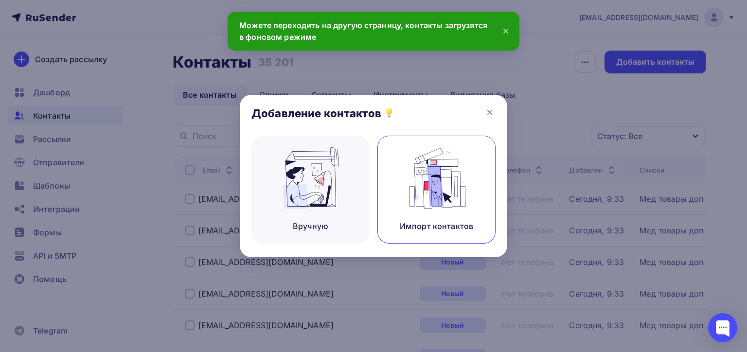
click at [430, 188] on img at bounding box center [436, 177] width 65 height 61
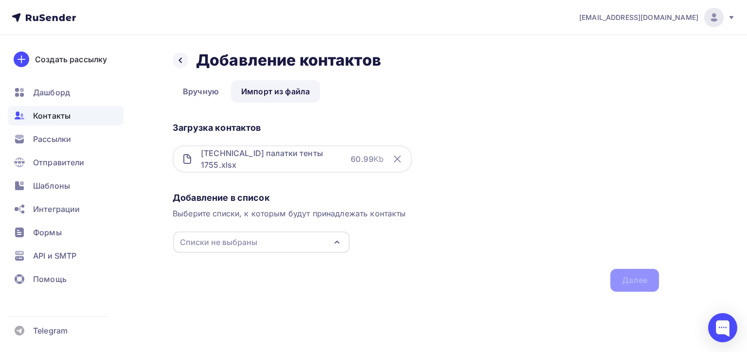
click at [251, 245] on div "Списки не выбраны" at bounding box center [218, 242] width 77 height 12
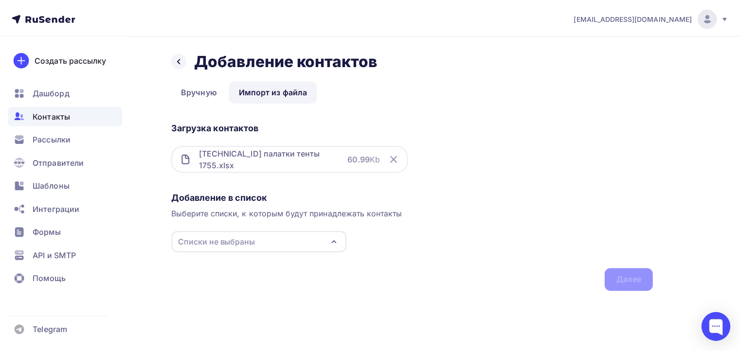
scroll to position [50, 0]
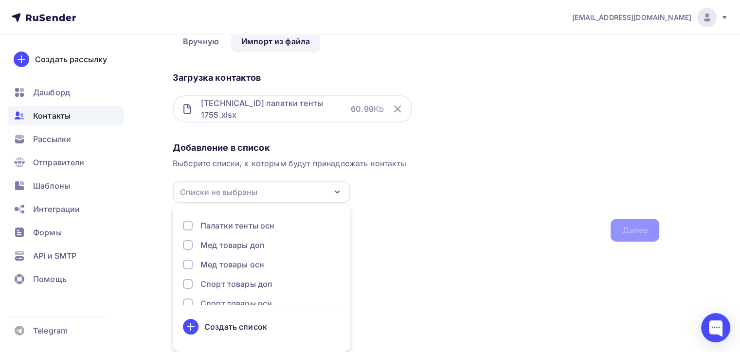
click at [228, 328] on div "Создать список" at bounding box center [235, 327] width 63 height 12
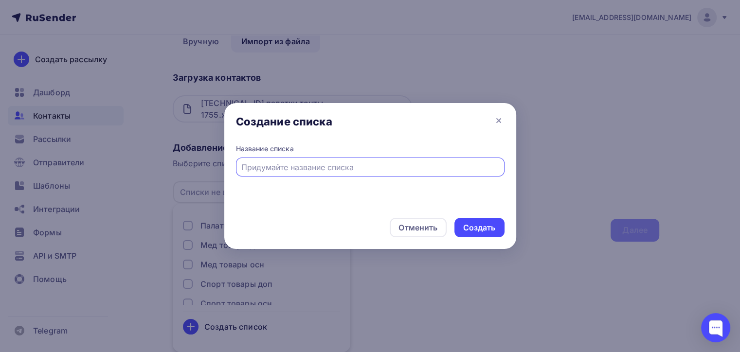
scroll to position [0, 0]
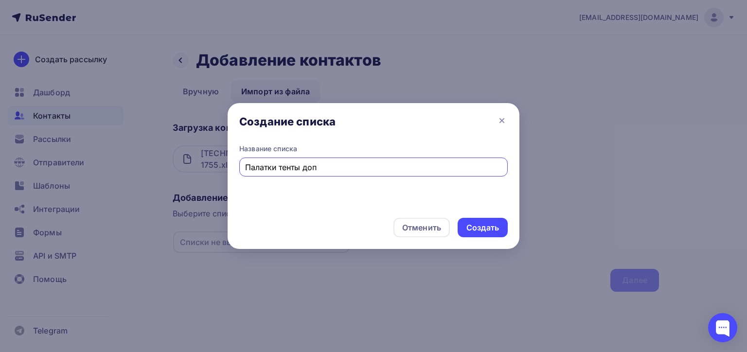
type input "Палатки тенты доп"
click at [456, 237] on div "Отменить Создать" at bounding box center [374, 227] width 292 height 43
click at [463, 227] on div "Создать" at bounding box center [483, 227] width 50 height 19
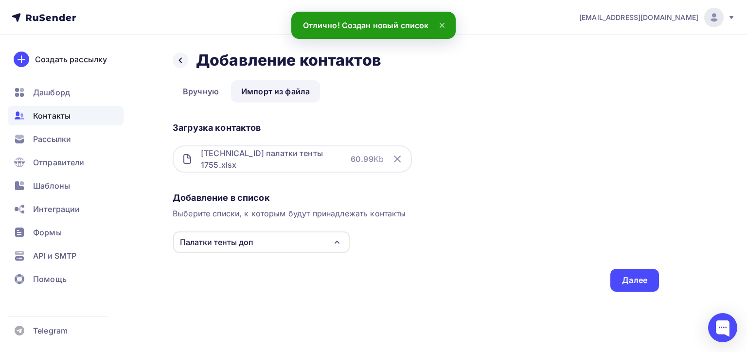
click at [609, 272] on div "Добавление в список Выберите списки, к которым будут принадлежать контакты Пала…" at bounding box center [416, 240] width 486 height 104
click at [615, 277] on div "Далее" at bounding box center [634, 280] width 49 height 23
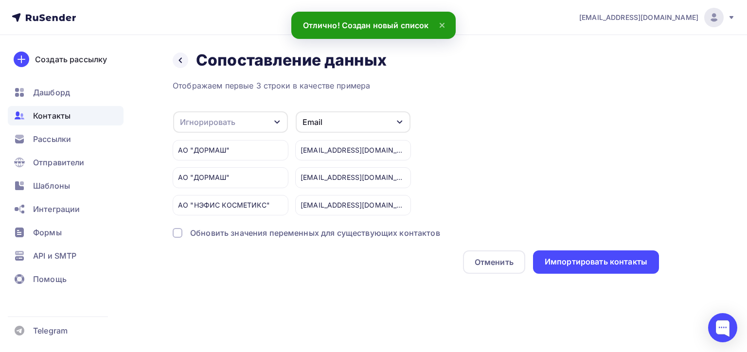
click at [232, 123] on div "Игнорировать" at bounding box center [207, 122] width 55 height 12
click at [240, 226] on div "Создать поле" at bounding box center [215, 221] width 68 height 24
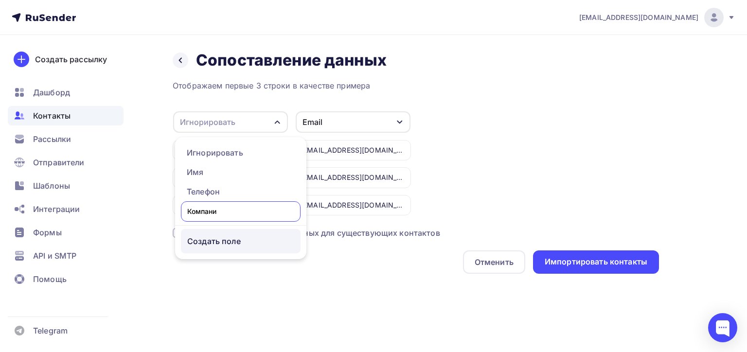
type input "Компания"
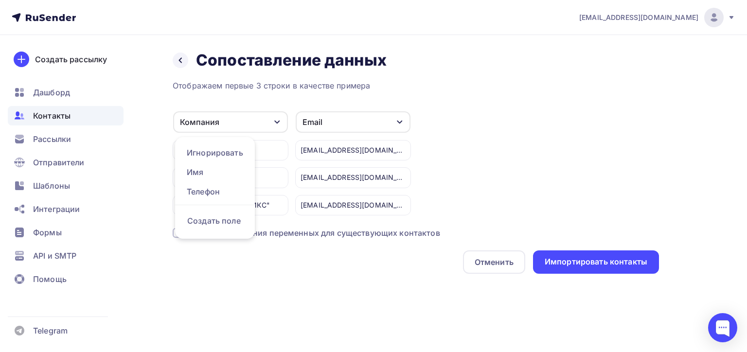
click at [596, 105] on div "Отображаем первые 3 строки в качестве примера Компания Игнорировать Имя Телефон…" at bounding box center [416, 177] width 486 height 194
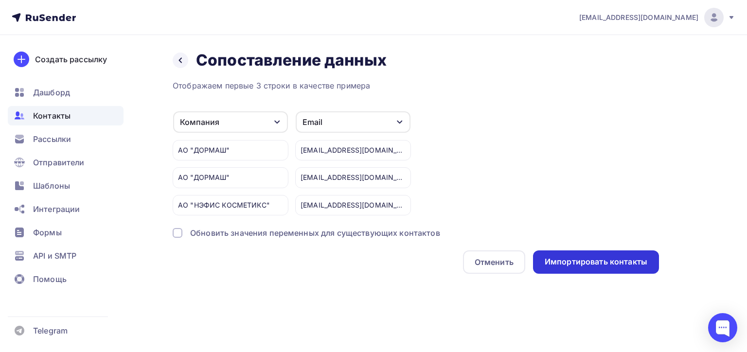
click at [548, 260] on div "Импортировать контакты" at bounding box center [596, 261] width 103 height 11
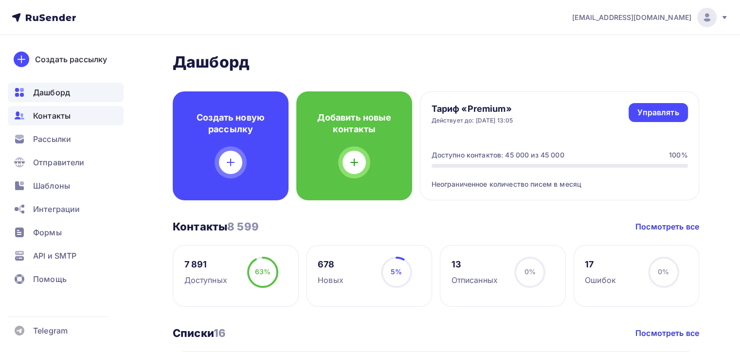
click at [88, 111] on div "Контакты" at bounding box center [66, 115] width 116 height 19
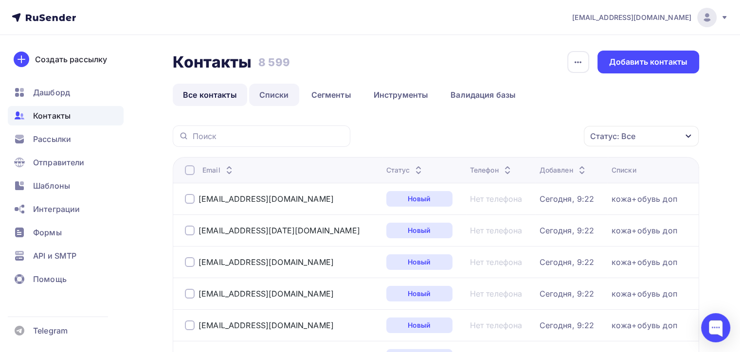
click at [273, 94] on link "Списки" at bounding box center [274, 95] width 50 height 22
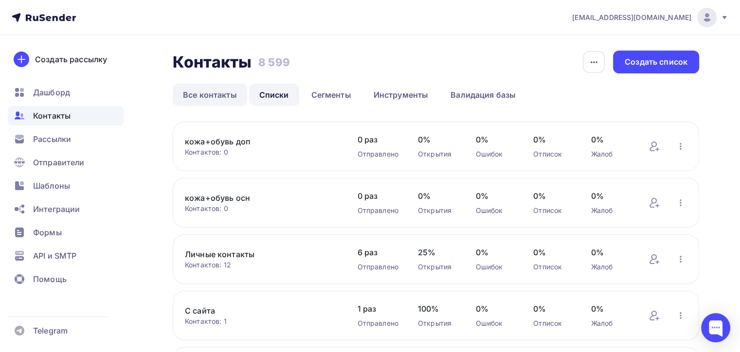
click at [207, 89] on link "Все контакты" at bounding box center [210, 95] width 74 height 22
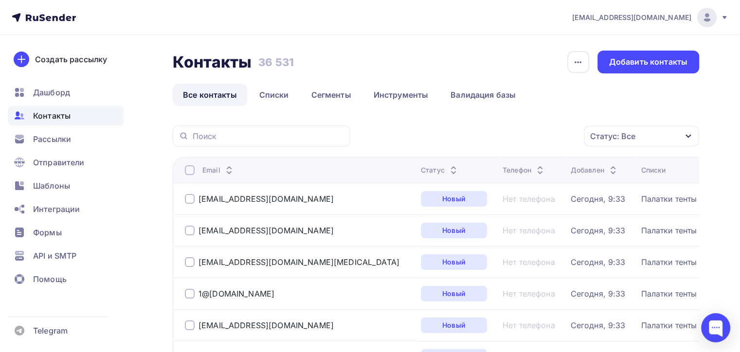
click at [286, 80] on div "Контакты Контакты 36 531 36 531 История импорта Добавить контакты Все контакты …" at bounding box center [436, 78] width 526 height 55
click at [279, 94] on link "Списки" at bounding box center [274, 95] width 50 height 22
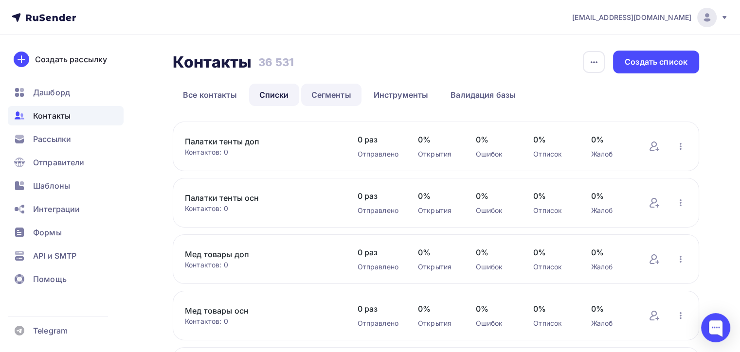
click at [342, 101] on link "Сегменты" at bounding box center [331, 95] width 60 height 22
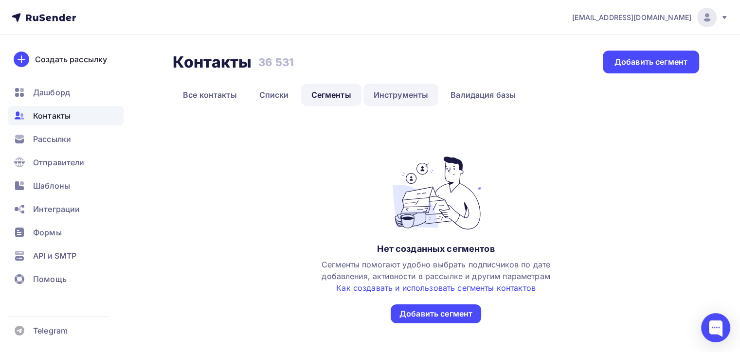
click at [404, 85] on link "Инструменты" at bounding box center [400, 95] width 75 height 22
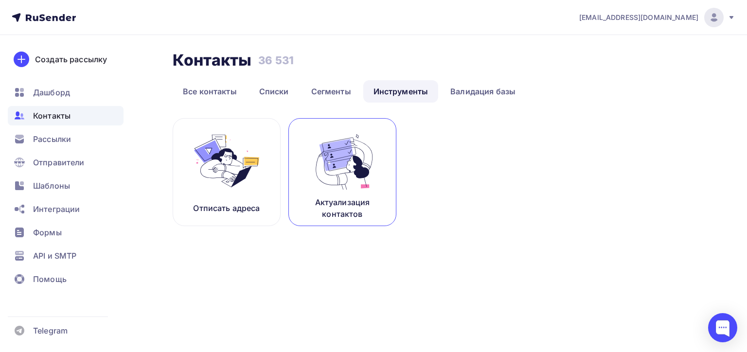
click at [314, 167] on img at bounding box center [342, 160] width 65 height 61
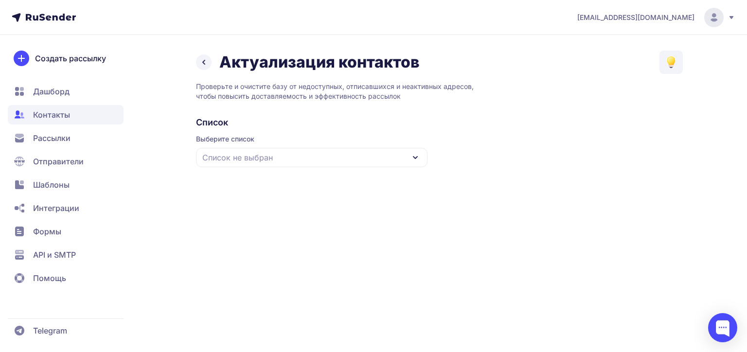
click at [325, 157] on div "Список не выбран" at bounding box center [312, 157] width 232 height 19
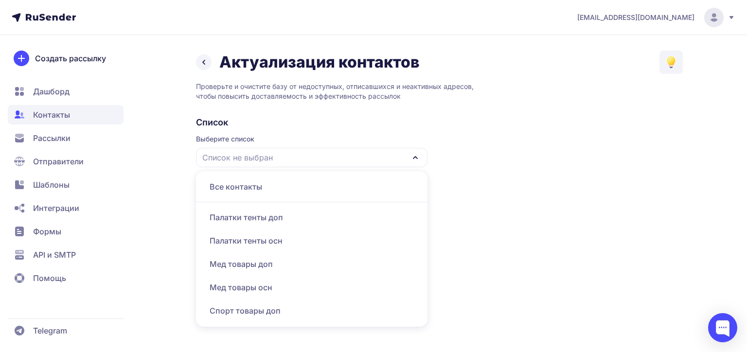
click at [270, 181] on div "Все контакты" at bounding box center [312, 186] width 220 height 23
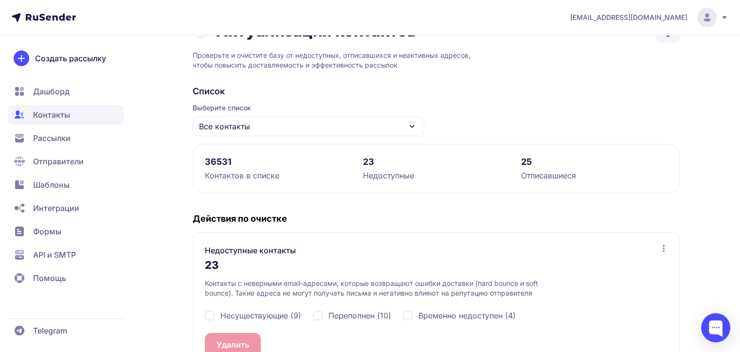
scroll to position [49, 0]
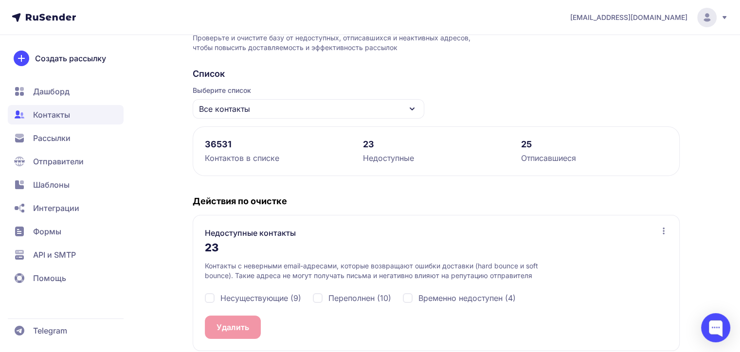
click at [209, 288] on div "Несуществующие (9) Переполнен (10) Временно недоступен (4)" at bounding box center [436, 298] width 463 height 35
click at [205, 300] on div "Несуществующие (9)" at bounding box center [253, 298] width 96 height 12
checkbox input "true"
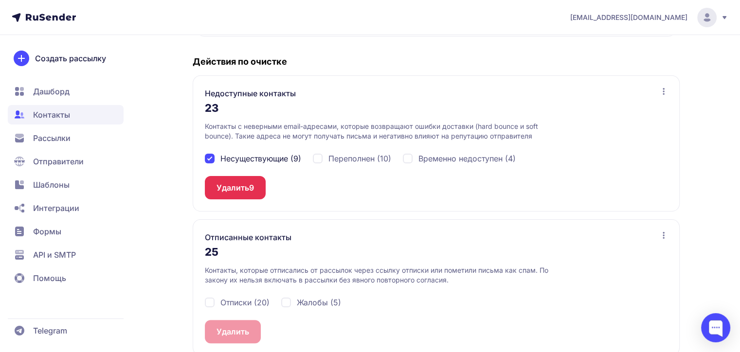
scroll to position [195, 0]
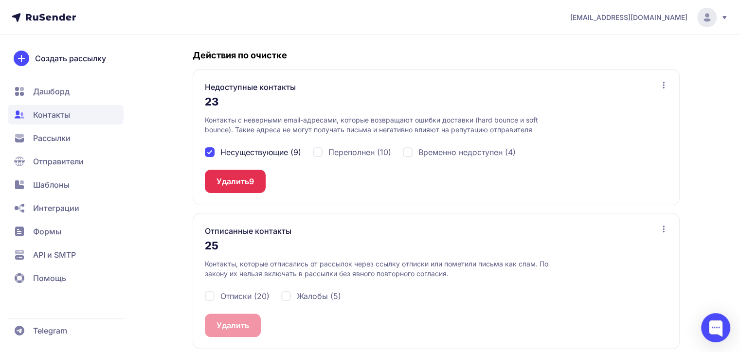
click at [410, 153] on div "Временно недоступен (4)" at bounding box center [459, 152] width 113 height 12
checkbox input "true"
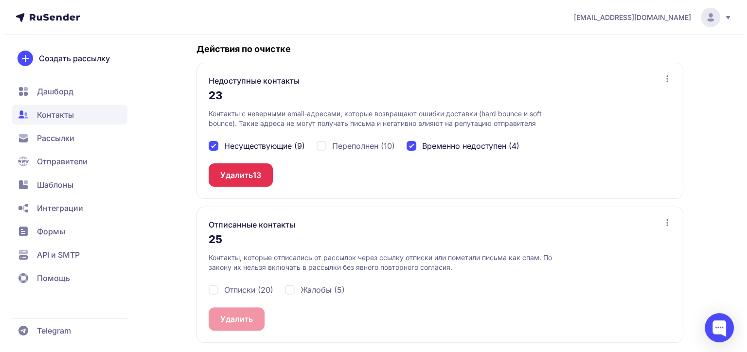
scroll to position [202, 0]
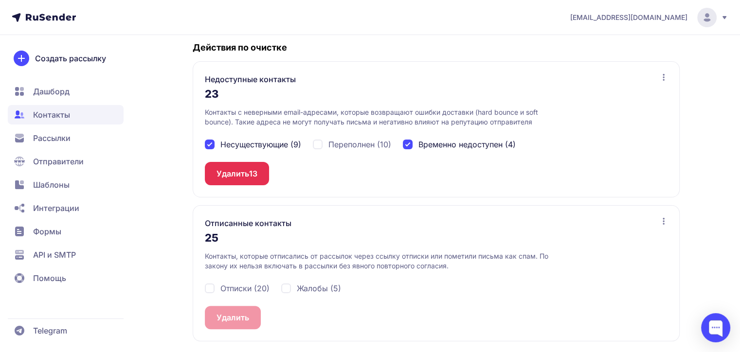
click at [247, 172] on button "Удалить 13" at bounding box center [237, 173] width 64 height 23
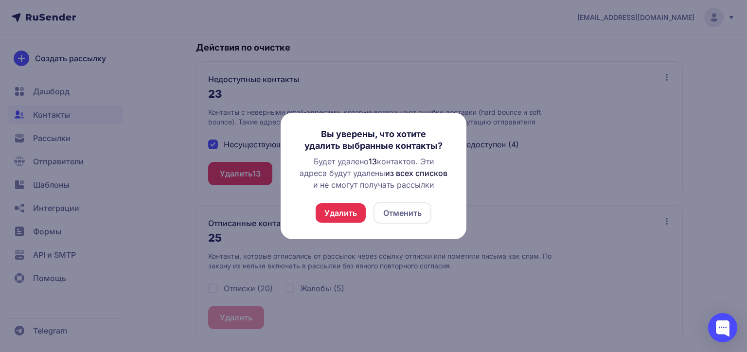
click at [320, 216] on button "Удалить" at bounding box center [341, 212] width 50 height 19
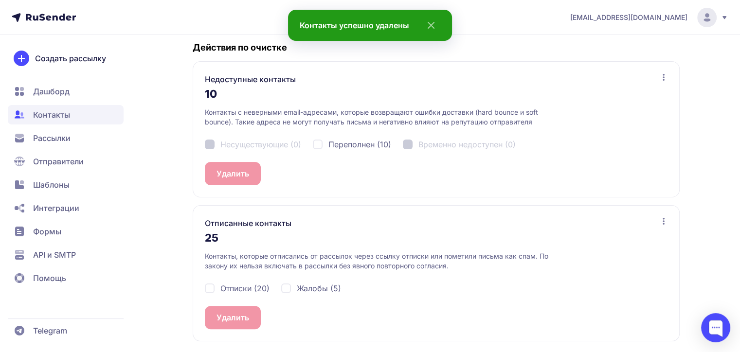
click at [209, 140] on div "Несуществующие (0) Переполнен (10) Временно недоступен (0)" at bounding box center [436, 144] width 463 height 35
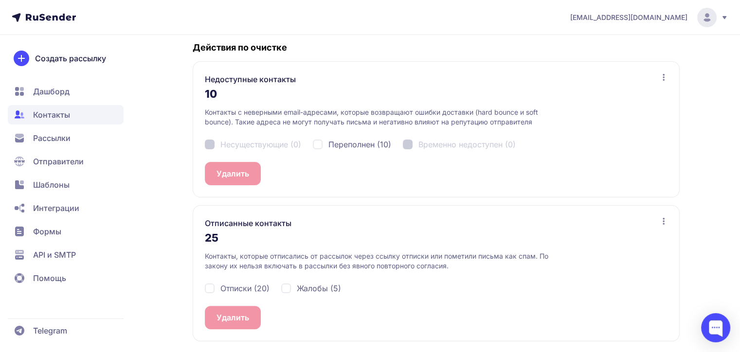
click at [217, 285] on div "Отписки (20)" at bounding box center [237, 289] width 65 height 12
checkbox input "true"
click at [293, 290] on div "Жалобы (5)" at bounding box center [311, 289] width 60 height 12
checkbox input "true"
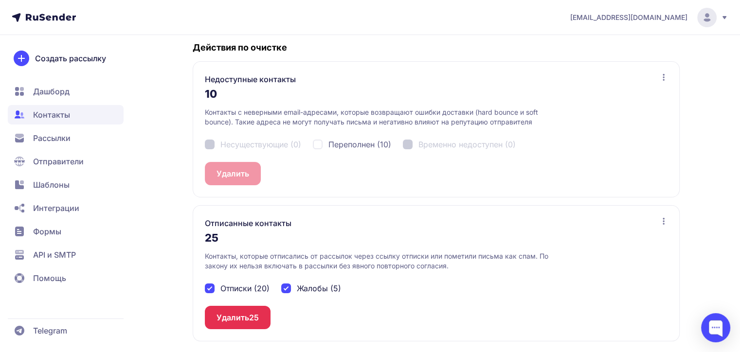
click at [250, 312] on span "25" at bounding box center [254, 318] width 10 height 12
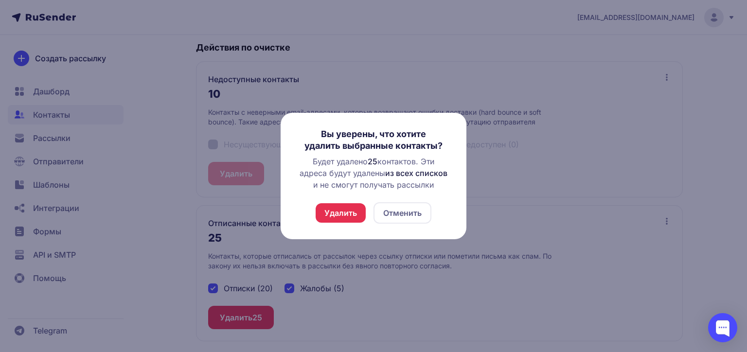
click at [348, 214] on button "Удалить" at bounding box center [341, 212] width 50 height 19
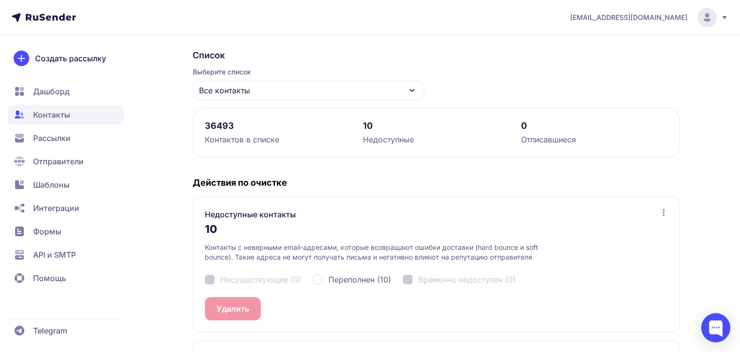
scroll to position [0, 0]
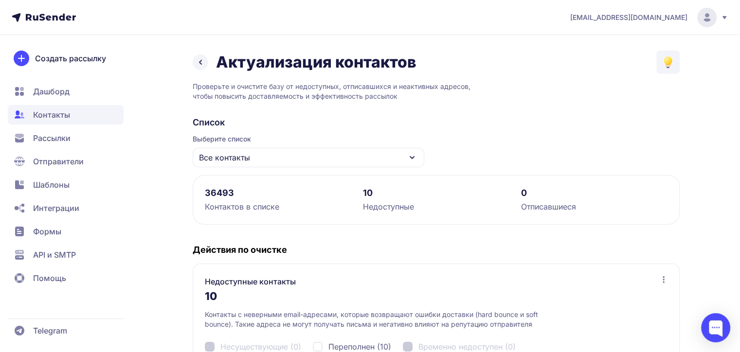
click at [195, 61] on icon at bounding box center [201, 62] width 12 height 12
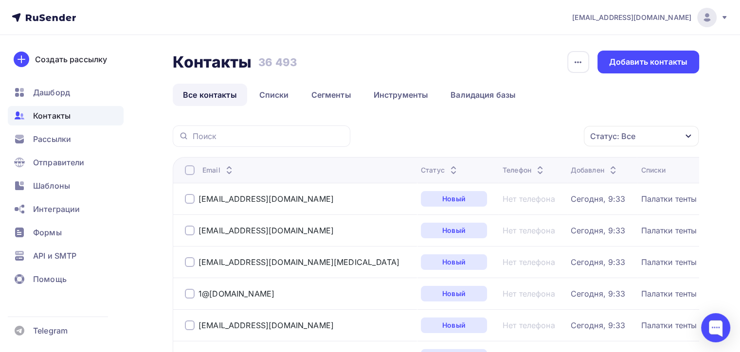
click at [389, 138] on div "Статус: Все Статус Новый Активный Не существует Переполнен Недоступен Отписан О…" at bounding box center [528, 135] width 342 height 21
click at [101, 117] on div "Контакты" at bounding box center [66, 115] width 116 height 19
click at [267, 94] on link "Списки" at bounding box center [274, 95] width 50 height 22
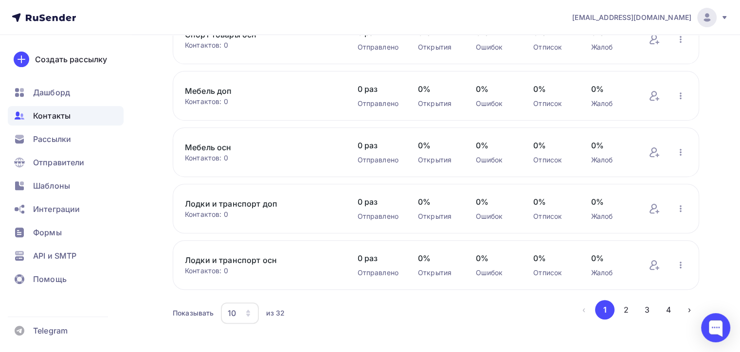
scroll to position [400, 0]
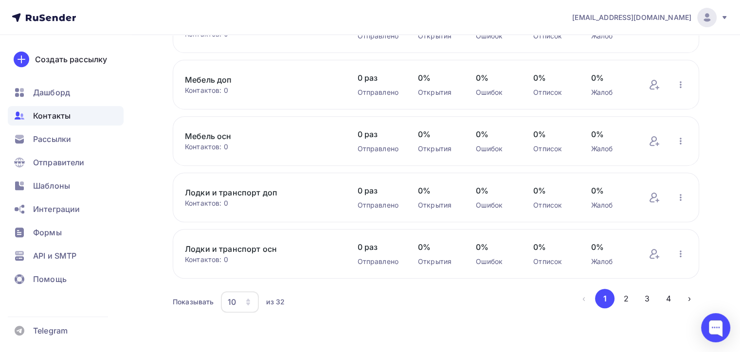
click at [255, 298] on div "10" at bounding box center [240, 301] width 38 height 21
click at [251, 270] on div "100" at bounding box center [278, 271] width 93 height 12
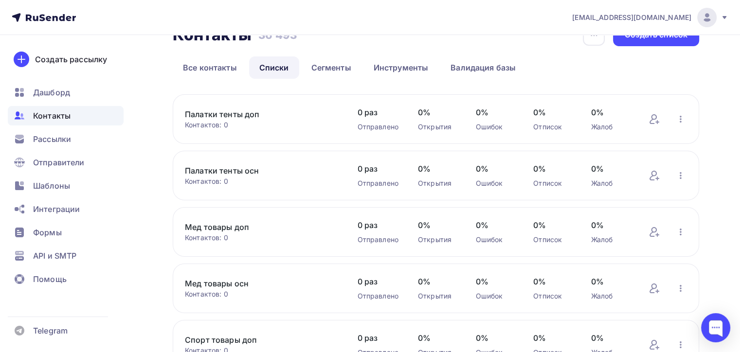
scroll to position [0, 0]
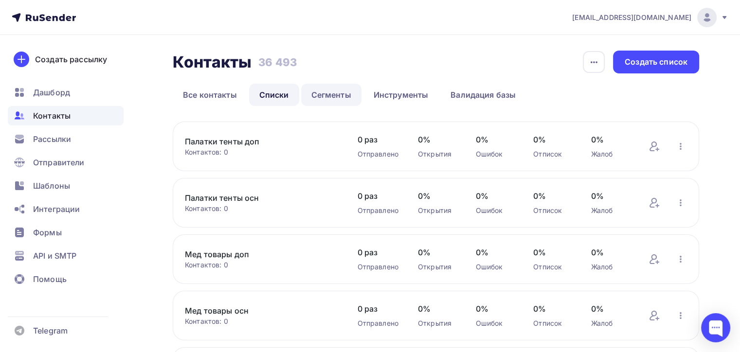
click at [329, 89] on link "Сегменты" at bounding box center [331, 95] width 60 height 22
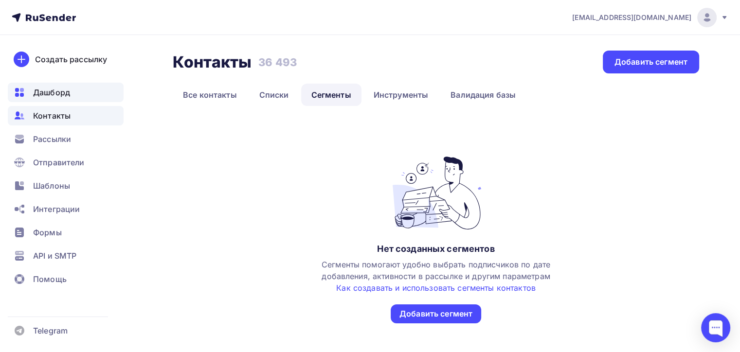
click at [58, 98] on span "Дашборд" at bounding box center [51, 93] width 37 height 12
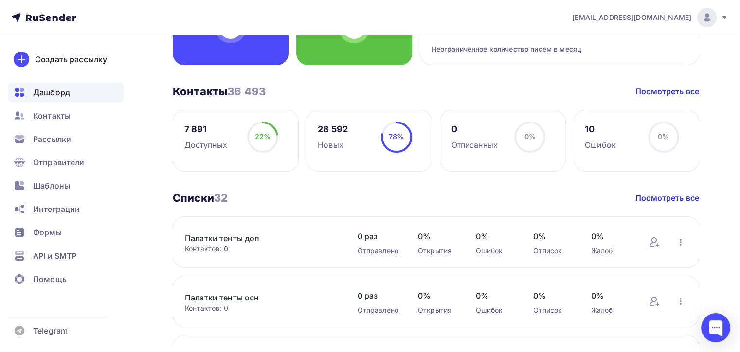
scroll to position [146, 0]
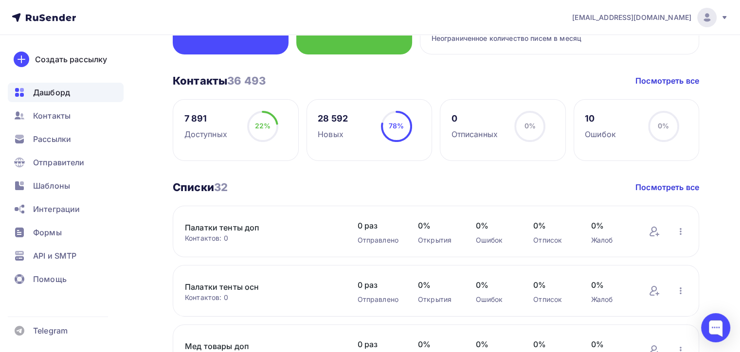
click at [408, 180] on div "Списки 32 Списки 32 Посмотреть все" at bounding box center [436, 187] width 526 height 14
click at [368, 134] on div "28 592 Новых 78% 78%" at bounding box center [369, 130] width 126 height 62
click at [392, 122] on div "78%" at bounding box center [396, 126] width 15 height 10
click at [356, 127] on div "28 592 Новых 78% 78%" at bounding box center [369, 130] width 126 height 62
click at [322, 111] on div "28 592 Новых" at bounding box center [333, 125] width 30 height 29
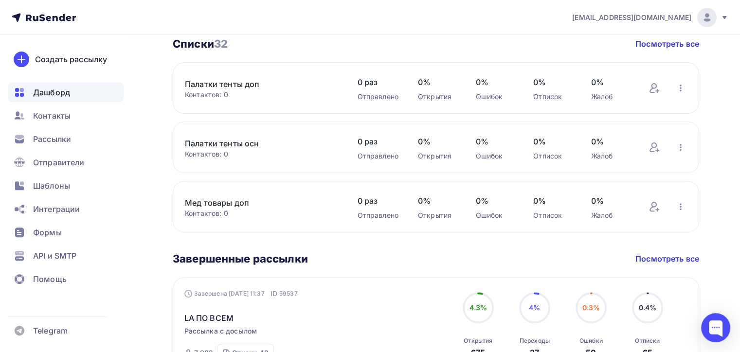
scroll to position [486, 0]
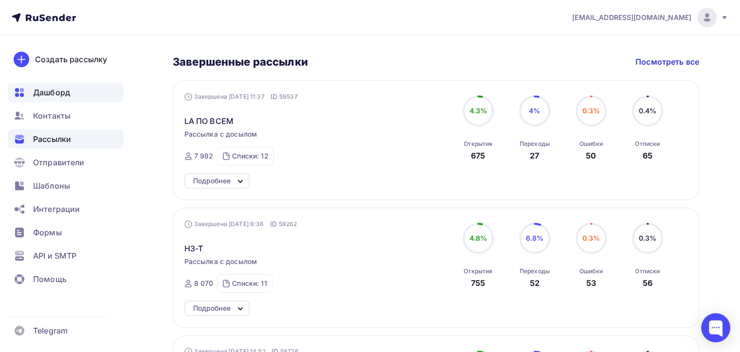
click at [73, 134] on div "Рассылки" at bounding box center [66, 138] width 116 height 19
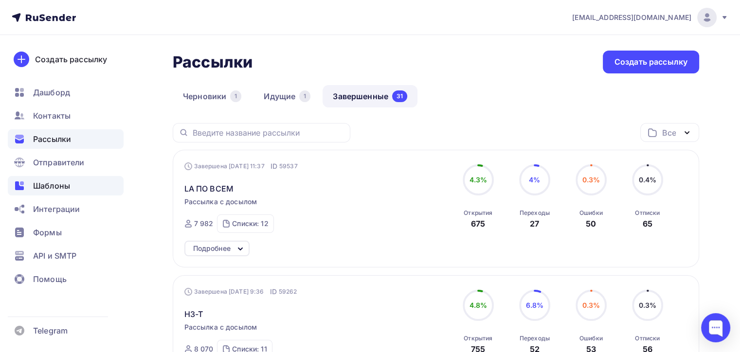
click at [74, 183] on div "Шаблоны" at bounding box center [66, 185] width 116 height 19
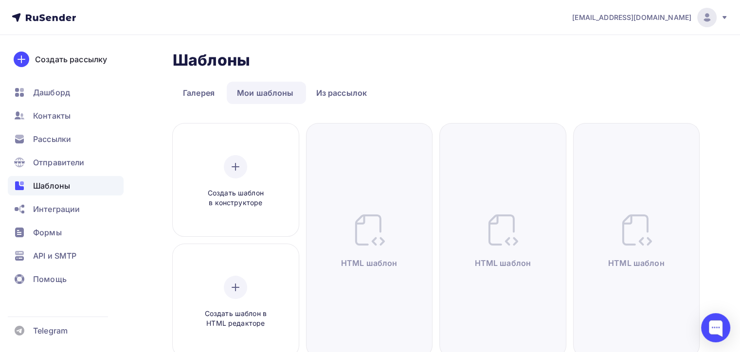
scroll to position [146, 0]
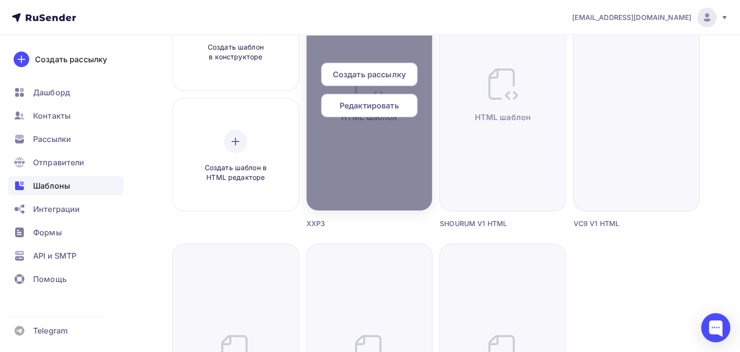
click at [358, 103] on span "Редактировать" at bounding box center [368, 106] width 59 height 12
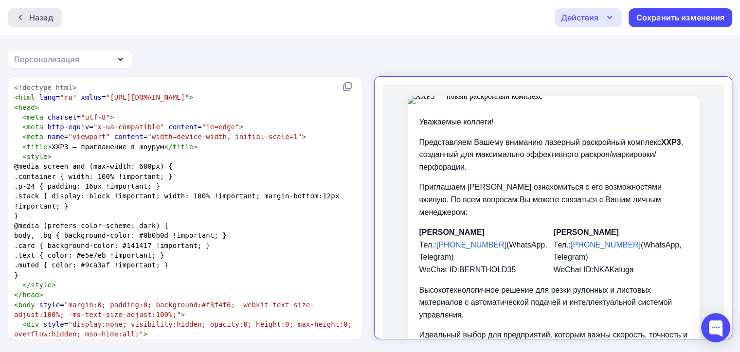
click at [39, 19] on div "Назад" at bounding box center [41, 18] width 24 height 12
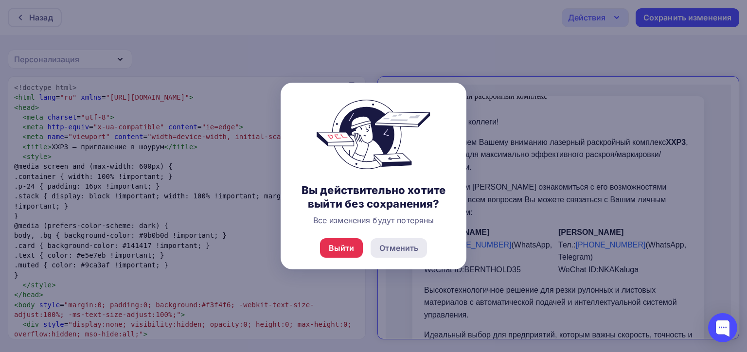
click at [391, 255] on div "Отменить" at bounding box center [399, 247] width 56 height 19
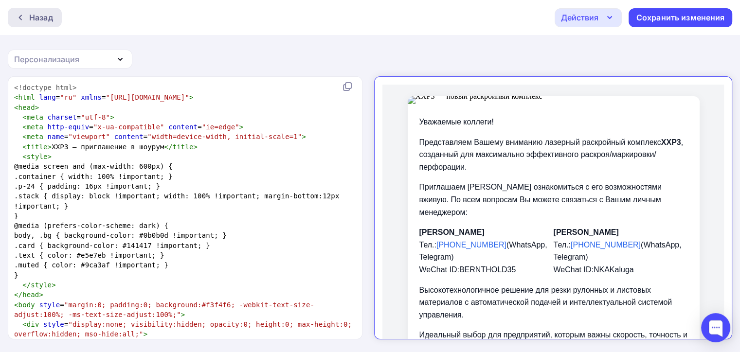
click at [47, 9] on div "Назад" at bounding box center [35, 17] width 54 height 19
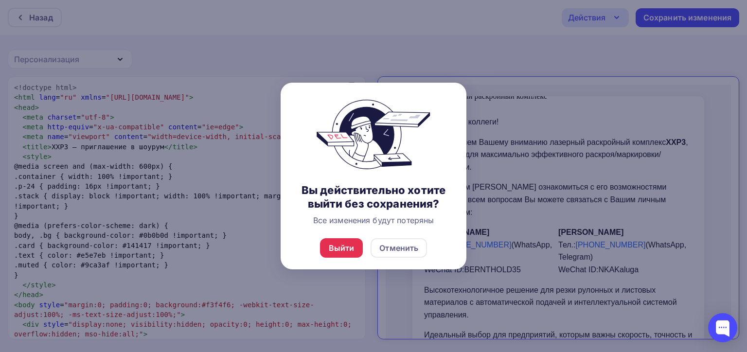
click at [341, 260] on div "Выйти Отменить" at bounding box center [374, 248] width 186 height 43
click at [343, 247] on div "Выйти" at bounding box center [342, 248] width 26 height 12
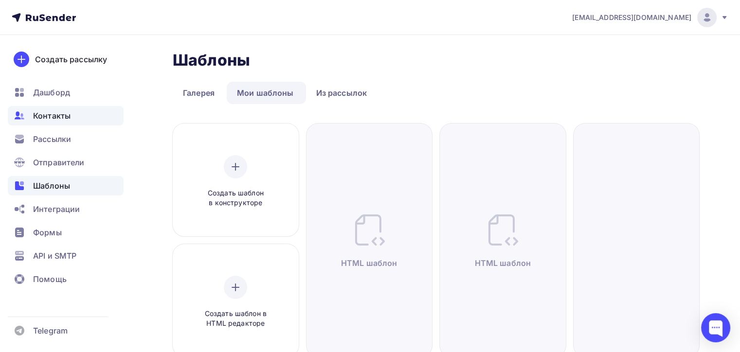
click at [48, 116] on span "Контакты" at bounding box center [51, 116] width 37 height 12
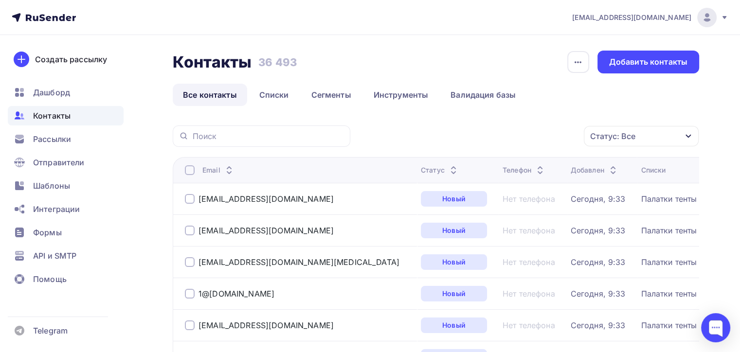
click at [189, 164] on th "Email" at bounding box center [295, 170] width 244 height 26
click at [189, 168] on div at bounding box center [190, 170] width 10 height 10
click at [529, 136] on div "Действие" at bounding box center [511, 136] width 128 height 19
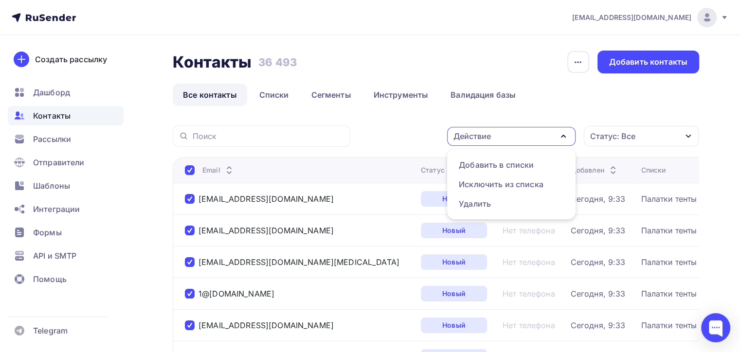
click at [617, 142] on div "Статус: Все" at bounding box center [641, 136] width 115 height 20
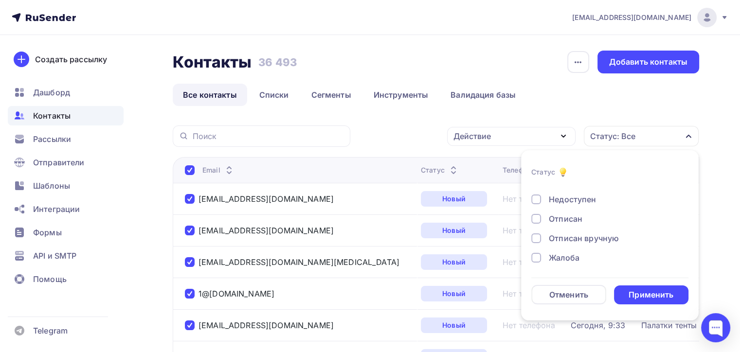
click at [406, 138] on div "Действие Добавить в списки Исключить из списка Удалить Статус: Все Статус Новый…" at bounding box center [528, 135] width 342 height 21
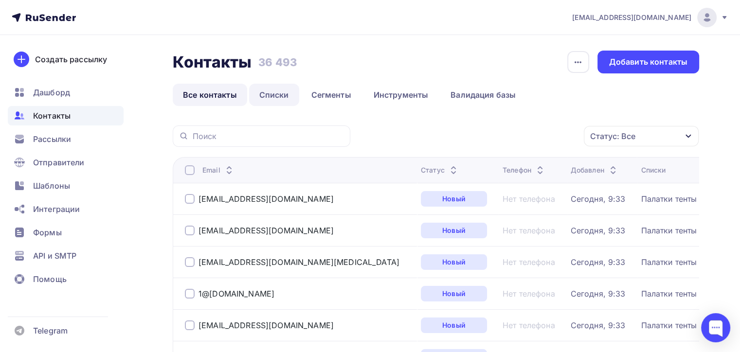
click at [288, 99] on link "Списки" at bounding box center [274, 95] width 50 height 22
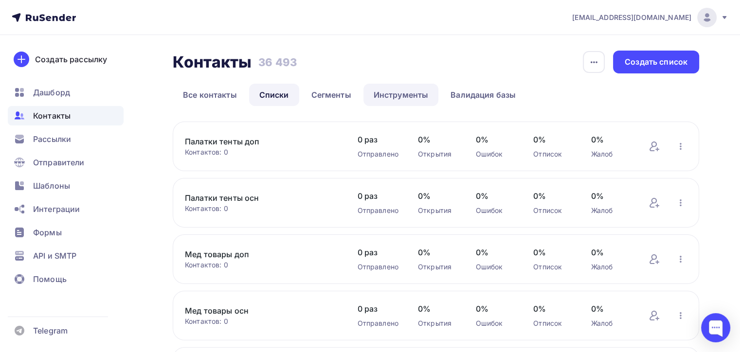
click at [370, 102] on link "Инструменты" at bounding box center [400, 95] width 75 height 22
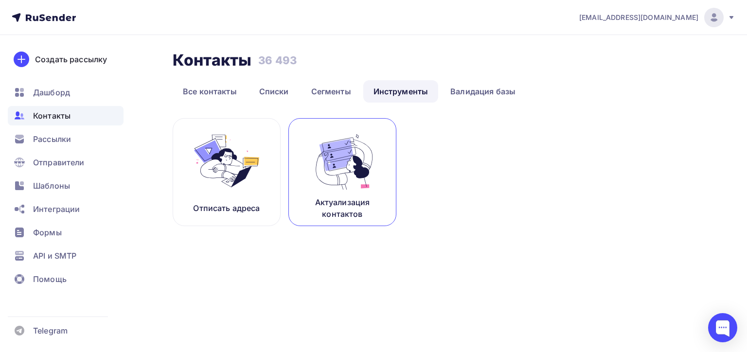
click at [335, 182] on img at bounding box center [342, 160] width 65 height 61
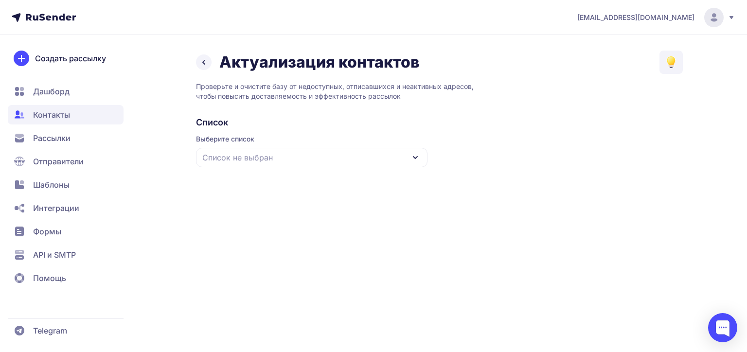
click at [230, 153] on span "Список не выбран" at bounding box center [237, 158] width 71 height 12
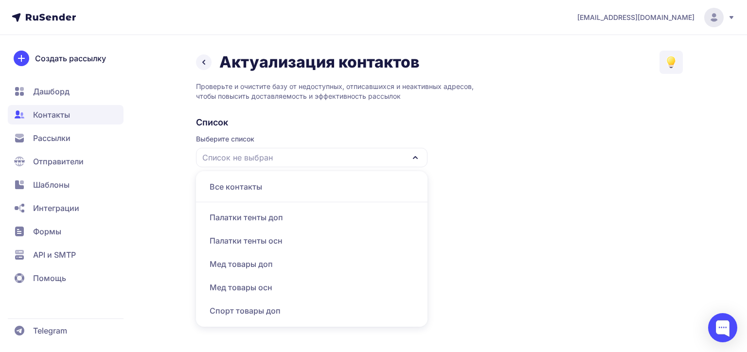
click at [220, 187] on div "Все контакты" at bounding box center [312, 186] width 220 height 23
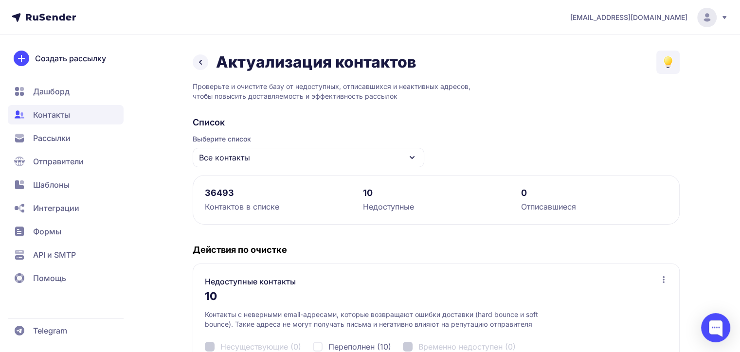
click at [63, 115] on span "Контакты" at bounding box center [51, 115] width 37 height 12
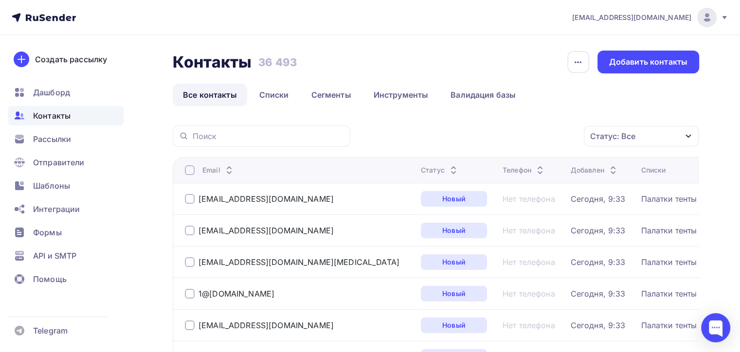
click at [307, 128] on div at bounding box center [262, 135] width 178 height 21
click at [374, 126] on div "Статус: Все Статус Новый Активный Не существует Переполнен Недоступен Отписан О…" at bounding box center [528, 135] width 342 height 21
click at [62, 183] on span "Шаблоны" at bounding box center [51, 186] width 37 height 12
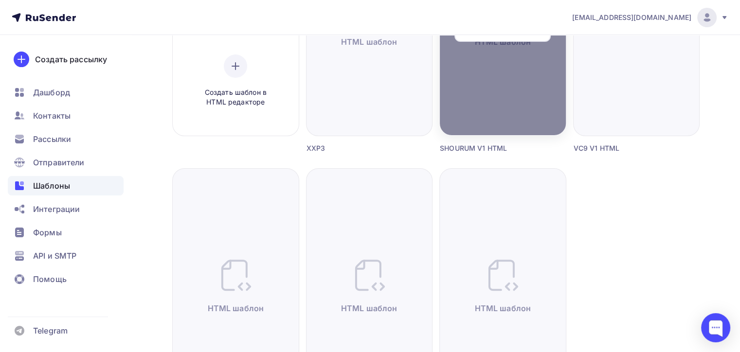
scroll to position [97, 0]
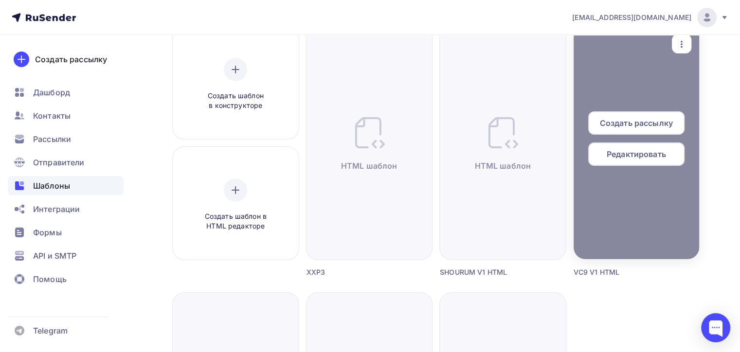
click at [619, 119] on span "Создать рассылку" at bounding box center [636, 123] width 73 height 12
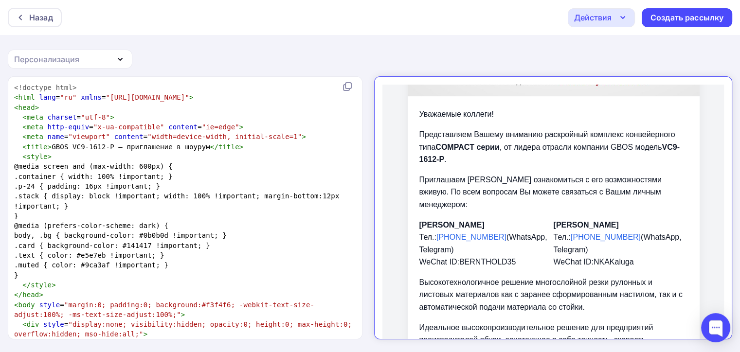
scroll to position [584, 0]
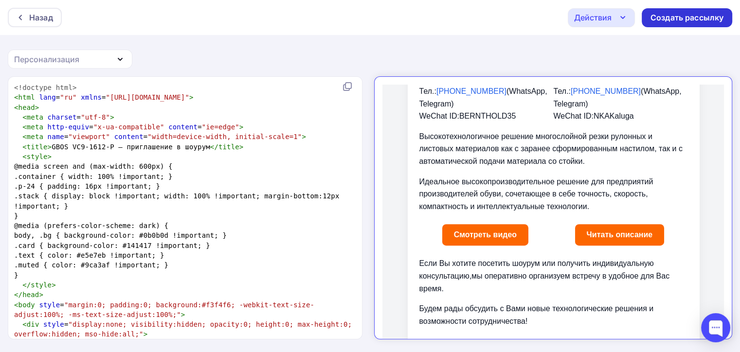
click at [688, 17] on div "Создать рассылку" at bounding box center [686, 17] width 73 height 11
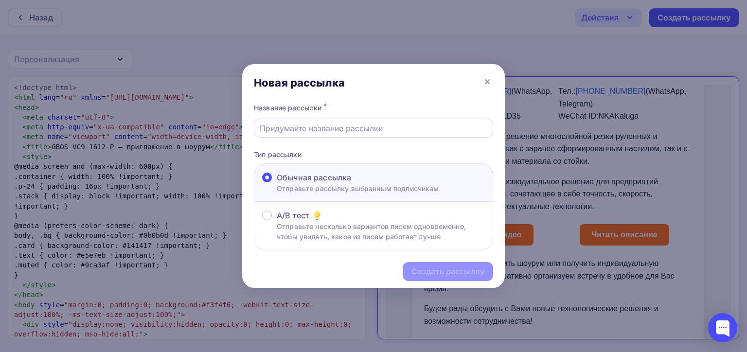
click at [327, 130] on input "text" at bounding box center [374, 129] width 228 height 12
type input "м"
type input "VC9-1612-P"
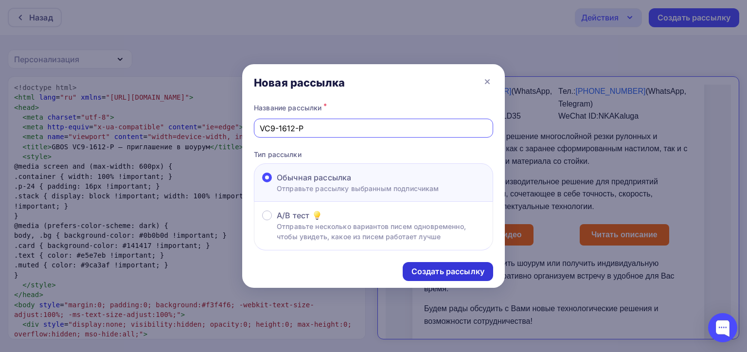
click at [412, 270] on div "Создать рассылку" at bounding box center [447, 271] width 73 height 11
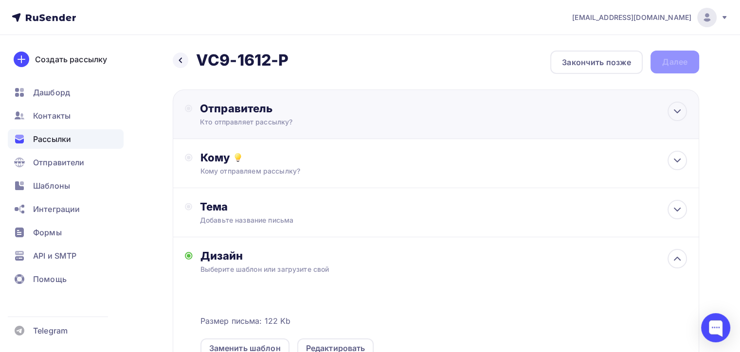
click at [378, 126] on div "Отправитель Кто отправляет рассылку? Email * naduvaev1@gmail.com 100@zipkittech…" at bounding box center [436, 114] width 526 height 50
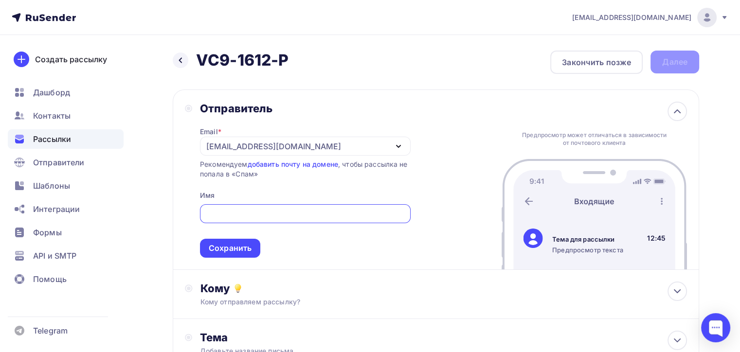
click at [234, 145] on div "[EMAIL_ADDRESS][DOMAIN_NAME]" at bounding box center [273, 147] width 135 height 12
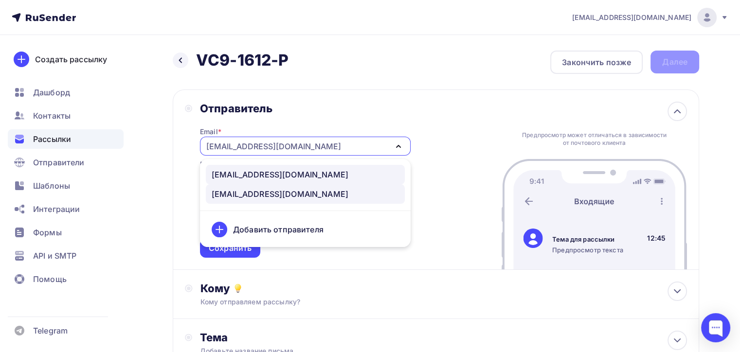
click at [267, 177] on div "100@zipkittech.ru" at bounding box center [280, 175] width 137 height 12
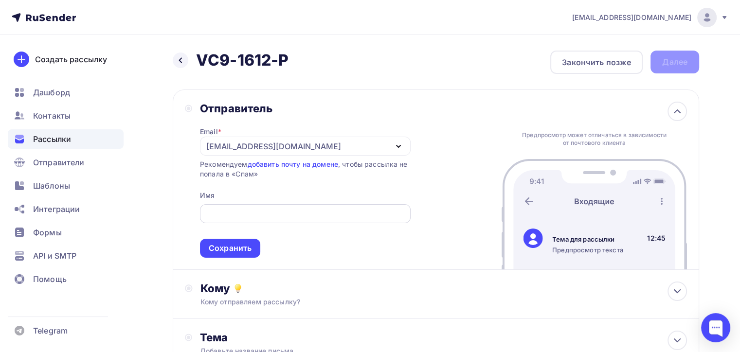
click at [276, 218] on input "text" at bounding box center [304, 214] width 199 height 12
type input "я"
type input "Zipkittech"
click at [377, 241] on span "Zipkittech Сохранить" at bounding box center [305, 228] width 211 height 57
click at [263, 250] on span "Zipkittech Сохранить" at bounding box center [305, 228] width 211 height 57
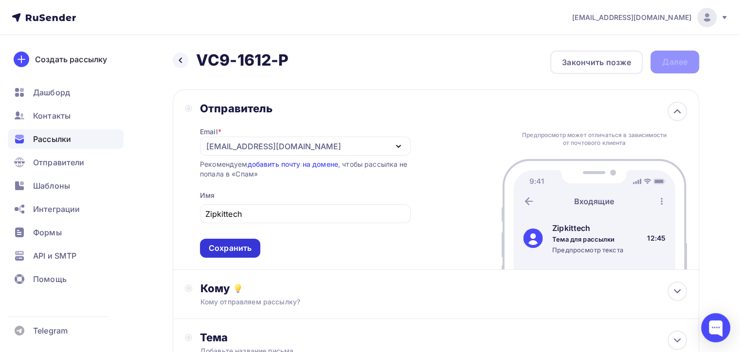
click at [225, 251] on div "Сохранить" at bounding box center [230, 248] width 43 height 11
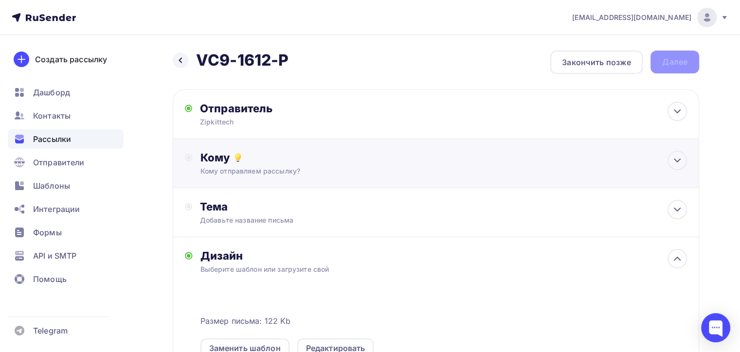
click at [261, 173] on div "Кому отправляем рассылку?" at bounding box center [419, 171] width 438 height 10
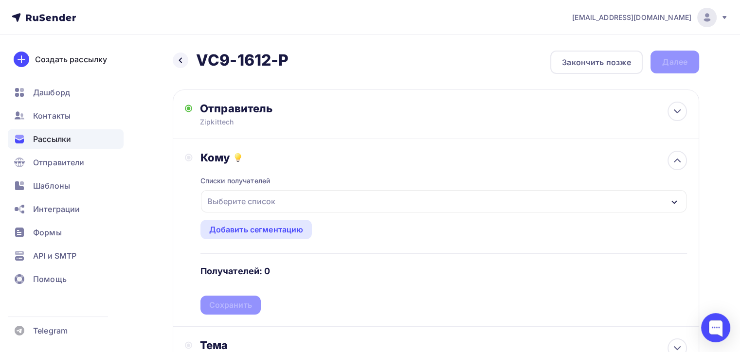
click at [259, 193] on div "Выберите список" at bounding box center [241, 202] width 76 height 18
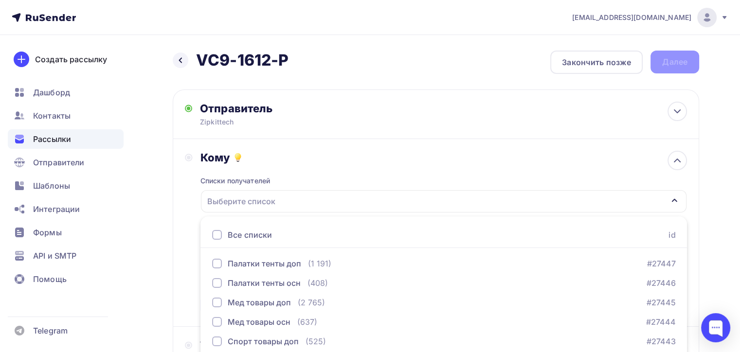
scroll to position [115, 0]
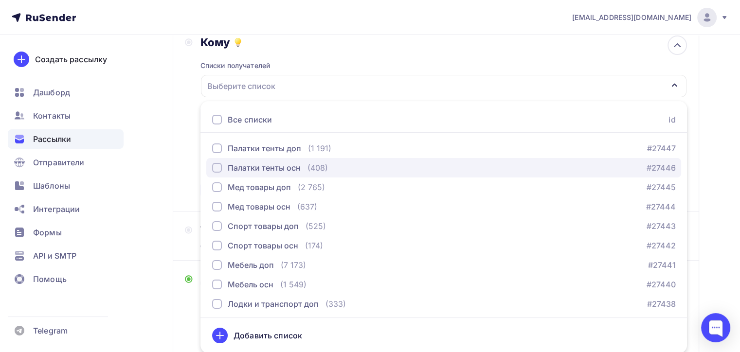
click at [217, 164] on div "button" at bounding box center [217, 168] width 10 height 10
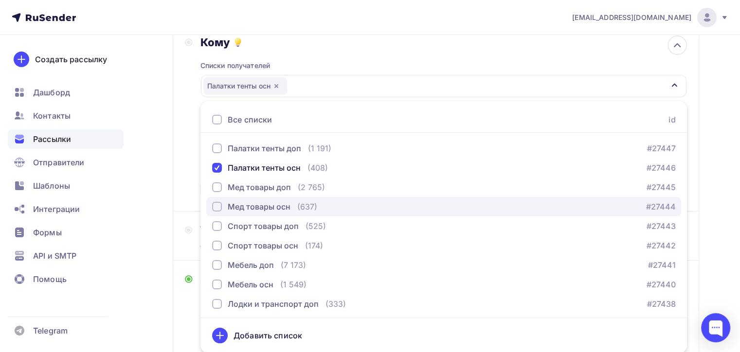
click at [214, 205] on div "button" at bounding box center [217, 207] width 10 height 10
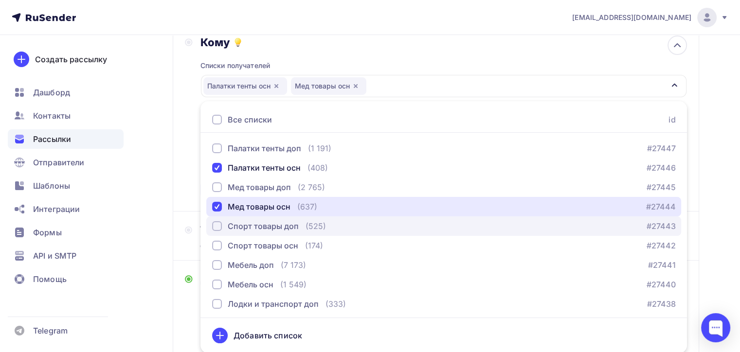
scroll to position [49, 0]
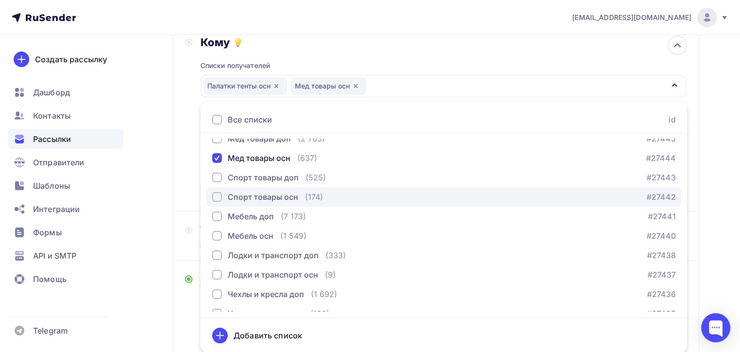
click at [214, 195] on div "button" at bounding box center [217, 197] width 10 height 10
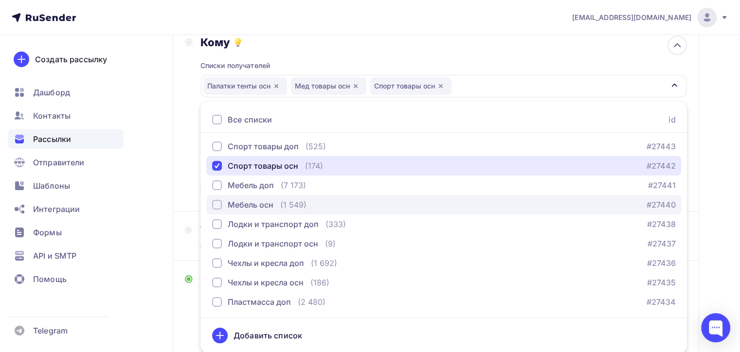
scroll to position [97, 0]
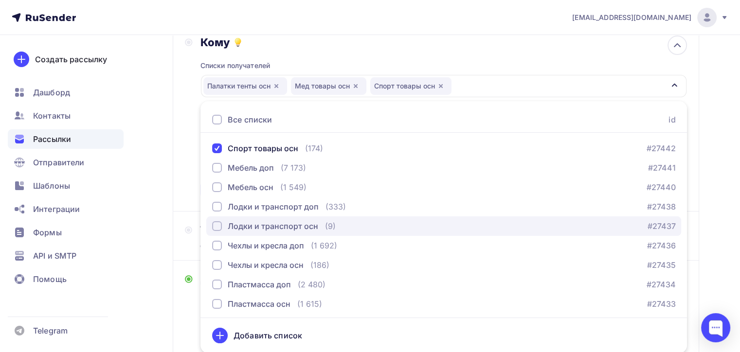
click at [216, 224] on div "button" at bounding box center [217, 226] width 10 height 10
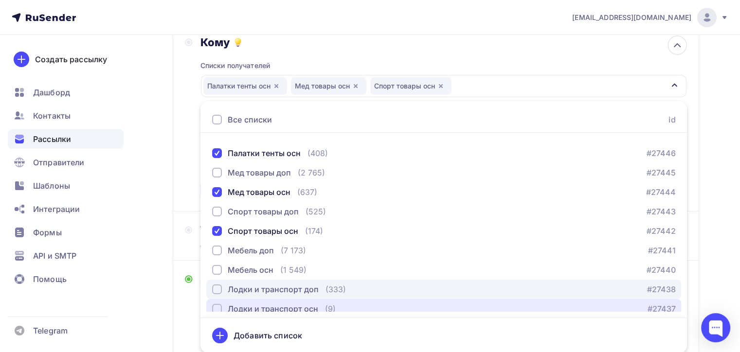
scroll to position [0, 0]
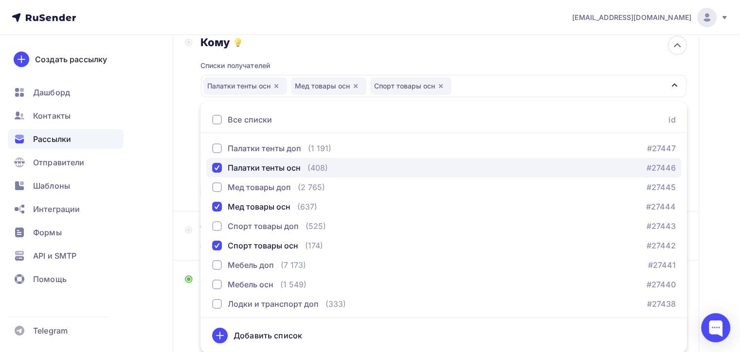
click at [216, 168] on div "button" at bounding box center [217, 168] width 10 height 10
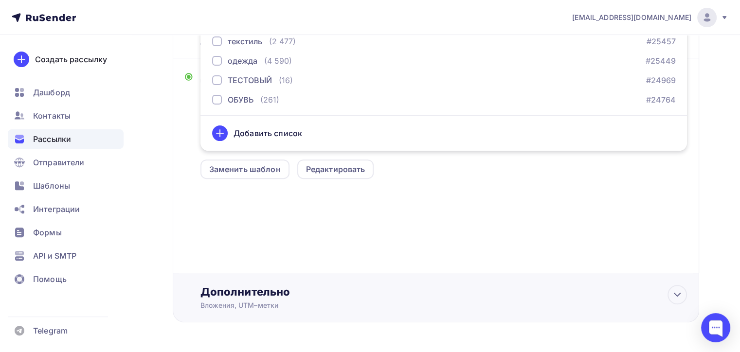
scroll to position [301, 0]
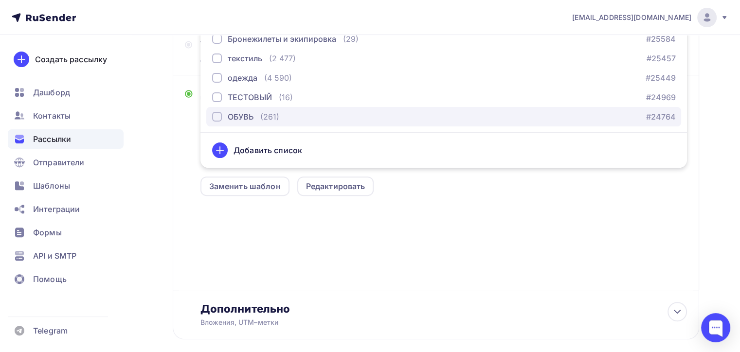
click at [216, 117] on div "button" at bounding box center [217, 117] width 10 height 10
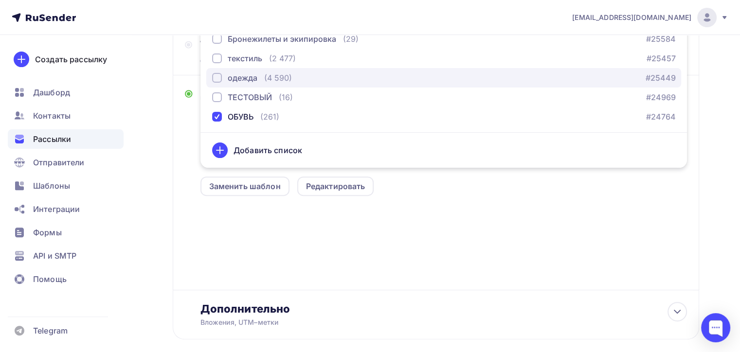
drag, startPoint x: 219, startPoint y: 79, endPoint x: 222, endPoint y: 50, distance: 29.4
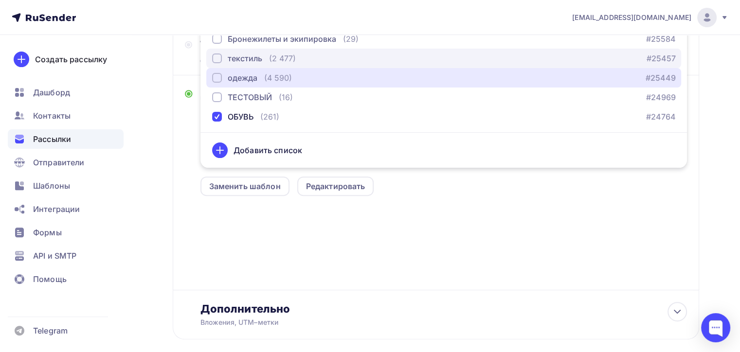
click at [219, 77] on div "button" at bounding box center [217, 78] width 10 height 10
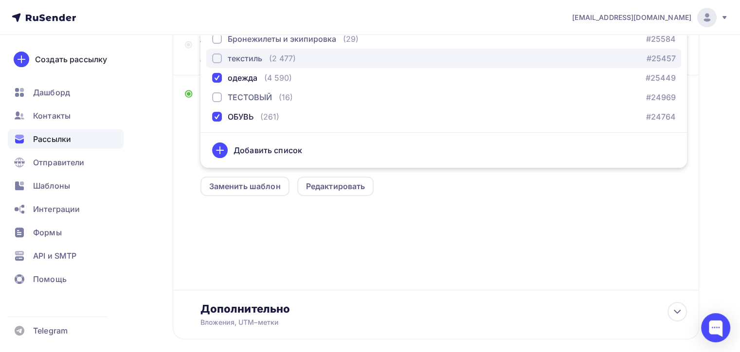
click at [222, 49] on button "текстиль (2 477) #25457" at bounding box center [443, 58] width 475 height 19
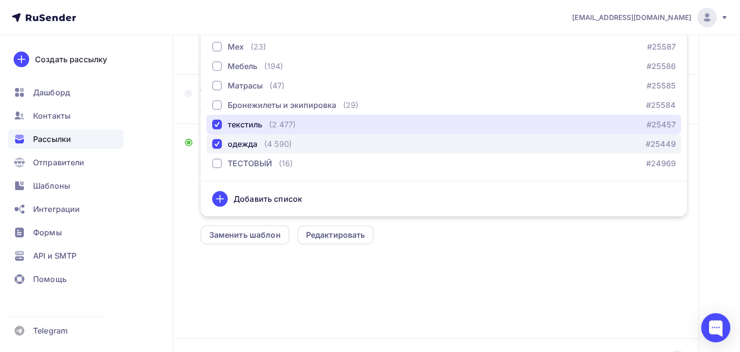
scroll to position [449, 0]
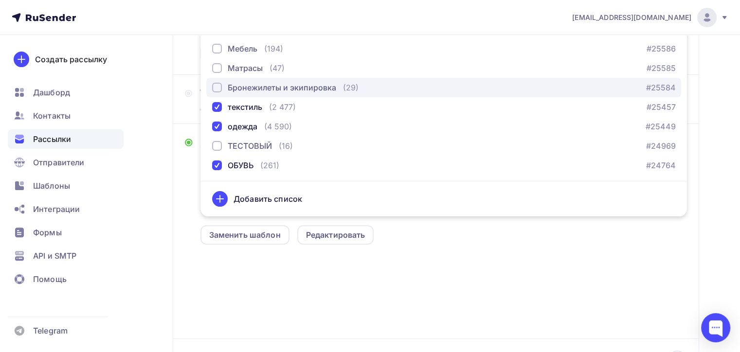
click at [221, 82] on div "Бронежилеты и экипировка" at bounding box center [274, 88] width 124 height 12
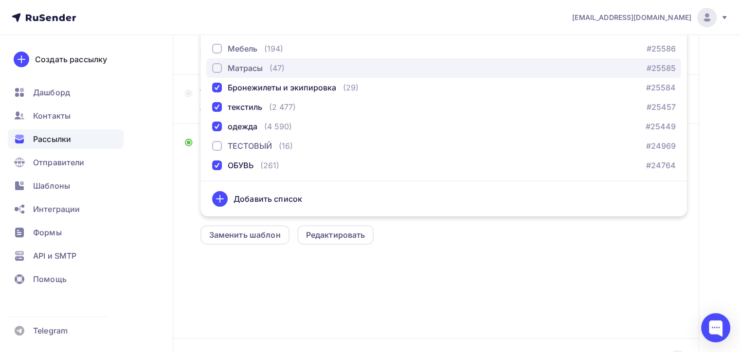
drag, startPoint x: 216, startPoint y: 62, endPoint x: 215, endPoint y: 47, distance: 15.6
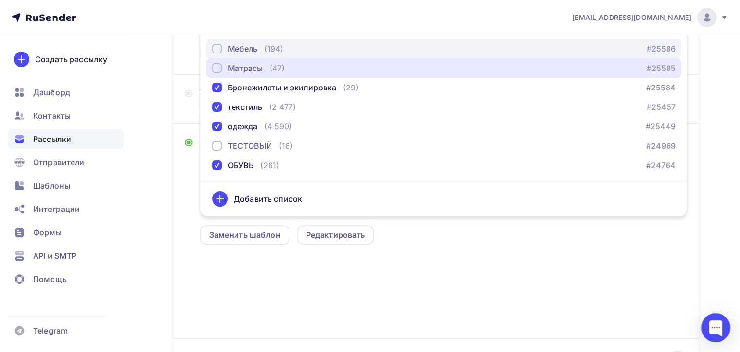
click at [216, 62] on div "Матрасы" at bounding box center [237, 68] width 51 height 12
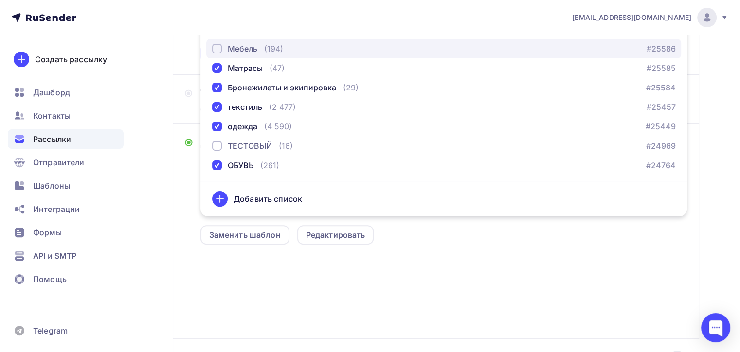
click at [215, 47] on div "button" at bounding box center [217, 49] width 10 height 10
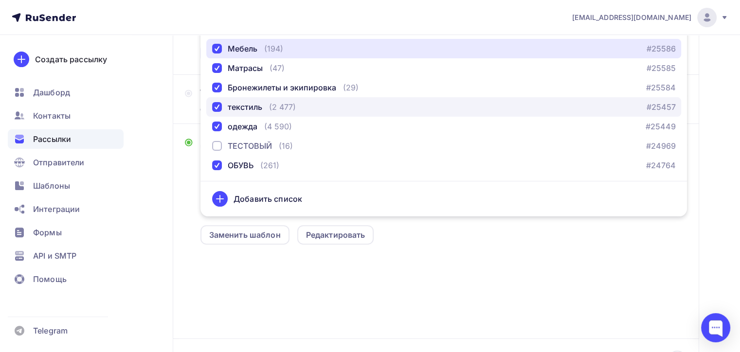
scroll to position [401, 0]
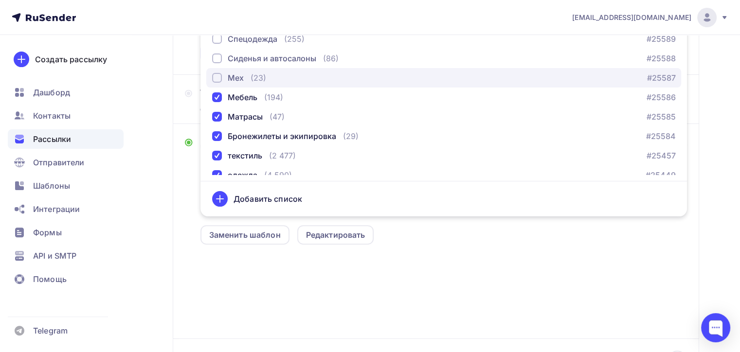
click at [216, 71] on button "Мех (23) #25587" at bounding box center [443, 77] width 475 height 19
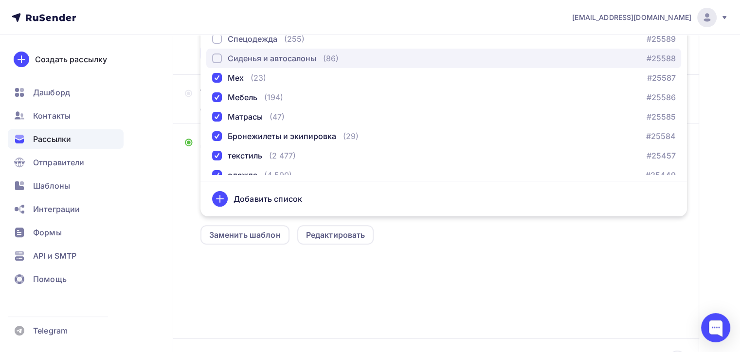
click at [215, 60] on div "button" at bounding box center [217, 58] width 10 height 10
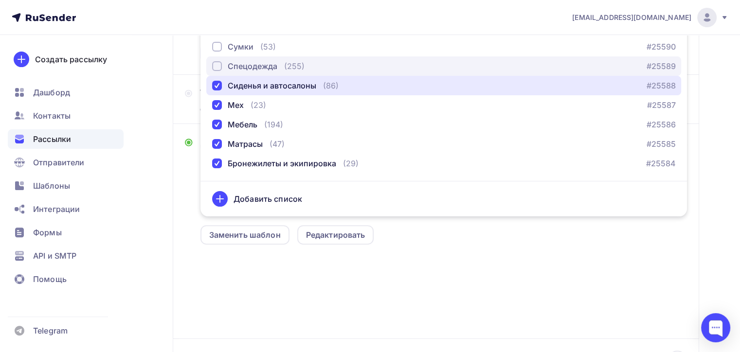
scroll to position [352, 0]
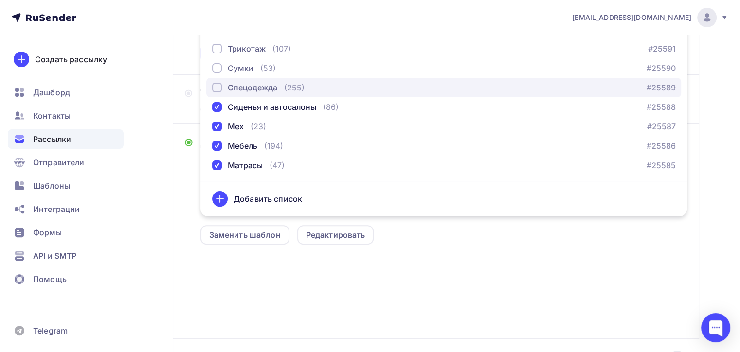
click at [212, 86] on div "button" at bounding box center [217, 88] width 10 height 10
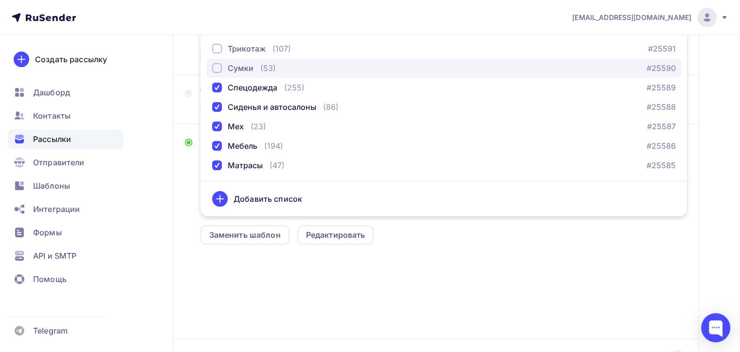
click at [211, 69] on button "Сумки (53) #25590" at bounding box center [443, 67] width 475 height 19
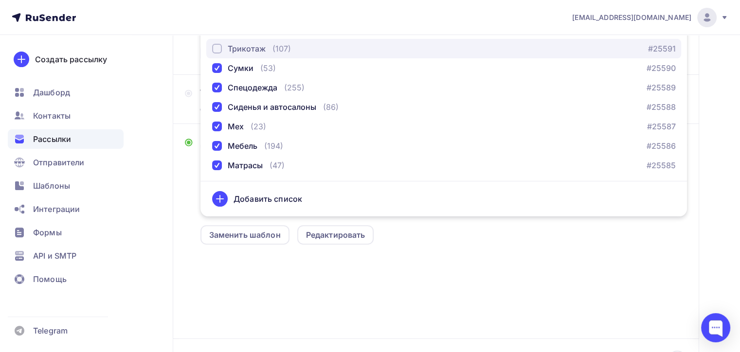
click at [211, 48] on button "Трикотаж (107) #25591" at bounding box center [443, 48] width 475 height 19
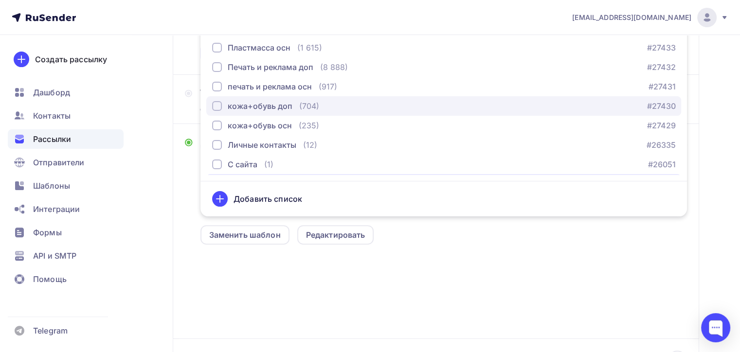
scroll to position [206, 0]
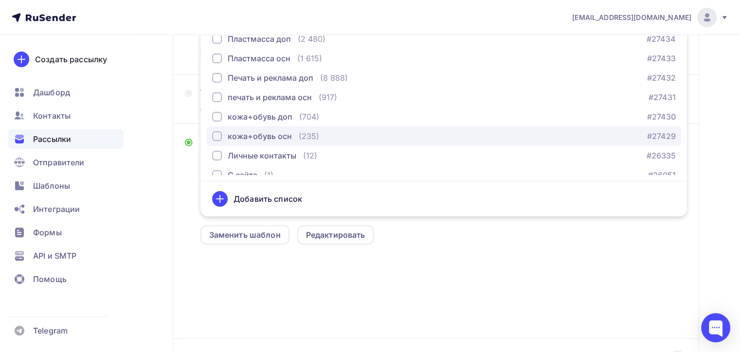
click at [217, 132] on div "button" at bounding box center [217, 136] width 10 height 10
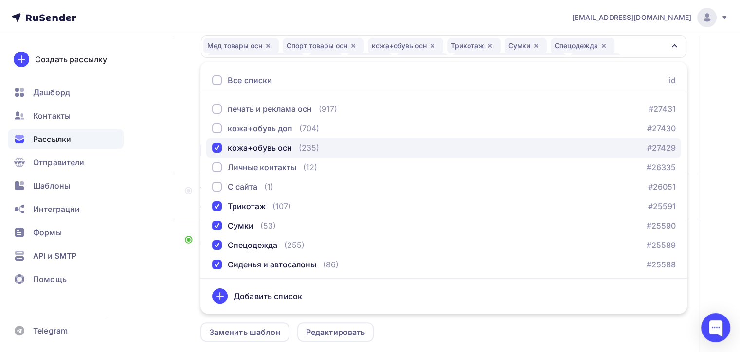
scroll to position [243, 0]
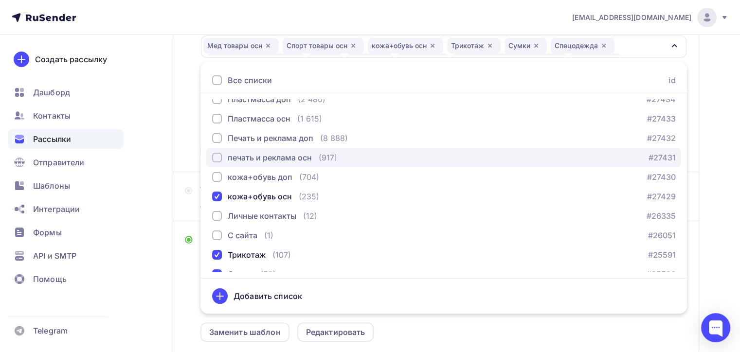
click at [220, 155] on div "button" at bounding box center [217, 158] width 10 height 10
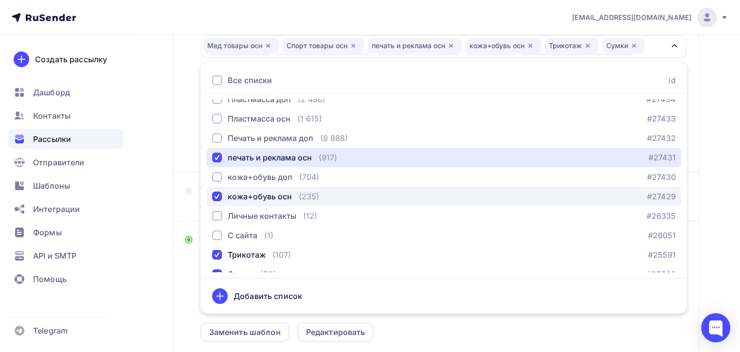
scroll to position [195, 0]
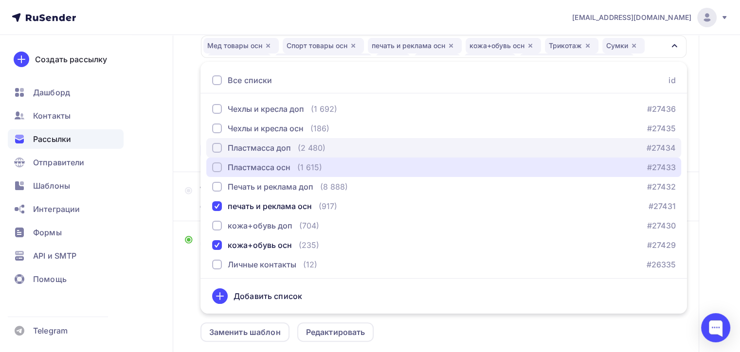
drag, startPoint x: 222, startPoint y: 163, endPoint x: 220, endPoint y: 152, distance: 11.9
click at [222, 164] on div "Пластмасса осн" at bounding box center [251, 167] width 78 height 12
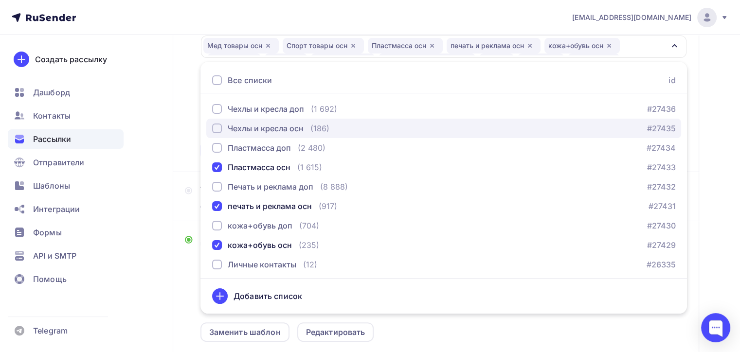
click at [220, 124] on div "button" at bounding box center [217, 129] width 10 height 10
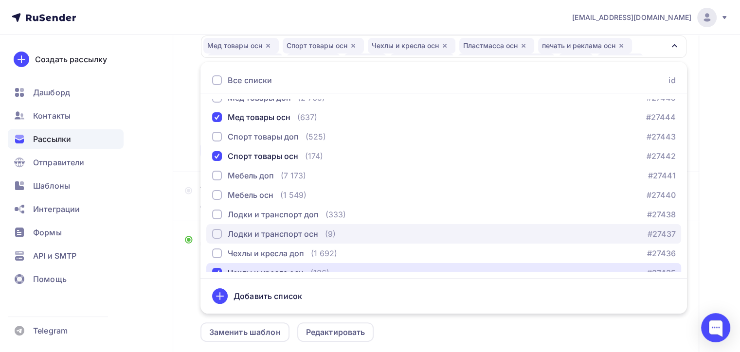
scroll to position [49, 0]
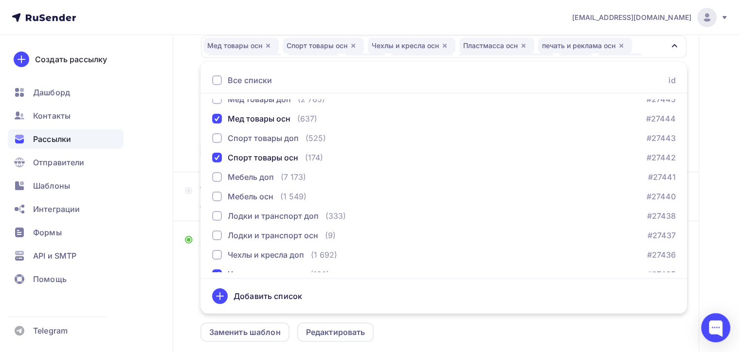
click at [710, 210] on div "Назад VC9-1612-P VC9-1612-P Закончить позже Далее Отправитель Zipkittech Email …" at bounding box center [370, 214] width 740 height 668
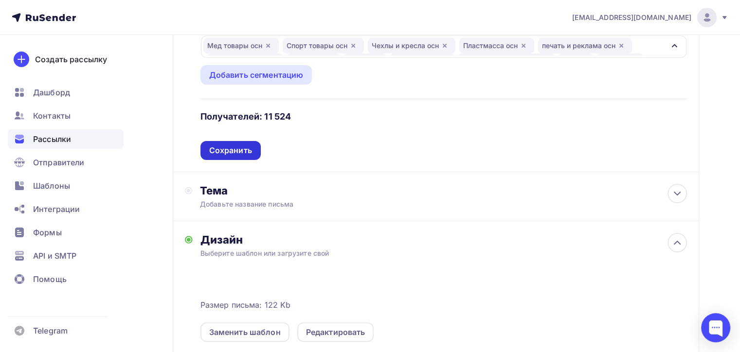
click at [236, 154] on div "Сохранить" at bounding box center [230, 150] width 43 height 11
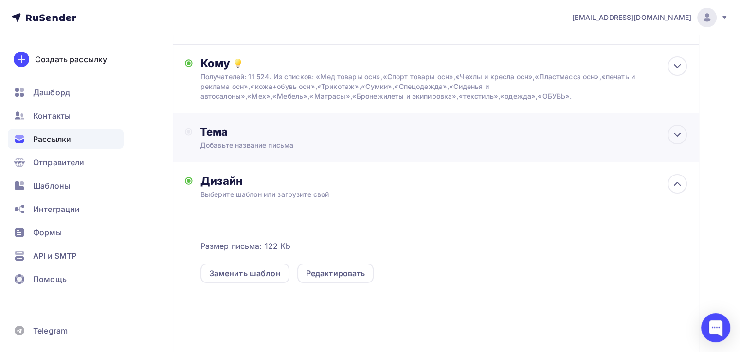
scroll to position [9, 0]
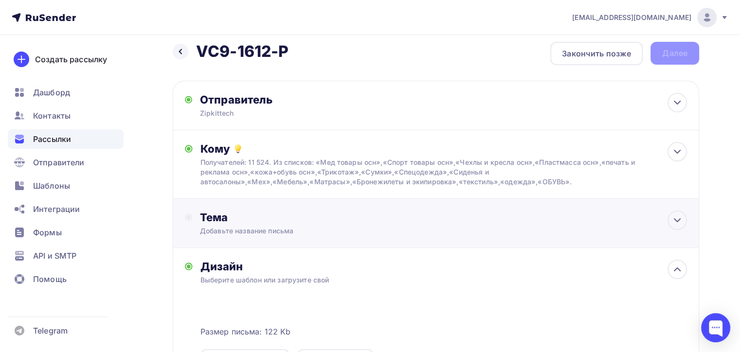
click at [281, 222] on div "Тема" at bounding box center [296, 218] width 192 height 14
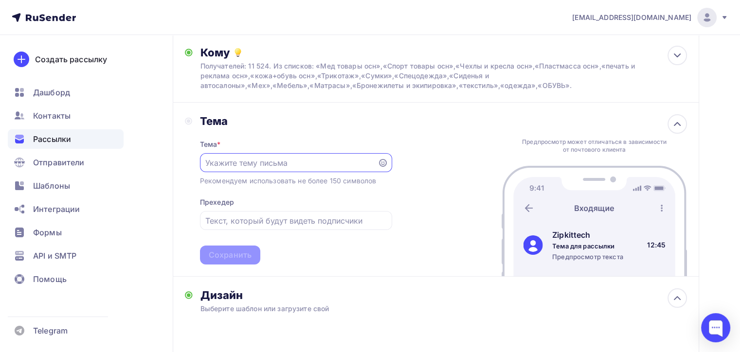
scroll to position [106, 0]
paste input "Хотите кроить с нулевыми зазорами?"
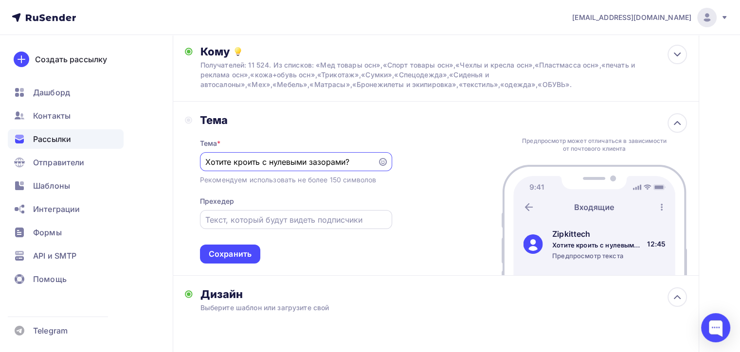
type input "Хотите кроить с нулевыми зазорами?"
click at [280, 214] on input "text" at bounding box center [295, 220] width 181 height 12
paste input "Самый маленький раскройный комплекс"
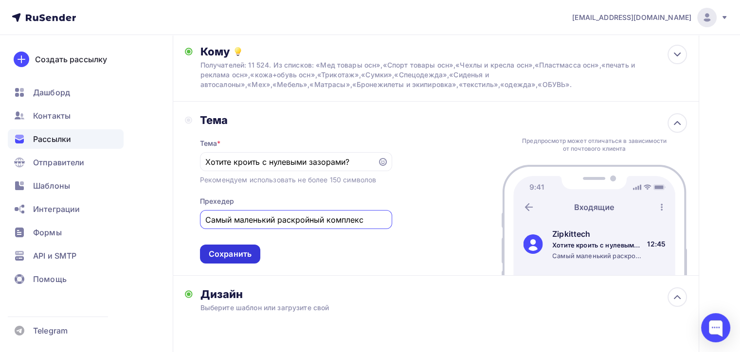
type input "Самый маленький раскройный комплекс"
click at [235, 260] on div "Сохранить" at bounding box center [230, 254] width 60 height 19
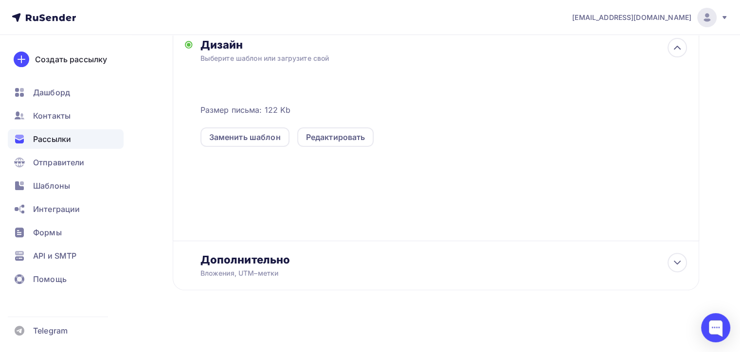
scroll to position [0, 0]
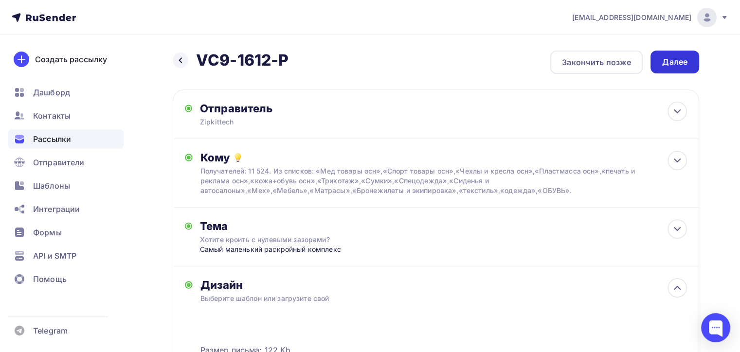
click at [665, 59] on div "Далее" at bounding box center [674, 61] width 25 height 11
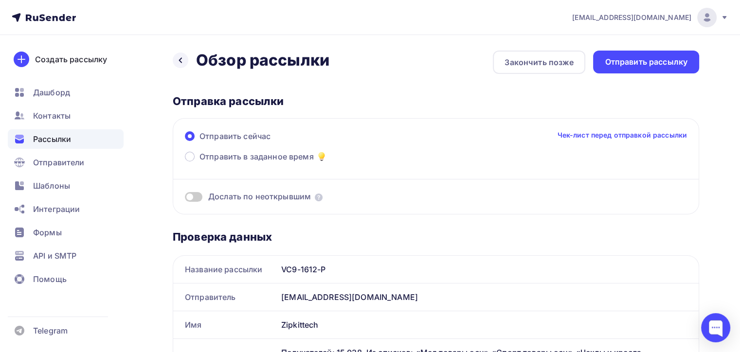
click at [191, 189] on div "Дослать по неоткрывшим" at bounding box center [436, 184] width 502 height 35
click at [193, 195] on span at bounding box center [194, 197] width 18 height 10
click at [185, 198] on input "checkbox" at bounding box center [185, 198] width 0 height 0
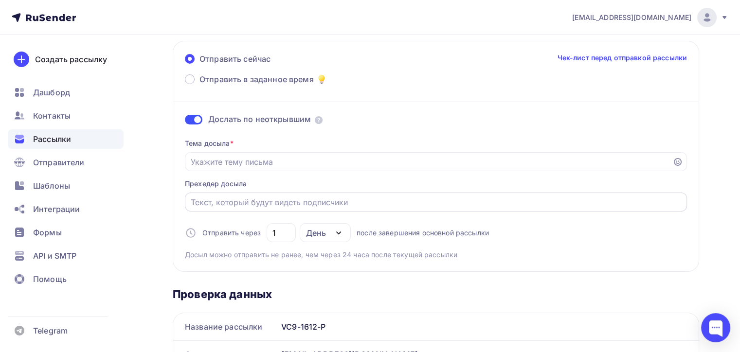
scroll to position [97, 0]
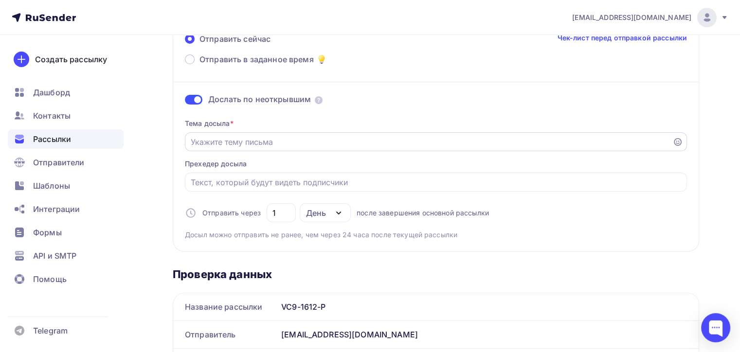
click at [257, 144] on input "Отправить в заданное время" at bounding box center [429, 142] width 476 height 12
paste input "Самый маленький раскройный комплекс"
type input "Самый маленький раскройный комплекс"
click at [243, 179] on input "Отправить в заданное время" at bounding box center [436, 183] width 491 height 12
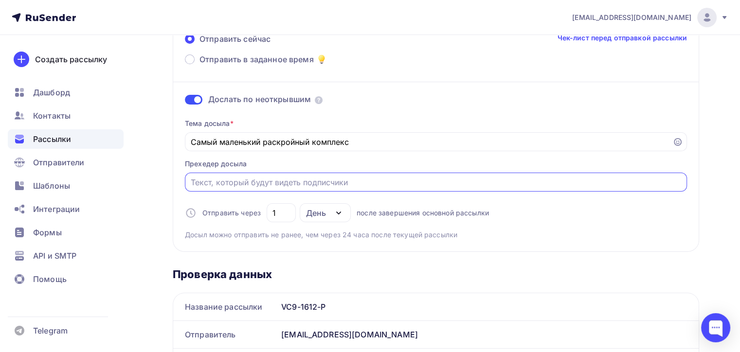
paste input "Хотите кроить с нулевыми зазорами?"
type input "Хотите кроить с нулевыми зазорами?"
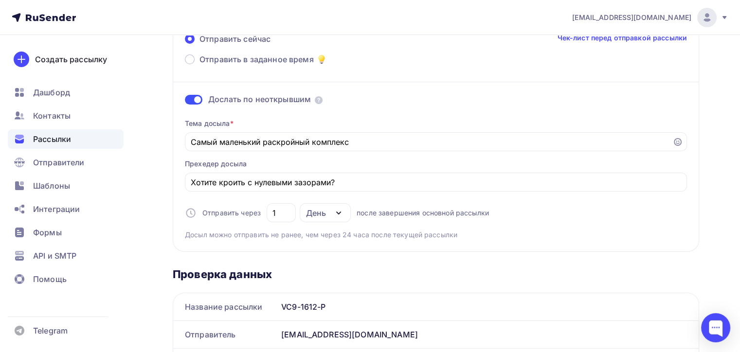
click at [485, 170] on div "Тема досыла * Самый маленький раскройный комплекс Прехедер досыла Хотите кроить…" at bounding box center [436, 175] width 502 height 129
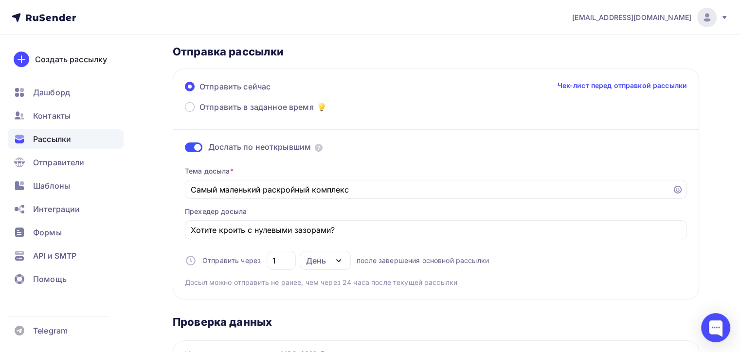
scroll to position [0, 0]
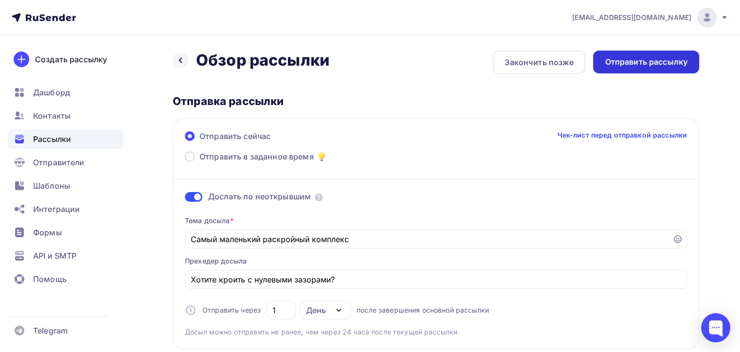
click at [650, 58] on div "Отправить рассылку" at bounding box center [646, 61] width 83 height 11
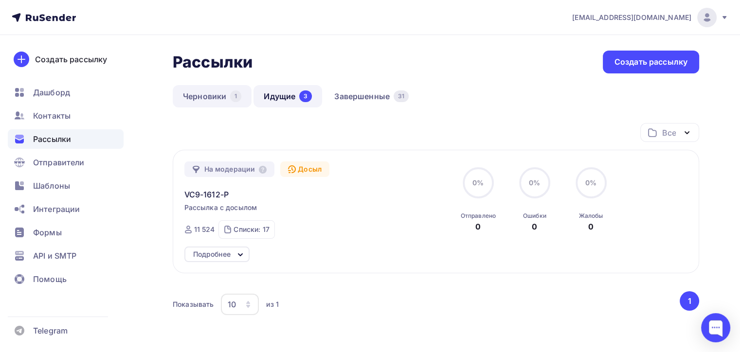
click at [211, 93] on link "Черновики 1" at bounding box center [212, 96] width 79 height 22
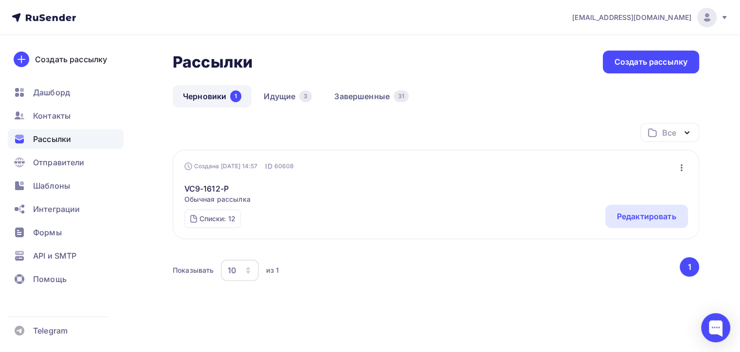
click at [676, 162] on icon "button" at bounding box center [682, 168] width 12 height 12
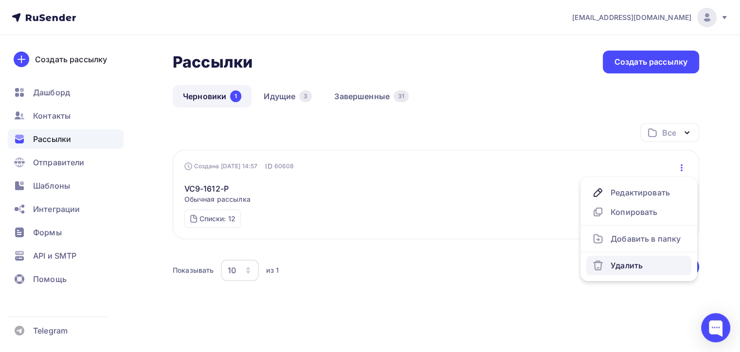
click at [631, 265] on div "Удалить" at bounding box center [638, 266] width 93 height 12
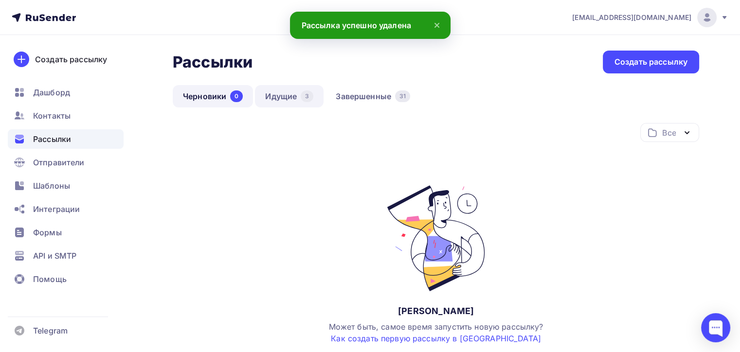
click at [282, 100] on link "Идущие 3" at bounding box center [289, 96] width 69 height 22
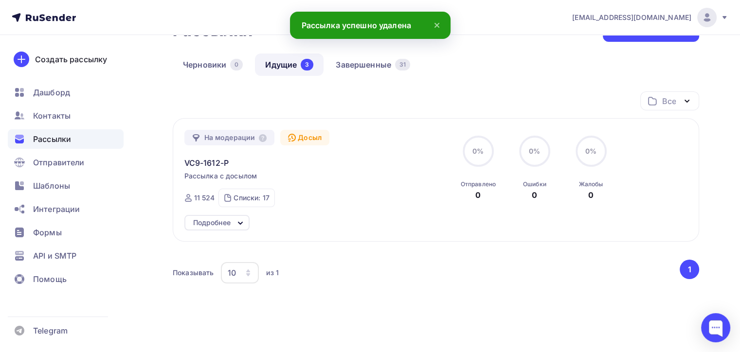
scroll to position [49, 0]
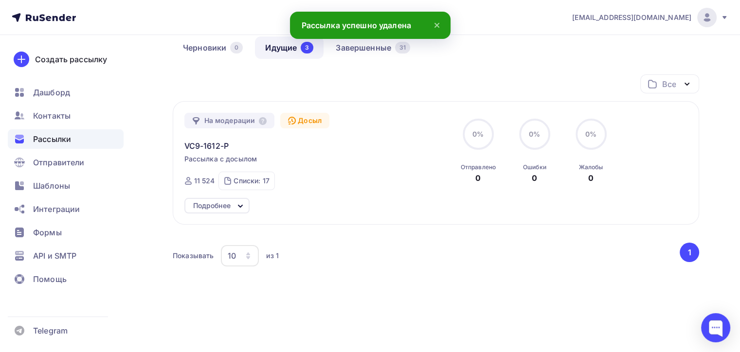
click at [239, 201] on icon at bounding box center [240, 206] width 12 height 12
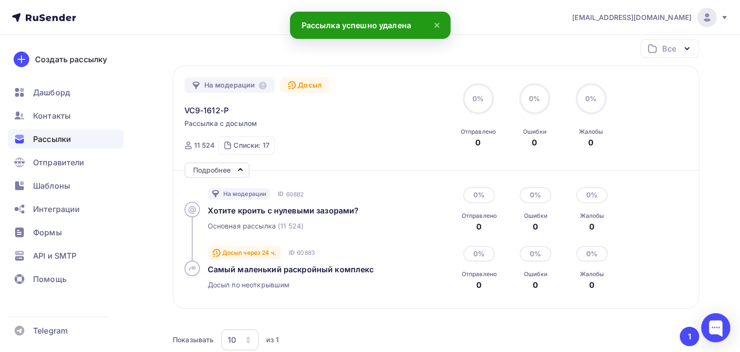
scroll to position [0, 0]
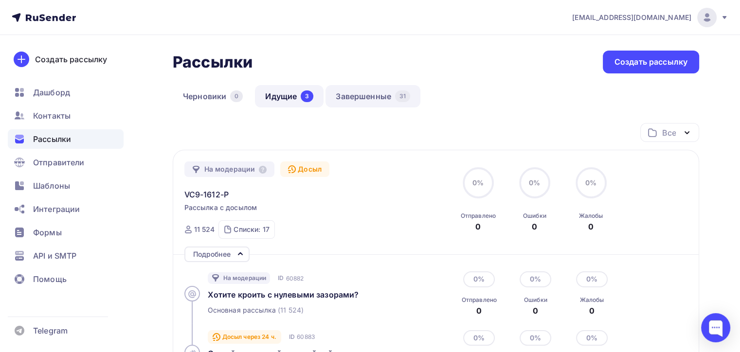
click at [420, 95] on link "Завершенные 31" at bounding box center [372, 96] width 95 height 22
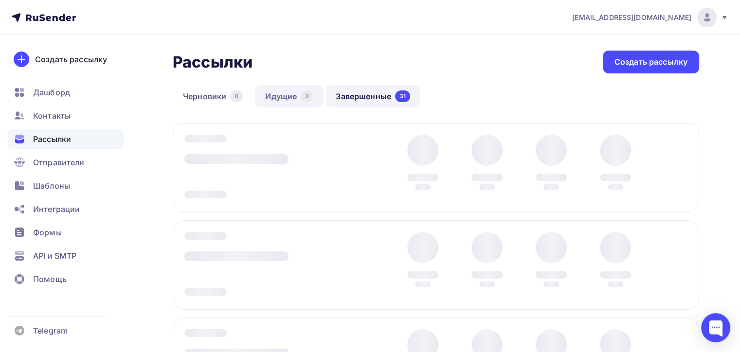
click at [290, 92] on link "Идущие 3" at bounding box center [289, 96] width 69 height 22
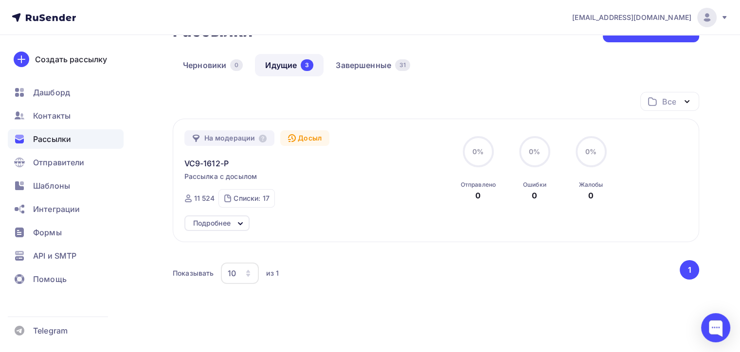
scroll to position [62, 0]
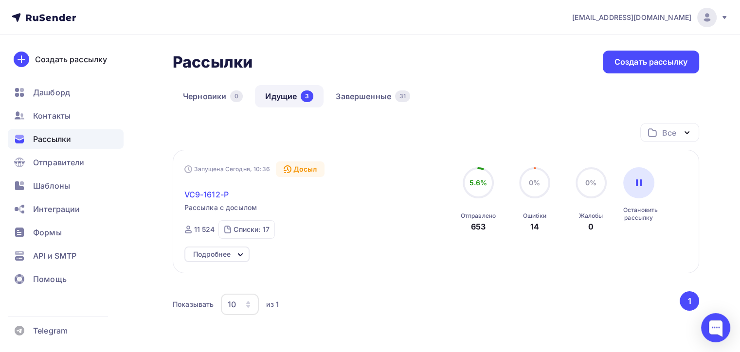
click at [201, 193] on span "VC9-1612-P" at bounding box center [206, 195] width 44 height 12
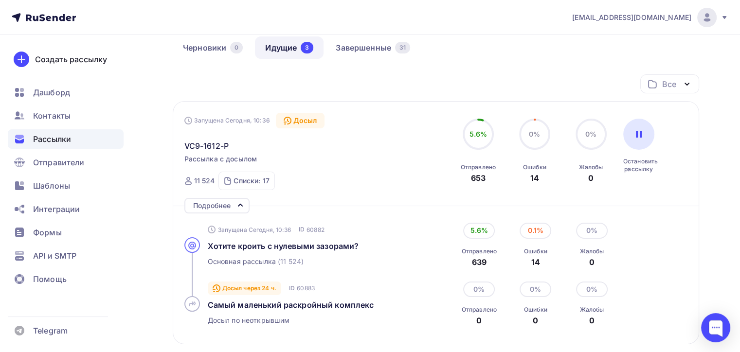
scroll to position [97, 0]
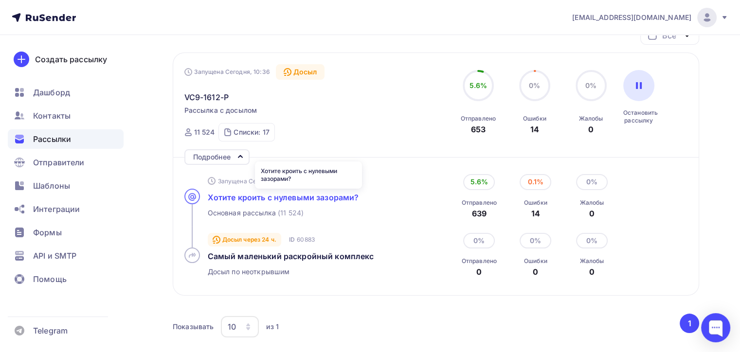
click at [284, 200] on span "Хотите кроить с нулевыми зазорами?" at bounding box center [283, 198] width 151 height 10
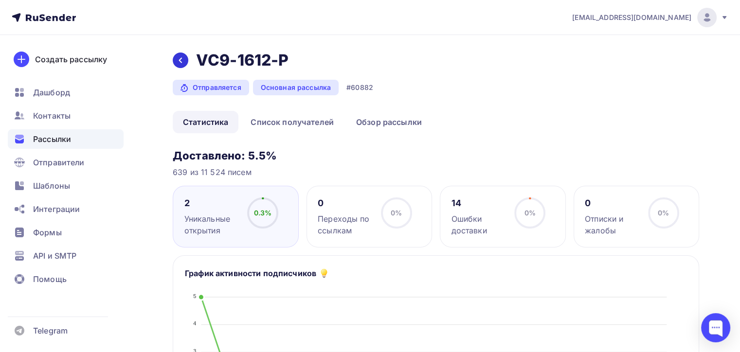
click at [184, 57] on div at bounding box center [181, 61] width 16 height 16
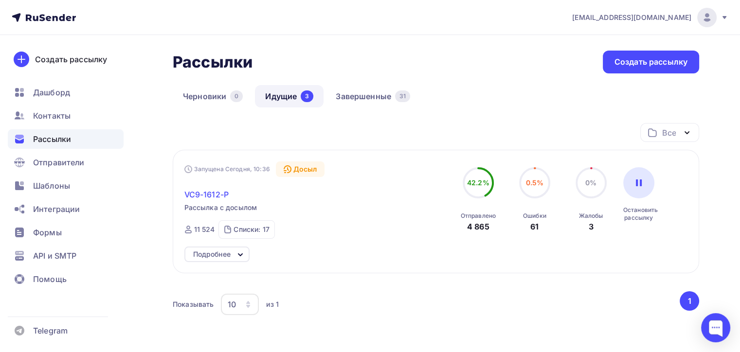
click at [222, 195] on span "VC9-1612-P" at bounding box center [206, 195] width 44 height 12
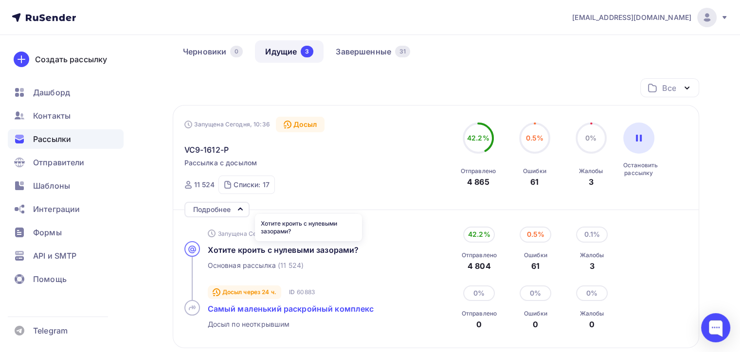
scroll to position [97, 0]
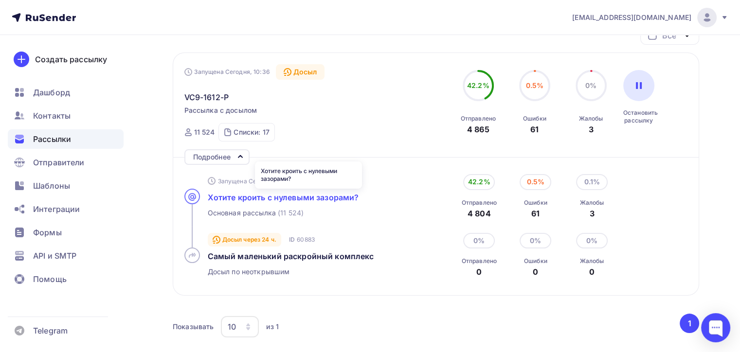
click at [319, 198] on span "Хотите кроить с нулевыми зазорами?" at bounding box center [283, 198] width 151 height 10
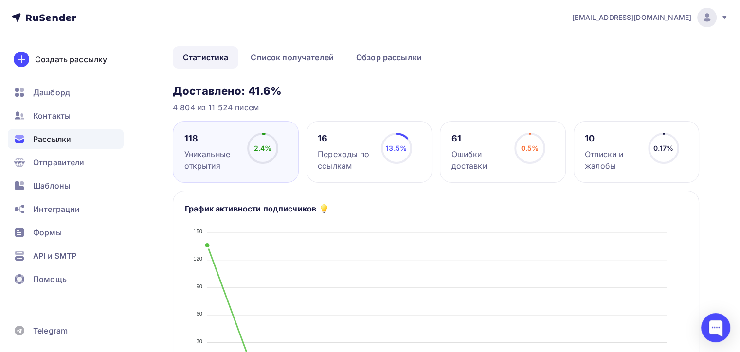
scroll to position [49, 0]
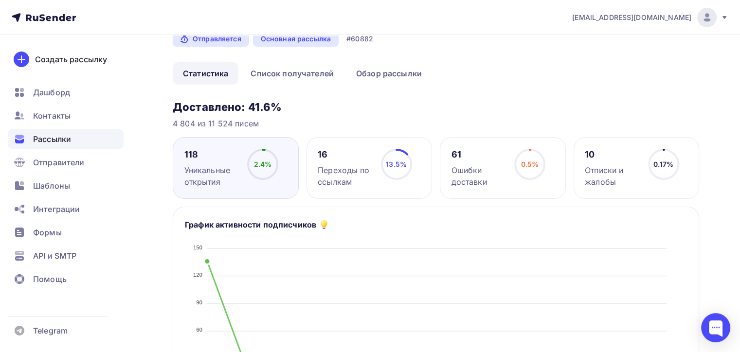
click at [0, 0] on icon at bounding box center [0, 0] width 0 height 0
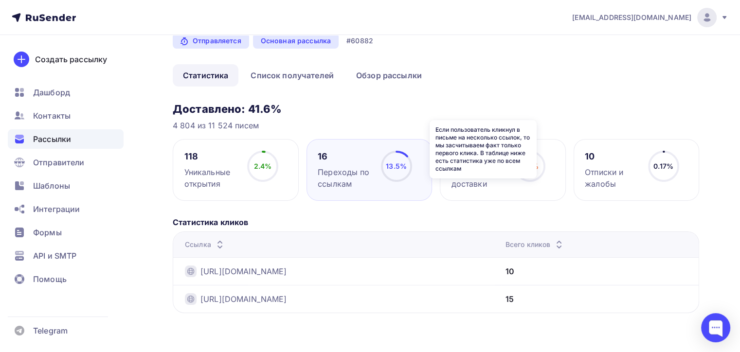
scroll to position [46, 0]
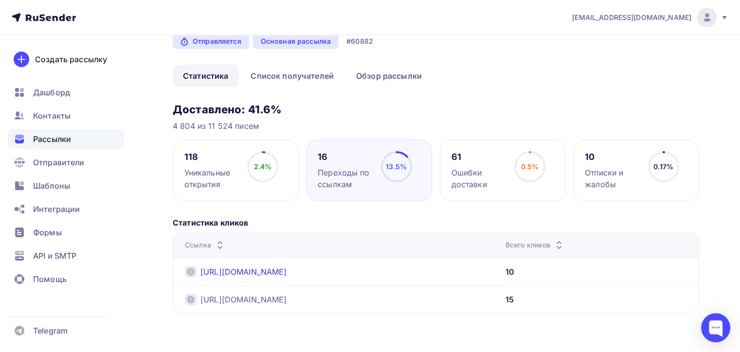
click at [287, 274] on link "[URL][DOMAIN_NAME]" at bounding box center [243, 272] width 87 height 12
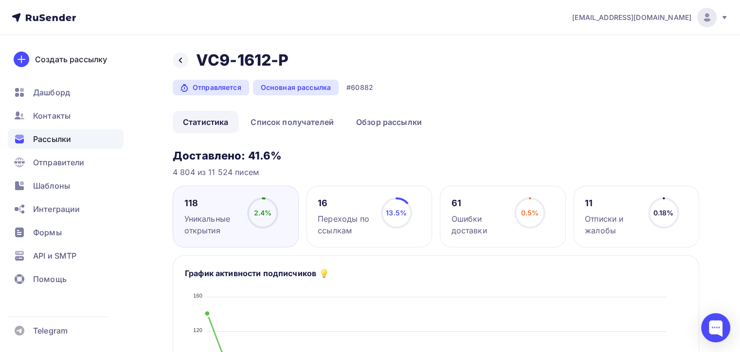
click at [177, 68] on div "Назад VC9-1612-P VC9-1612-P" at bounding box center [273, 60] width 200 height 19
click at [47, 132] on div "Рассылки" at bounding box center [66, 138] width 116 height 19
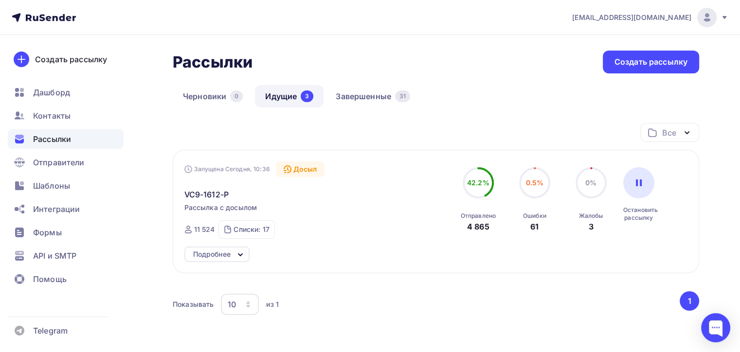
click at [693, 305] on button "1" at bounding box center [688, 300] width 19 height 19
click at [717, 324] on div at bounding box center [715, 327] width 29 height 29
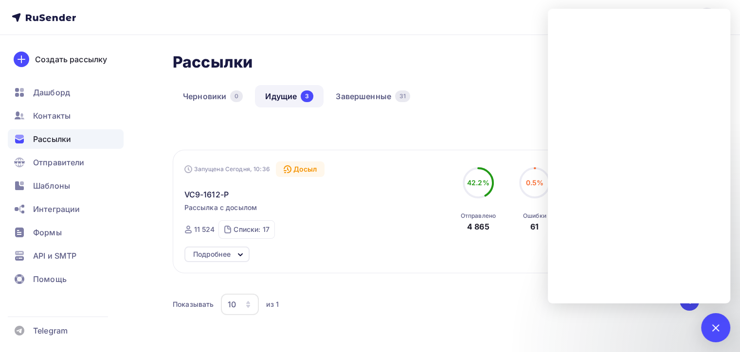
click at [453, 95] on div "Черновики 0 Идущие 3 Завершенные 31" at bounding box center [436, 104] width 526 height 38
click at [481, 89] on div "Черновики 0 Идущие 3 Завершенные 31" at bounding box center [436, 104] width 526 height 38
click at [608, 324] on div "Показывать 10 10 20 50 100 из 1 ‹ 1 ›" at bounding box center [436, 309] width 526 height 36
drag, startPoint x: 669, startPoint y: 325, endPoint x: 683, endPoint y: 325, distance: 14.6
click at [677, 325] on div "Показывать 10 10 20 50 100 из 1 ‹ 1 ›" at bounding box center [436, 309] width 526 height 36
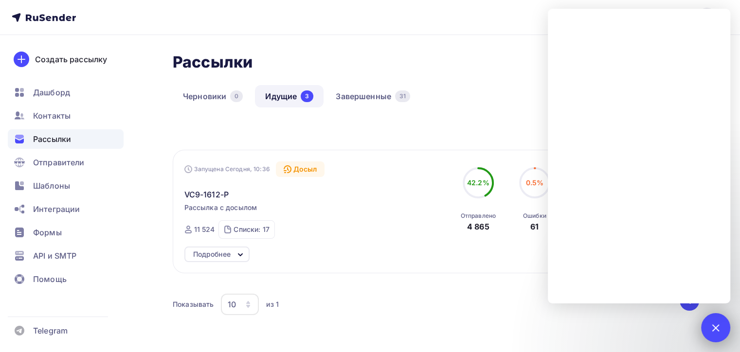
click at [709, 325] on div at bounding box center [715, 327] width 29 height 29
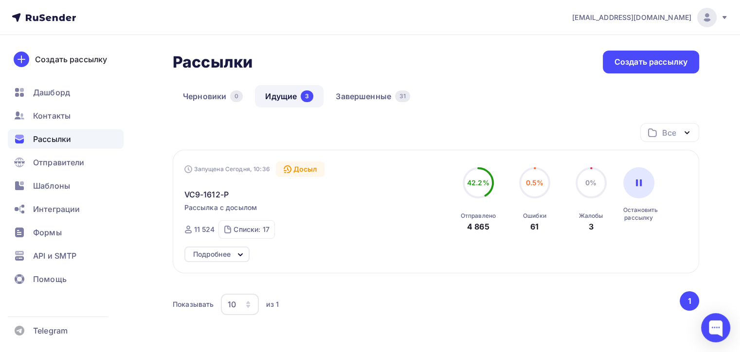
click at [210, 200] on div "Запущена Сегодня, 10:36 Досыл VC9-1612-P Рассылка с досылом Отправлена Сегодня,…" at bounding box center [295, 199] width 222 height 77
click at [212, 196] on span "VC9-1612-P" at bounding box center [206, 195] width 44 height 12
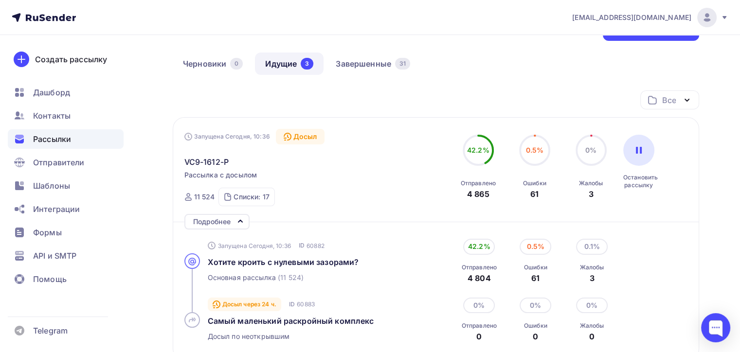
scroll to position [97, 0]
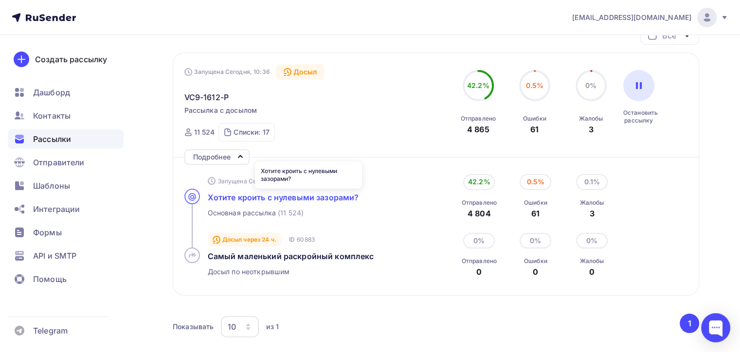
click at [299, 193] on span "Хотите кроить с нулевыми зазорами?" at bounding box center [283, 198] width 151 height 10
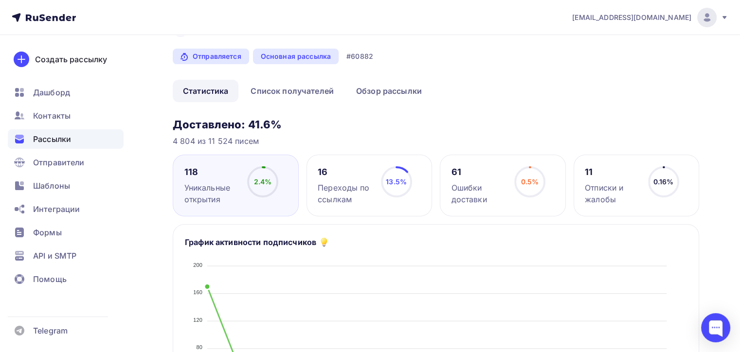
scroll to position [49, 0]
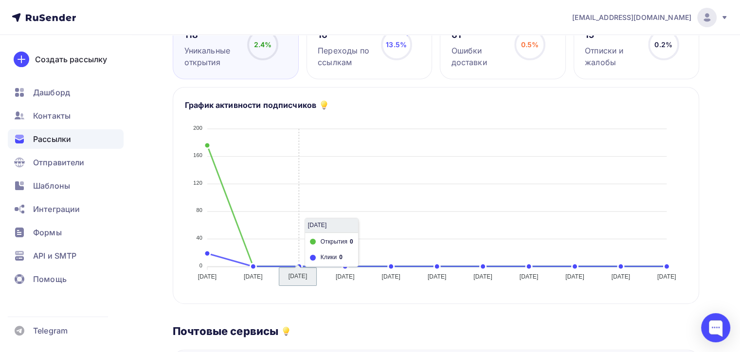
scroll to position [49, 0]
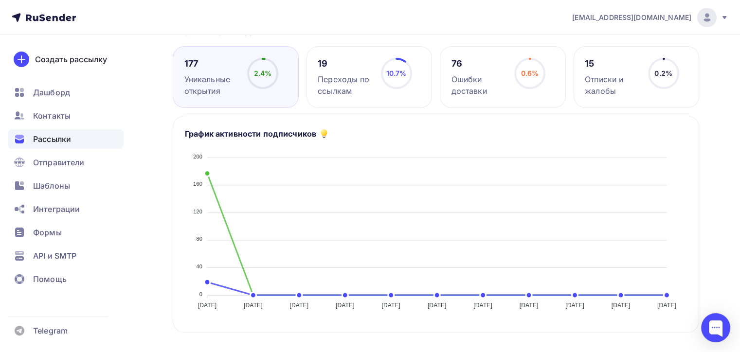
scroll to position [146, 0]
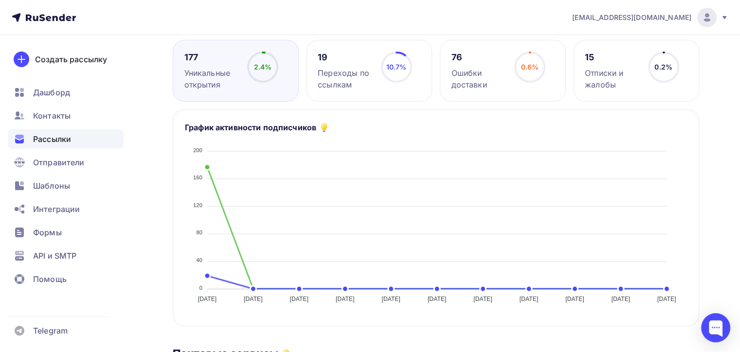
drag, startPoint x: 610, startPoint y: 70, endPoint x: 605, endPoint y: 91, distance: 21.6
click at [610, 71] on div "Отписки и жалобы" at bounding box center [612, 78] width 54 height 23
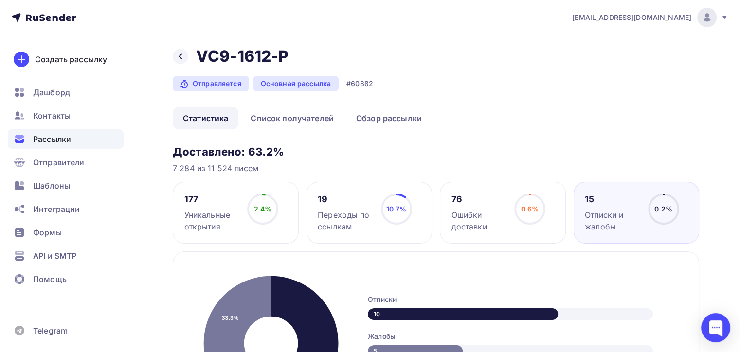
scroll to position [0, 0]
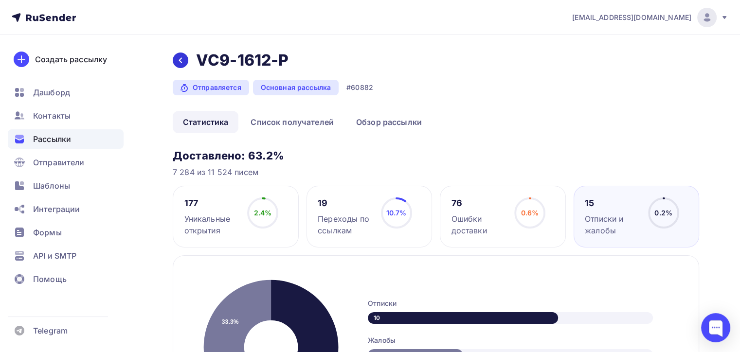
click at [183, 61] on icon at bounding box center [181, 60] width 8 height 8
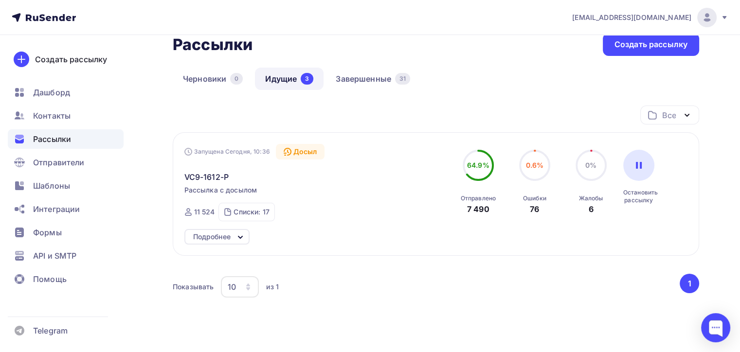
scroll to position [49, 0]
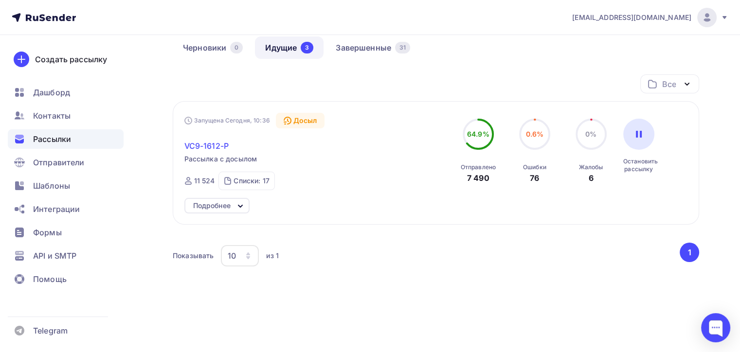
click at [217, 150] on span "VC9-1612-P" at bounding box center [206, 146] width 44 height 12
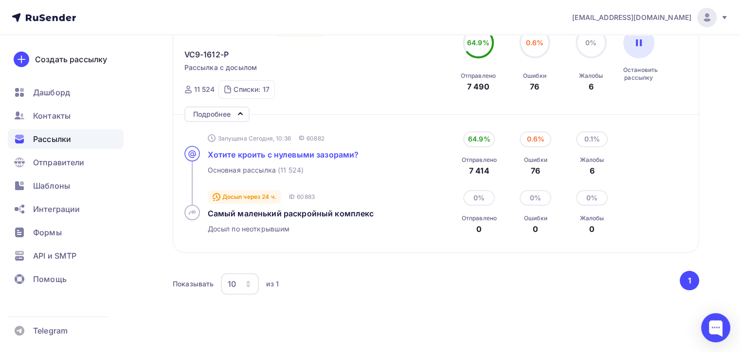
scroll to position [146, 0]
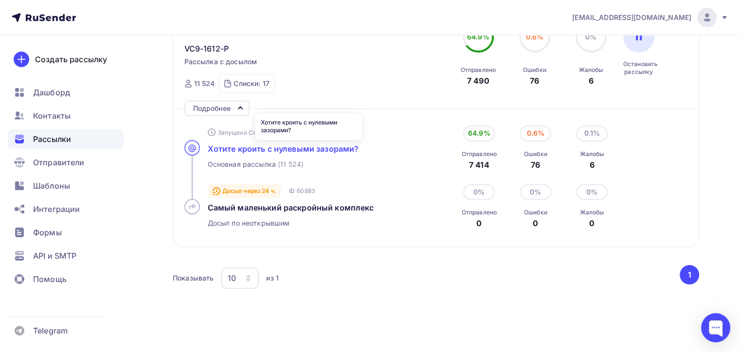
click at [274, 145] on span "Хотите кроить с нулевыми зазорами?" at bounding box center [283, 149] width 151 height 10
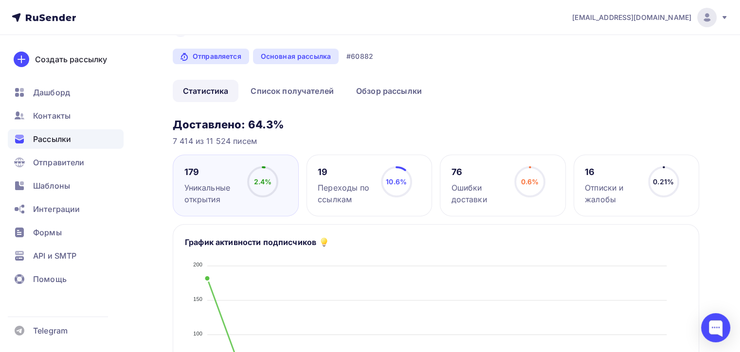
scroll to position [49, 0]
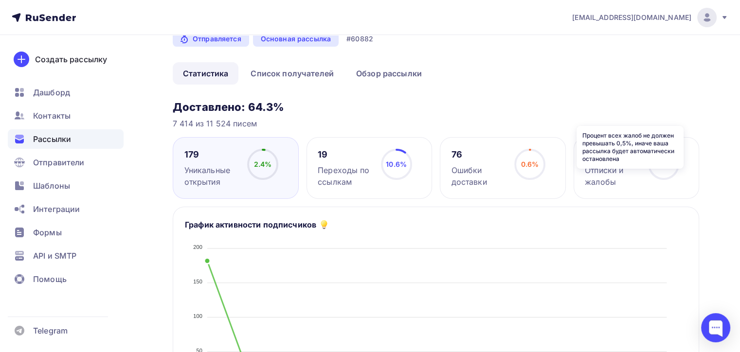
click at [0, 0] on icon at bounding box center [0, 0] width 0 height 0
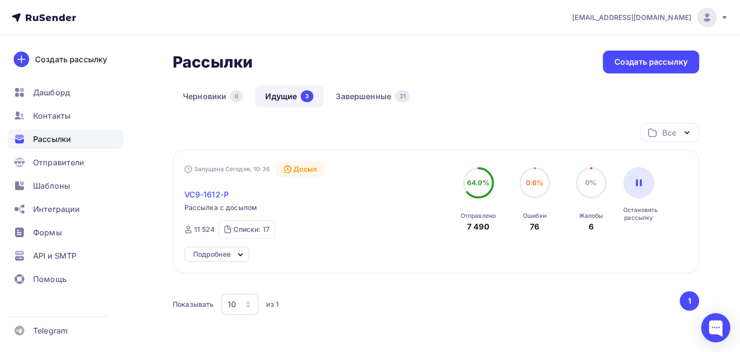
click at [203, 189] on span "VC9-1612-P" at bounding box center [206, 195] width 44 height 12
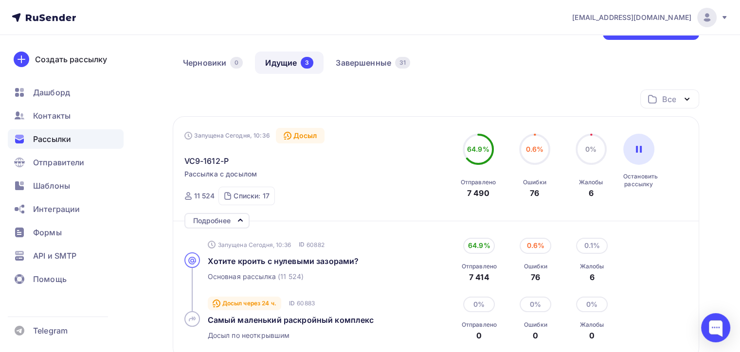
scroll to position [49, 0]
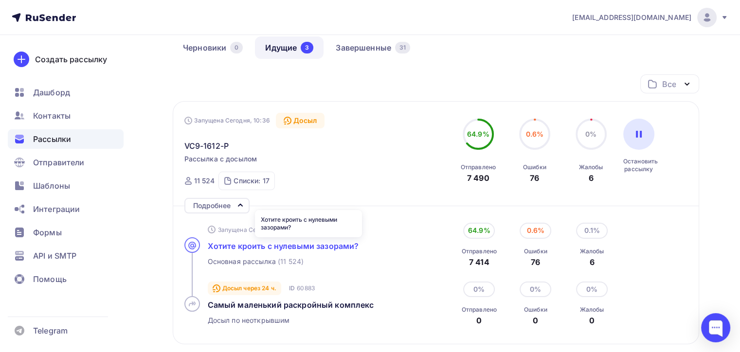
click at [311, 245] on span "Хотите кроить с нулевыми зазорами?" at bounding box center [283, 246] width 151 height 10
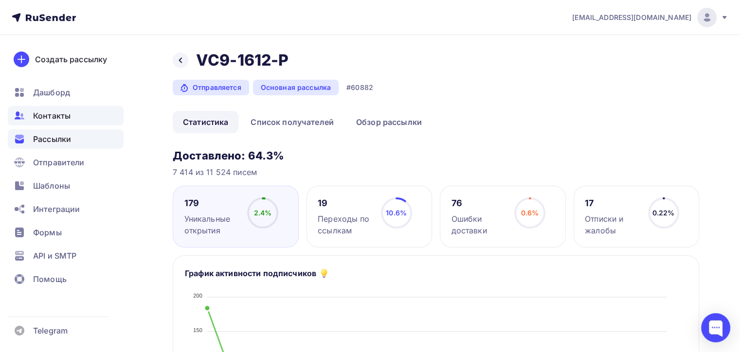
click at [76, 109] on div "Контакты" at bounding box center [66, 115] width 116 height 19
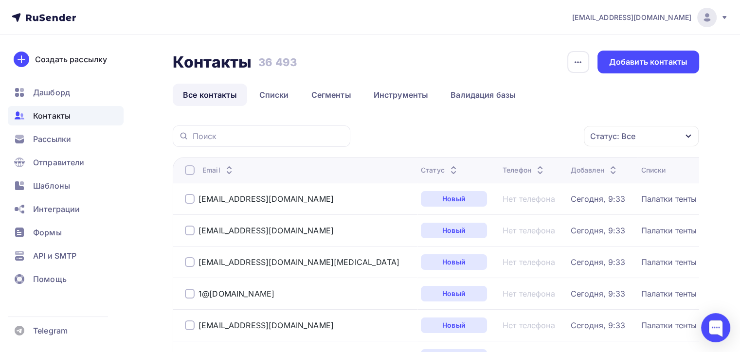
click at [219, 98] on link "Все контакты" at bounding box center [210, 95] width 74 height 22
click at [198, 95] on link "Все контакты" at bounding box center [210, 95] width 74 height 22
click at [42, 34] on nav "naduvaev1@gmail.com Аккаунт Тарифы Выйти Создать рассылку Дашборд Контакты Расс…" at bounding box center [370, 17] width 740 height 35
click at [280, 64] on h3 "36 493" at bounding box center [277, 62] width 38 height 14
click at [58, 142] on span "Рассылки" at bounding box center [52, 139] width 38 height 12
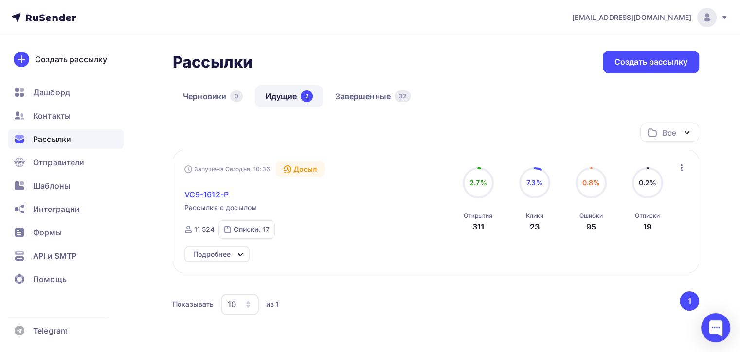
click at [206, 190] on span "VC9-1612-P" at bounding box center [206, 195] width 44 height 12
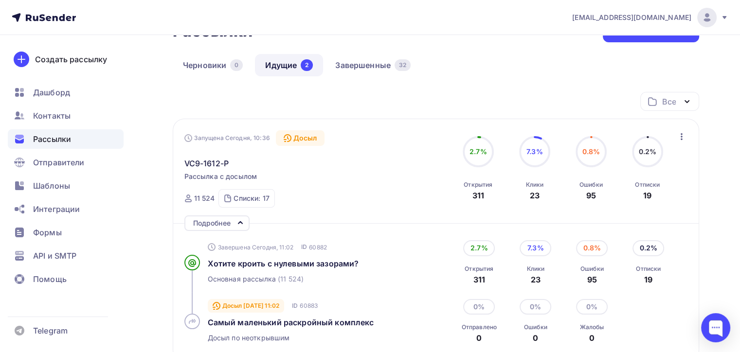
scroll to position [49, 0]
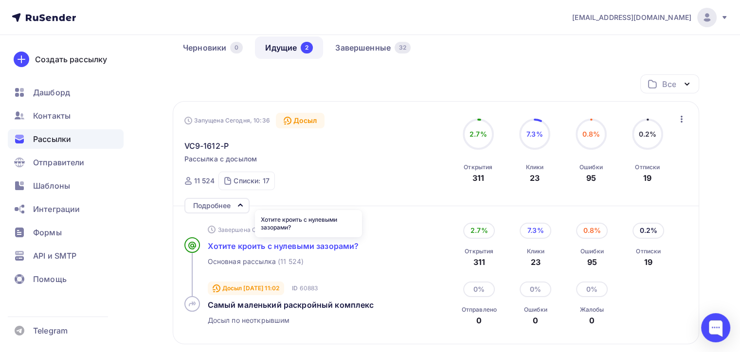
click at [249, 245] on span "Хотите кроить с нулевыми зазорами?" at bounding box center [283, 246] width 151 height 10
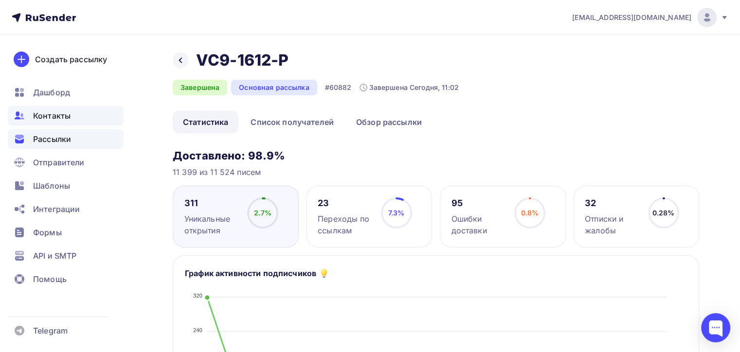
click at [82, 119] on div "Контакты" at bounding box center [66, 115] width 116 height 19
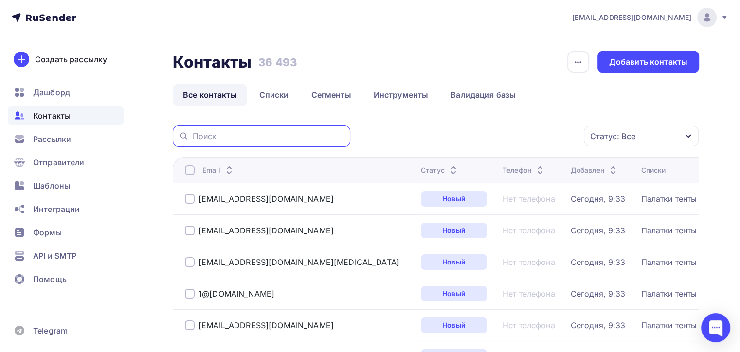
click at [216, 131] on input "text" at bounding box center [269, 136] width 152 height 11
paste input "algeal@mail.ru"
type input "algeal@mail.ru"
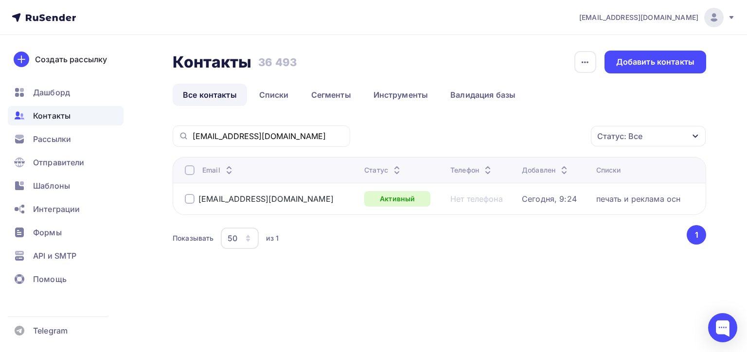
click at [630, 200] on div "печать и реклама осн" at bounding box center [638, 199] width 85 height 10
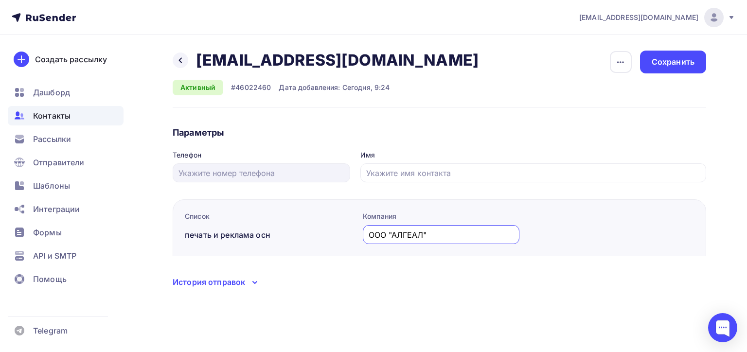
drag, startPoint x: 455, startPoint y: 239, endPoint x: 305, endPoint y: 227, distance: 149.8
click at [305, 227] on div "Список печать и реклама осн Компания ООО "АЛГЕАЛ"" at bounding box center [440, 227] width 534 height 57
click at [78, 115] on div "Контакты" at bounding box center [66, 115] width 116 height 19
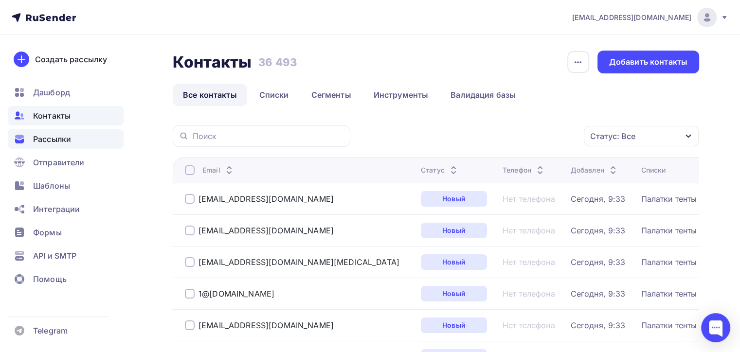
click at [70, 138] on span "Рассылки" at bounding box center [52, 139] width 38 height 12
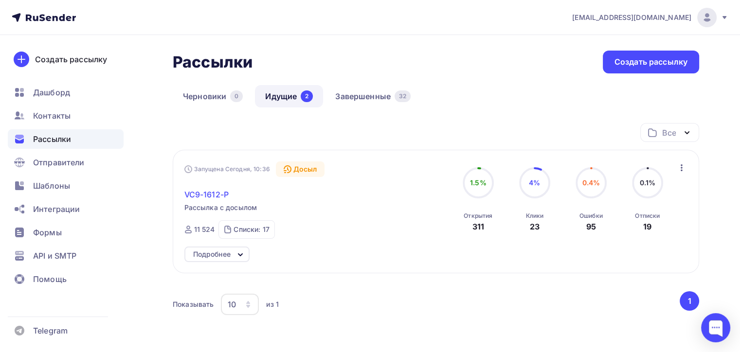
click at [217, 195] on span "VC9-1612-P" at bounding box center [206, 195] width 44 height 12
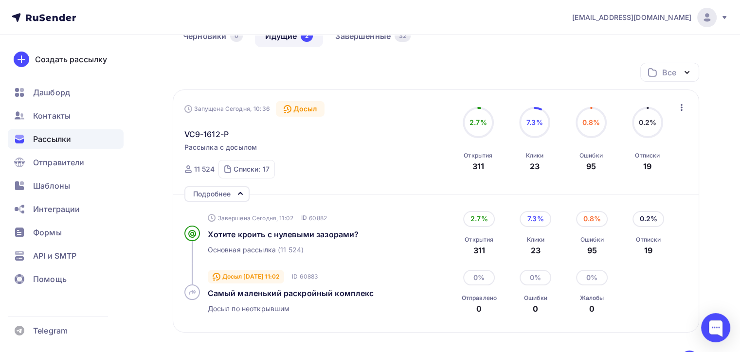
scroll to position [146, 0]
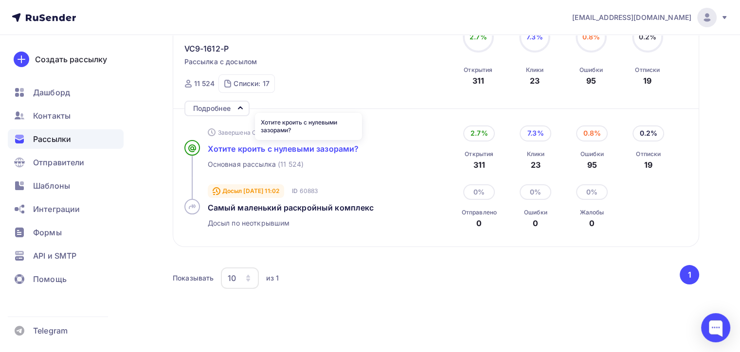
click at [309, 147] on span "Хотите кроить с нулевыми зазорами?" at bounding box center [283, 149] width 151 height 10
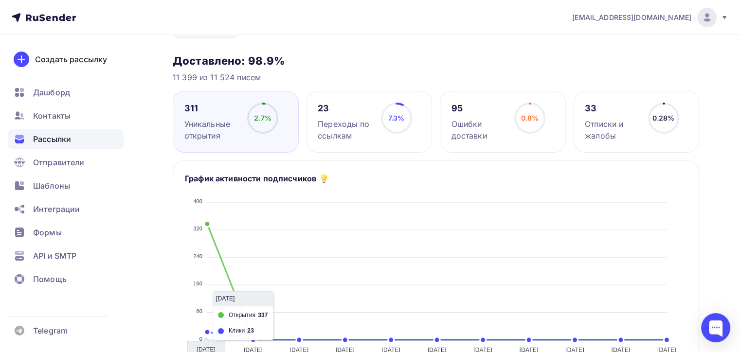
scroll to position [92, 0]
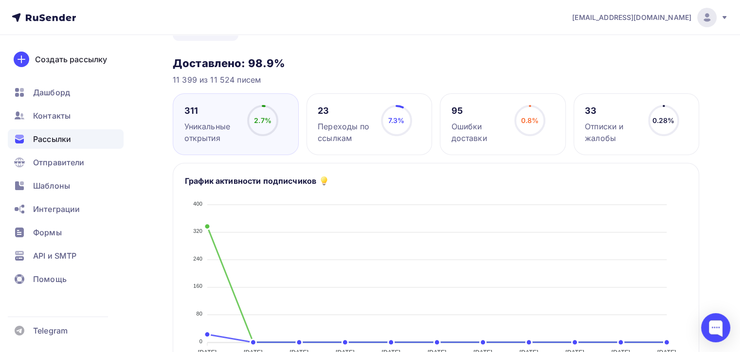
click at [82, 134] on div "Рассылки" at bounding box center [66, 138] width 116 height 19
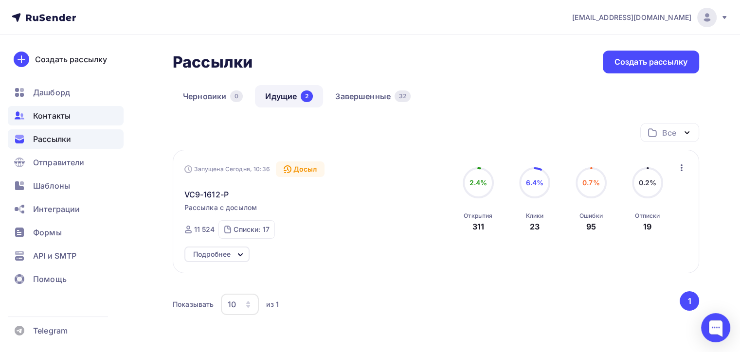
click at [57, 117] on span "Контакты" at bounding box center [51, 116] width 37 height 12
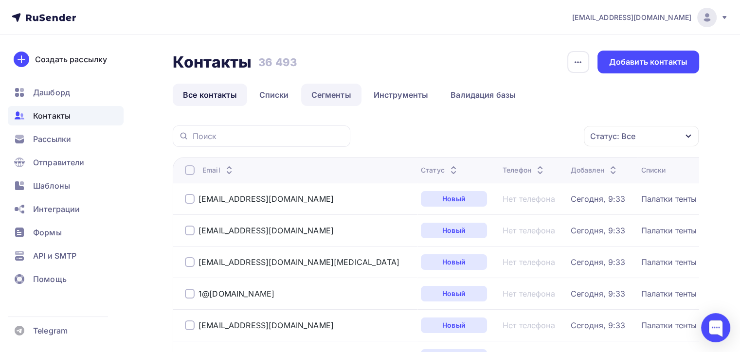
click at [340, 102] on link "Сегменты" at bounding box center [331, 95] width 60 height 22
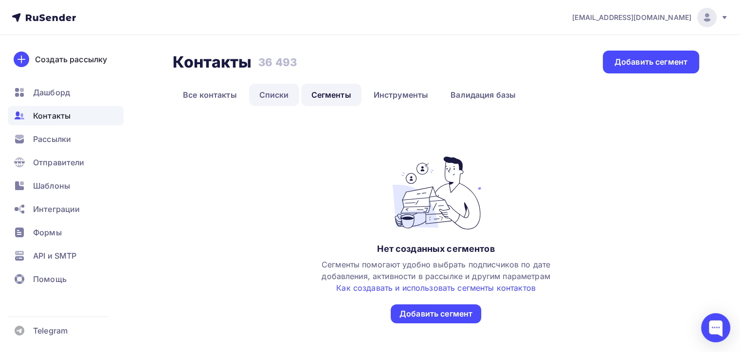
click at [259, 96] on link "Списки" at bounding box center [274, 95] width 50 height 22
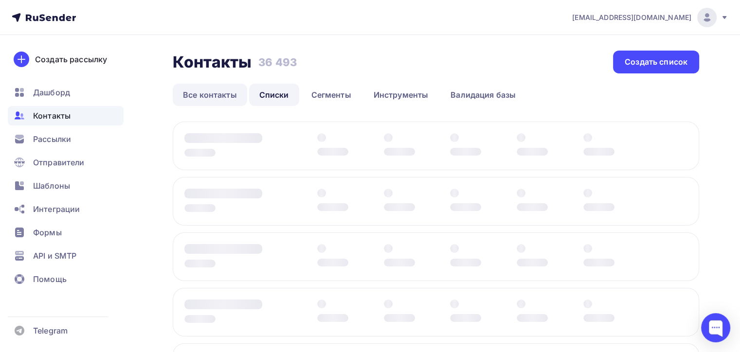
click at [226, 98] on link "Все контакты" at bounding box center [210, 95] width 74 height 22
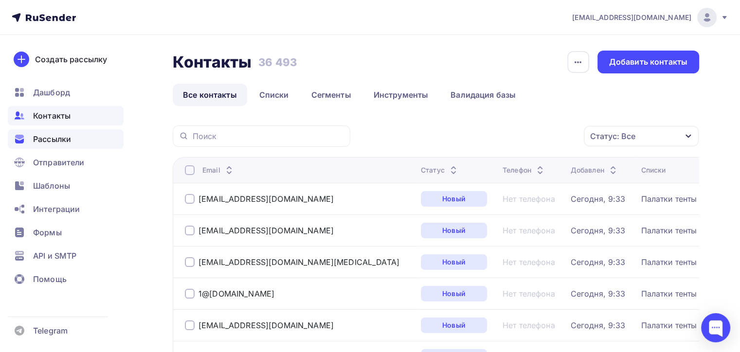
click at [86, 138] on div "Рассылки" at bounding box center [66, 138] width 116 height 19
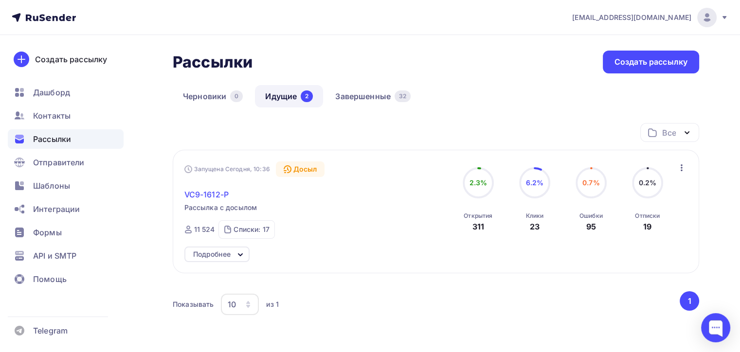
click at [214, 191] on span "VC9-1612-P" at bounding box center [206, 195] width 44 height 12
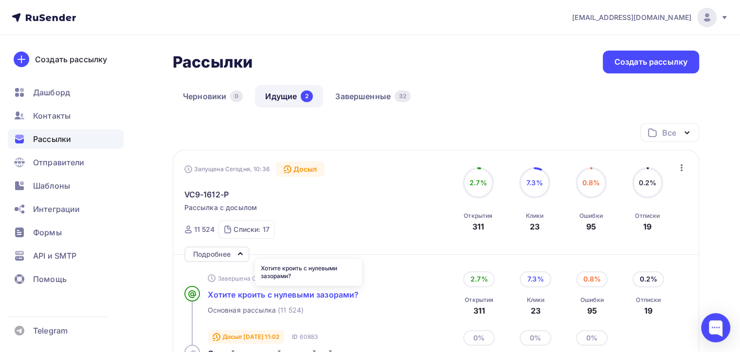
click at [276, 298] on span "Хотите кроить с нулевыми зазорами?" at bounding box center [283, 295] width 151 height 10
